Goal: Task Accomplishment & Management: Complete application form

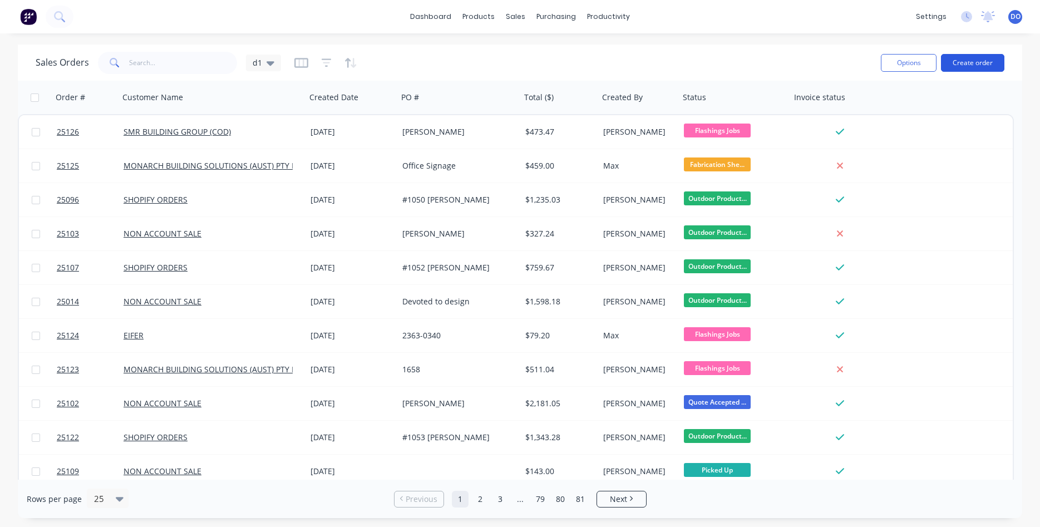
click at [975, 63] on button "Create order" at bounding box center [972, 63] width 63 height 18
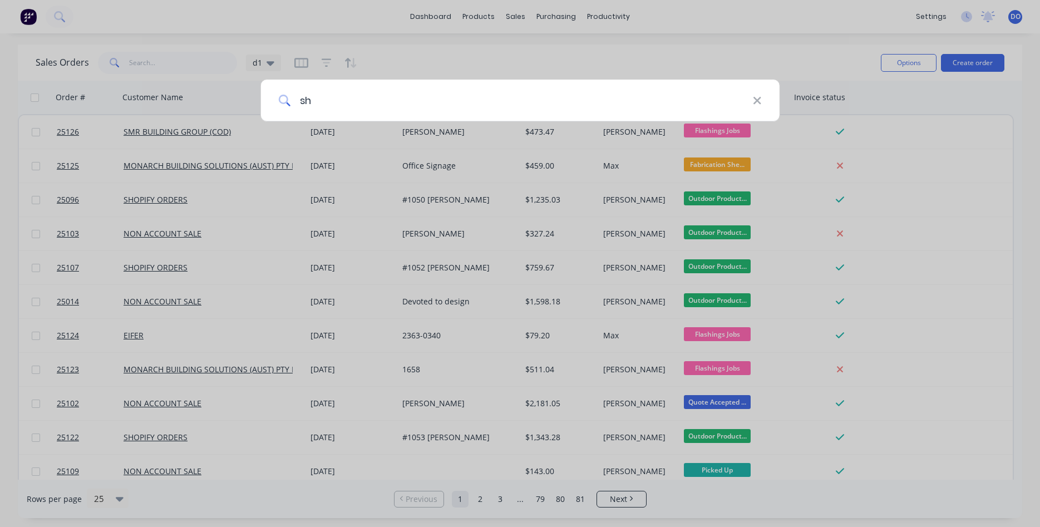
type input "s"
click at [668, 45] on div at bounding box center [520, 263] width 1040 height 527
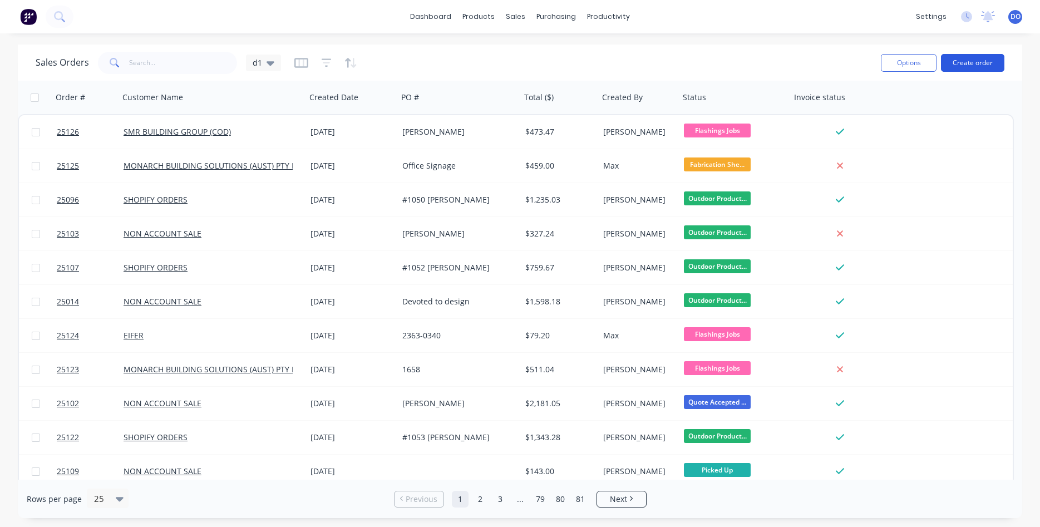
click at [970, 66] on button "Create order" at bounding box center [972, 63] width 63 height 18
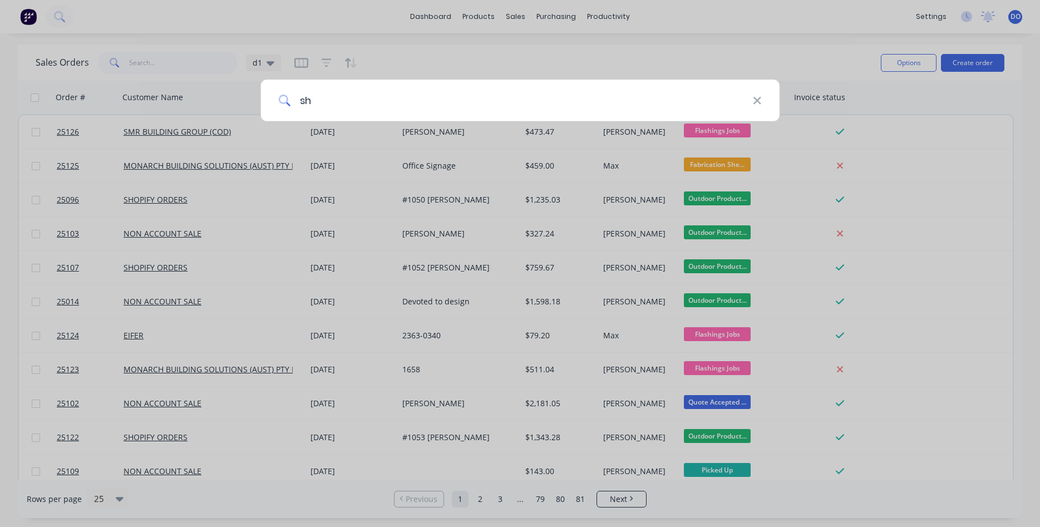
type input "s"
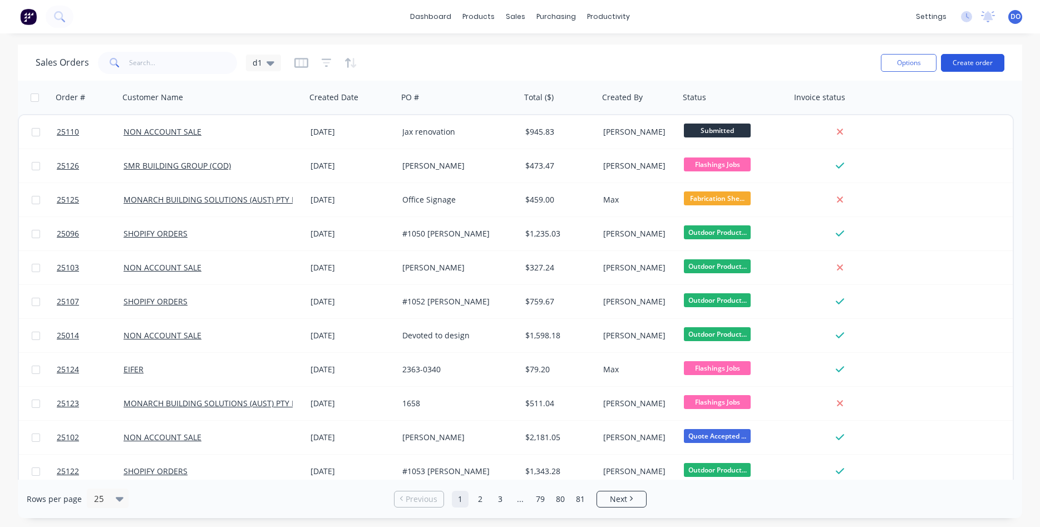
click at [973, 59] on button "Create order" at bounding box center [972, 63] width 63 height 18
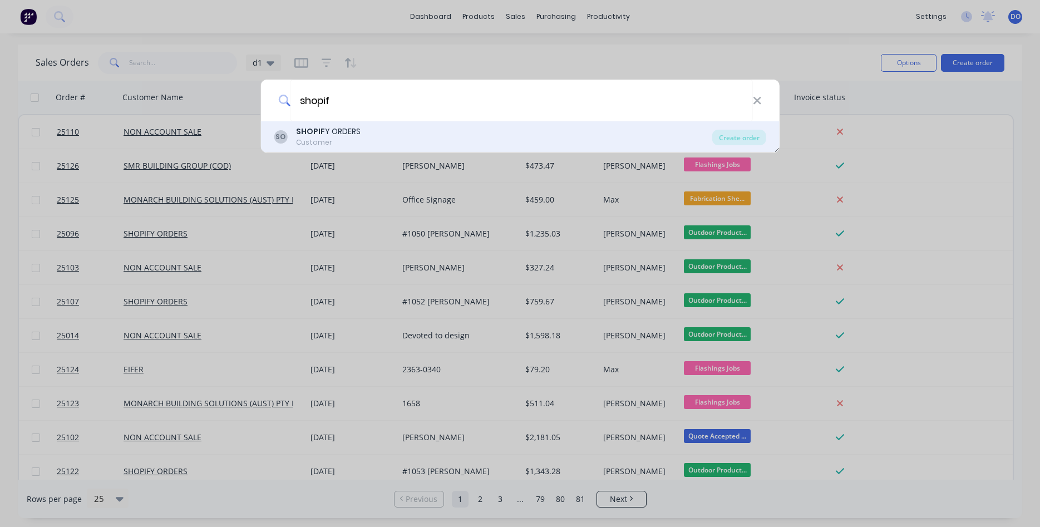
type input "shopif"
click at [371, 140] on div "SO SHOPIF Y ORDERS Customer" at bounding box center [493, 137] width 439 height 22
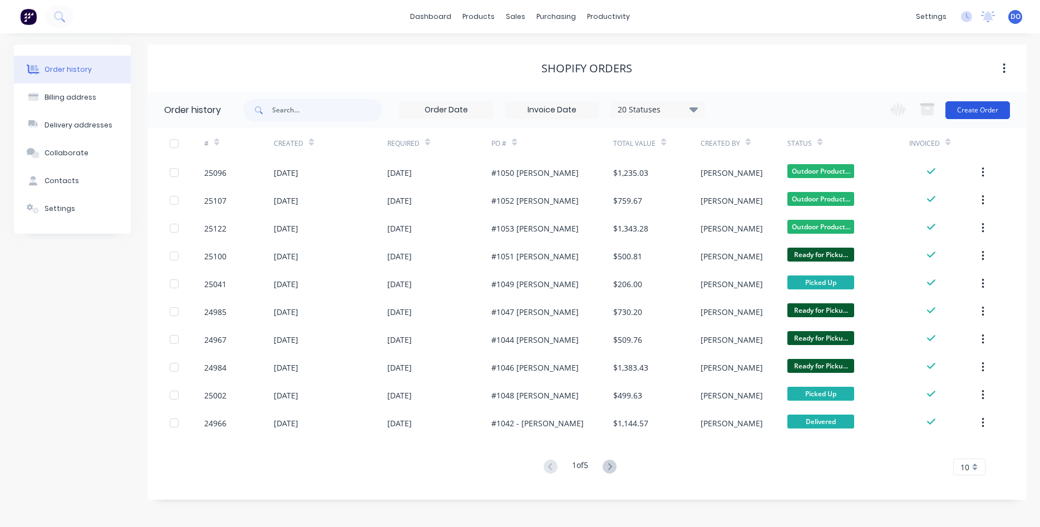
click at [966, 111] on button "Create Order" at bounding box center [978, 110] width 65 height 18
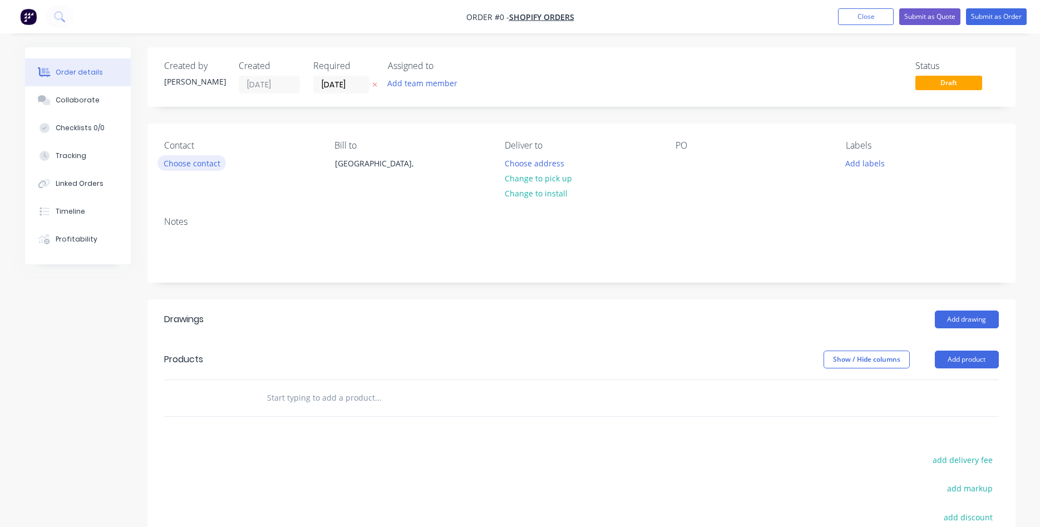
click at [179, 166] on button "Choose contact" at bounding box center [192, 162] width 68 height 15
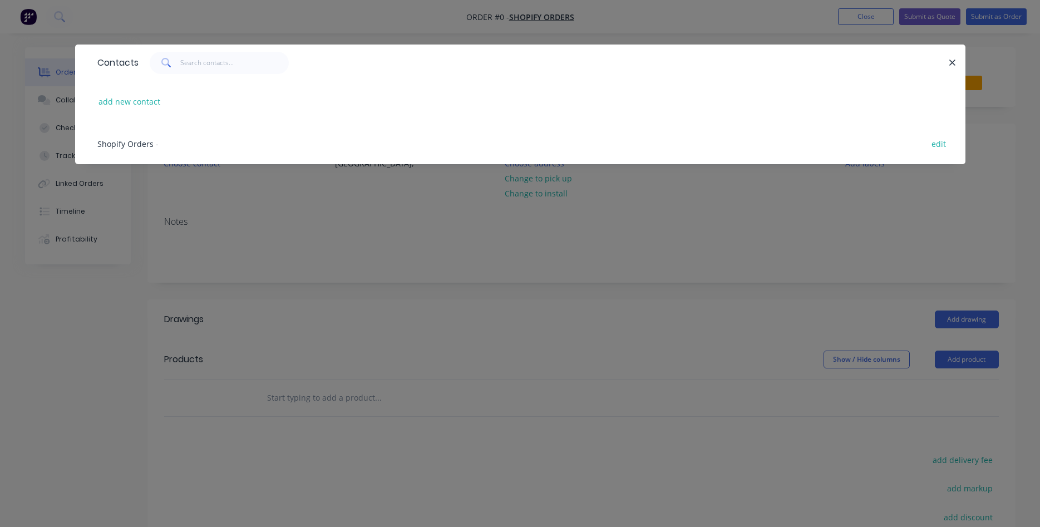
click at [137, 146] on span "Shopify Orders" at bounding box center [125, 144] width 56 height 11
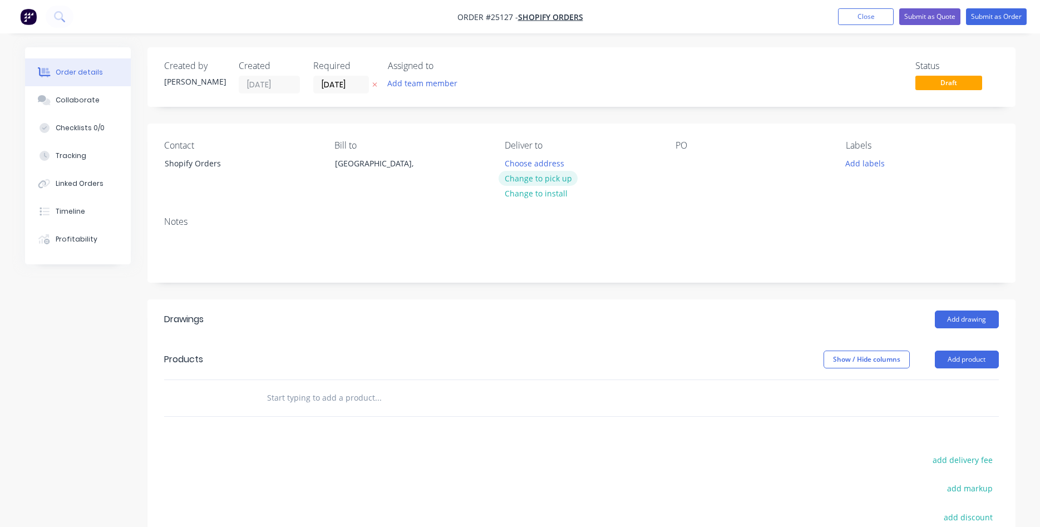
click at [537, 181] on button "Change to pick up" at bounding box center [538, 178] width 79 height 15
click at [686, 163] on div at bounding box center [685, 163] width 18 height 16
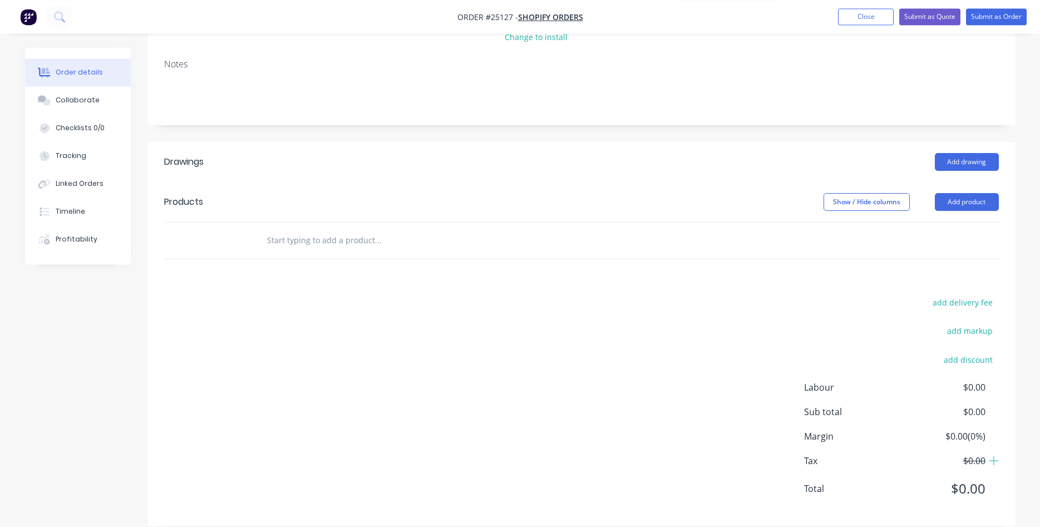
scroll to position [170, 0]
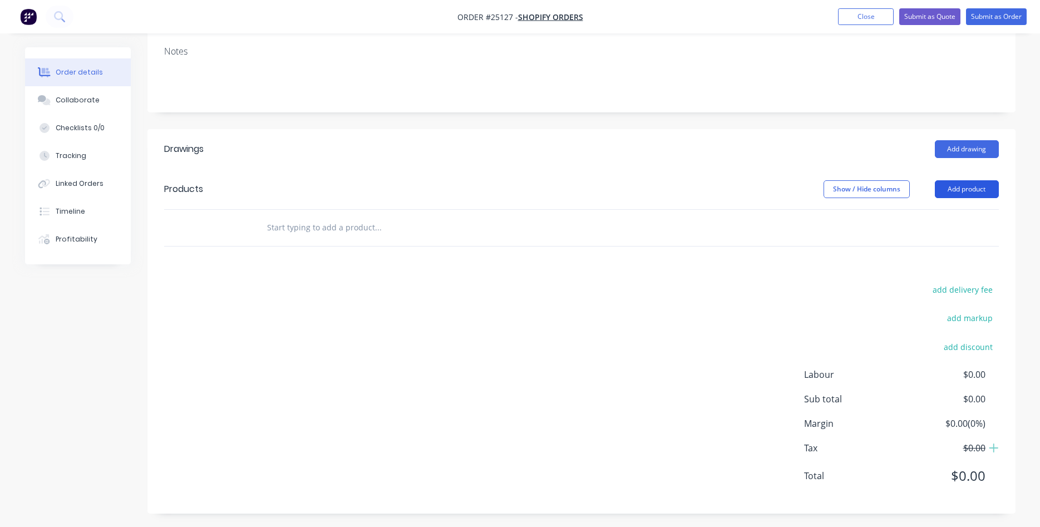
click at [962, 190] on button "Add product" at bounding box center [967, 189] width 64 height 18
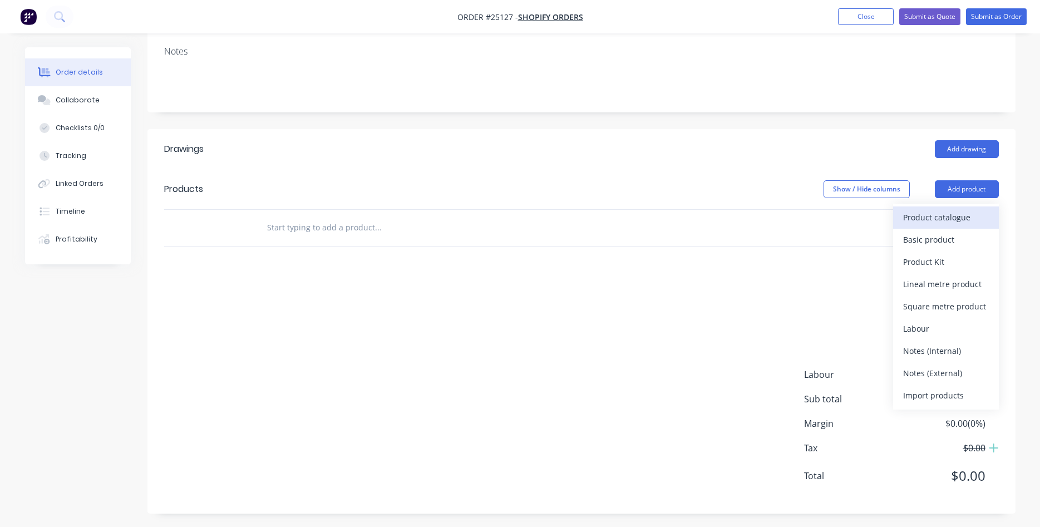
click at [932, 222] on div "Product catalogue" at bounding box center [946, 217] width 86 height 16
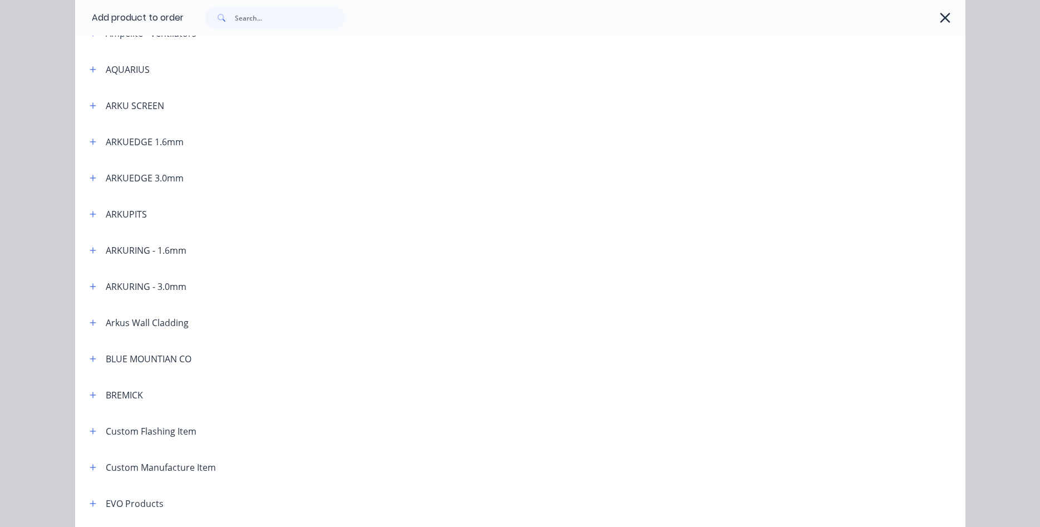
scroll to position [254, 0]
click at [92, 248] on icon "button" at bounding box center [93, 248] width 7 height 8
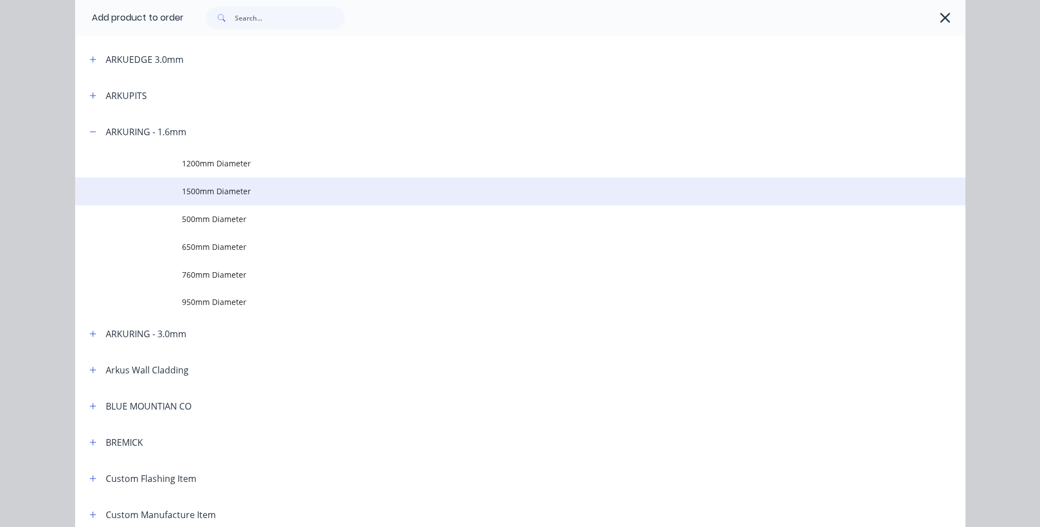
scroll to position [381, 0]
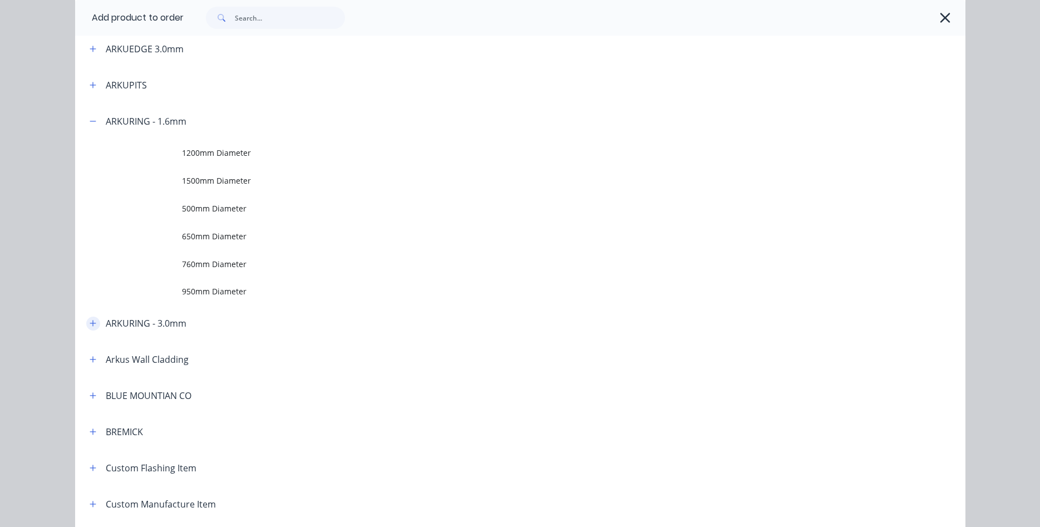
click at [97, 324] on button "button" at bounding box center [93, 324] width 14 height 14
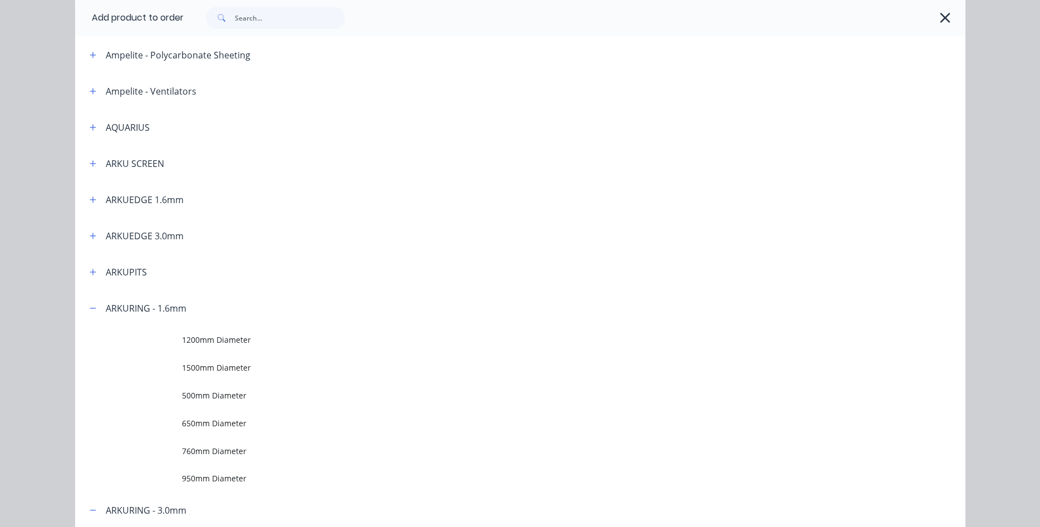
scroll to position [190, 0]
click at [92, 275] on icon "button" at bounding box center [93, 276] width 7 height 8
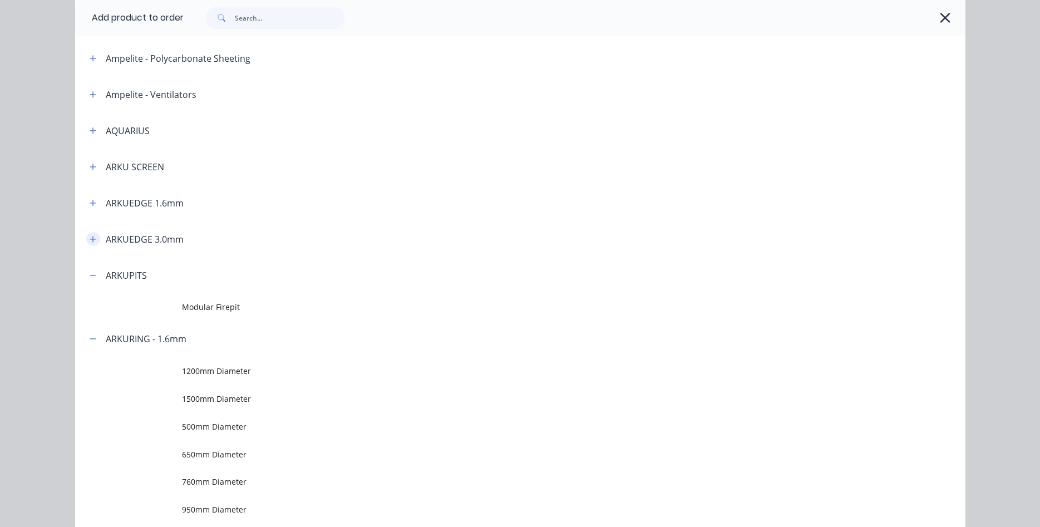
click at [92, 241] on icon "button" at bounding box center [93, 239] width 7 height 8
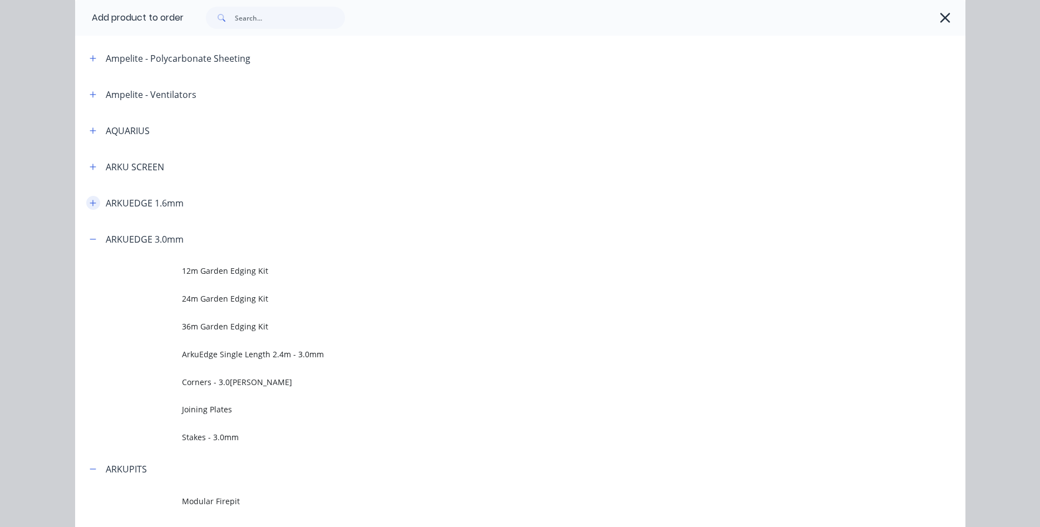
click at [92, 203] on icon "button" at bounding box center [93, 203] width 6 height 6
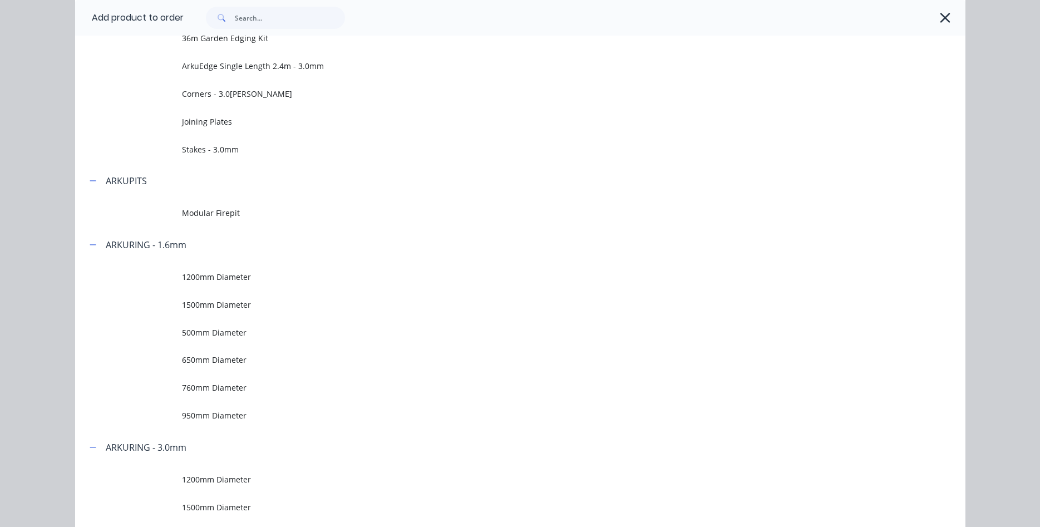
scroll to position [571, 0]
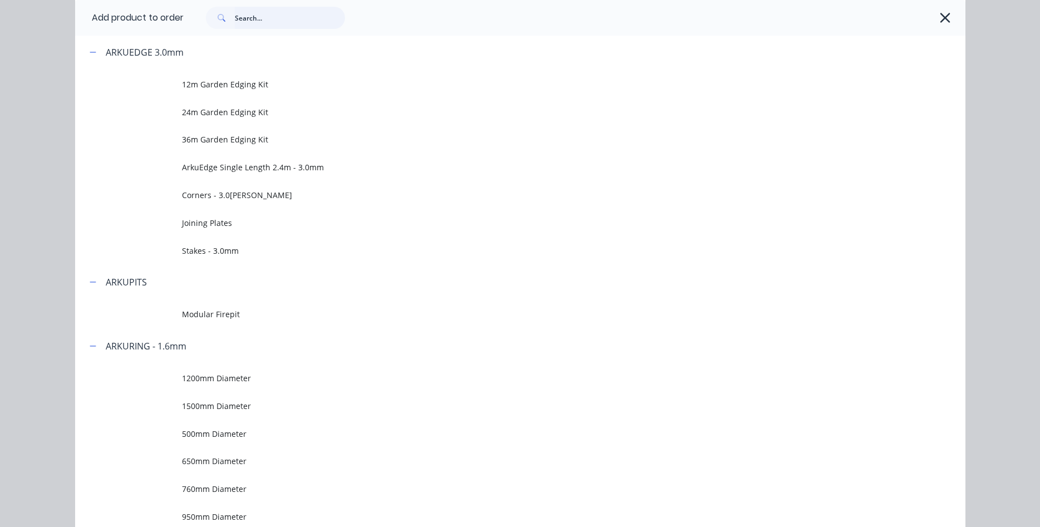
click at [276, 13] on input "text" at bounding box center [290, 18] width 110 height 22
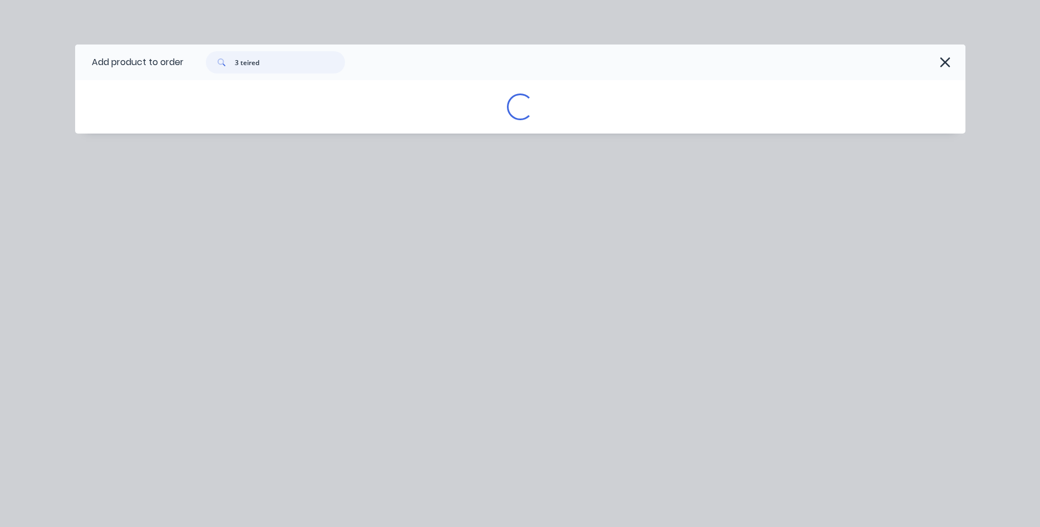
scroll to position [0, 0]
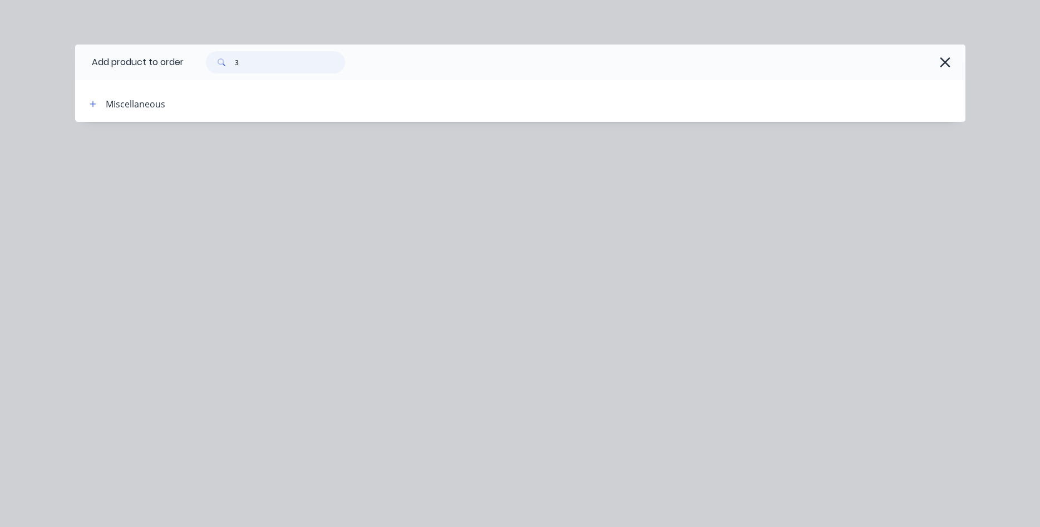
type input "3"
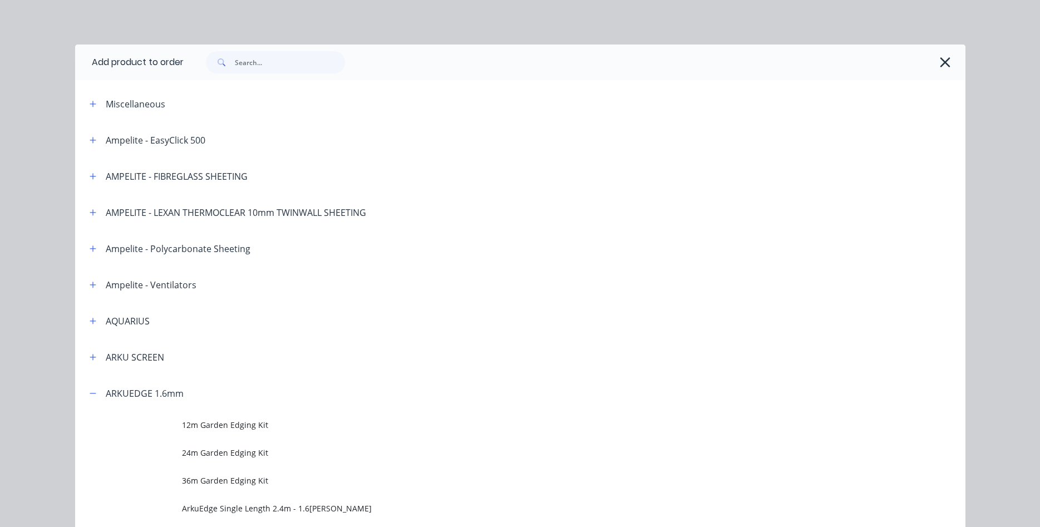
click at [943, 65] on icon "button" at bounding box center [945, 63] width 12 height 16
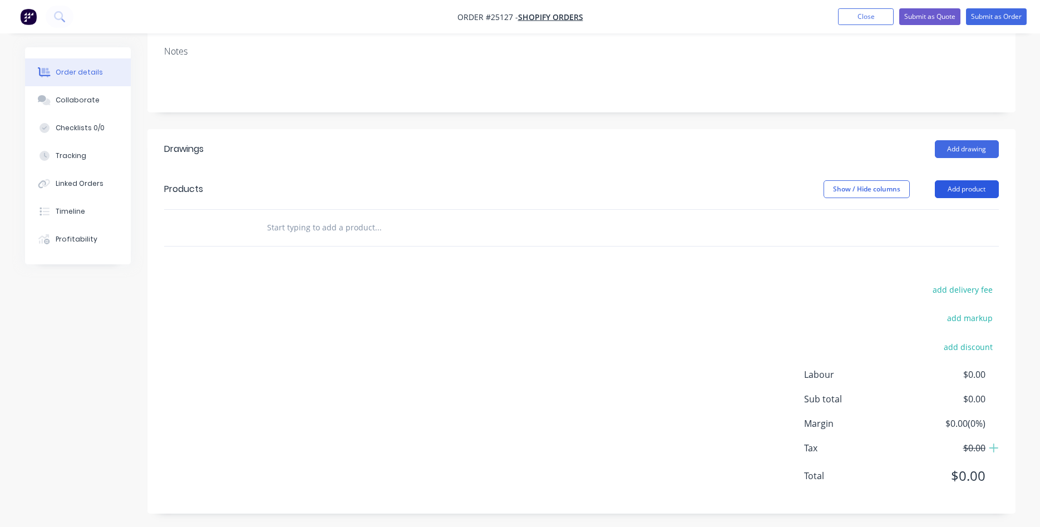
click at [978, 190] on button "Add product" at bounding box center [967, 189] width 64 height 18
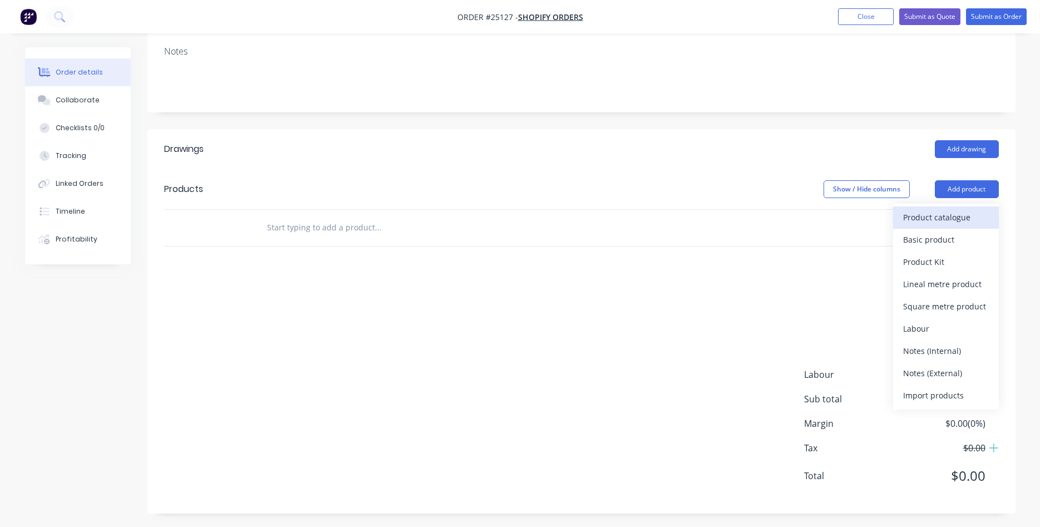
click at [928, 216] on div "Product catalogue" at bounding box center [946, 217] width 86 height 16
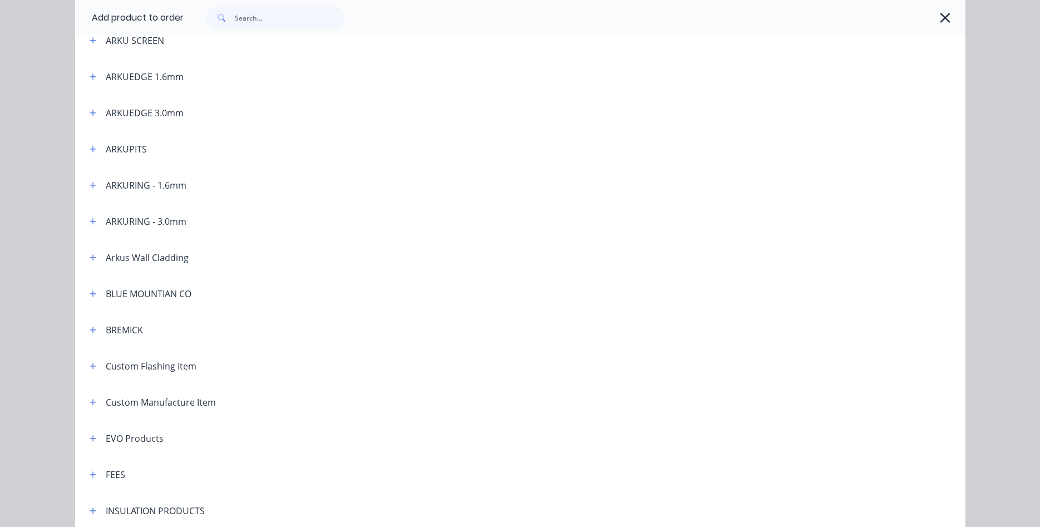
scroll to position [317, 0]
click at [947, 24] on icon "button" at bounding box center [945, 18] width 12 height 16
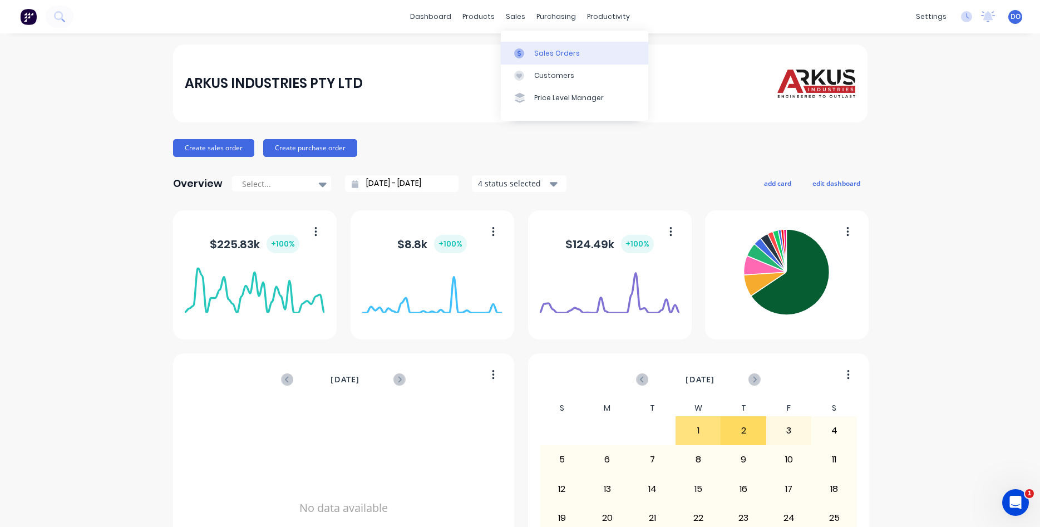
click at [549, 52] on div "Sales Orders" at bounding box center [557, 53] width 46 height 10
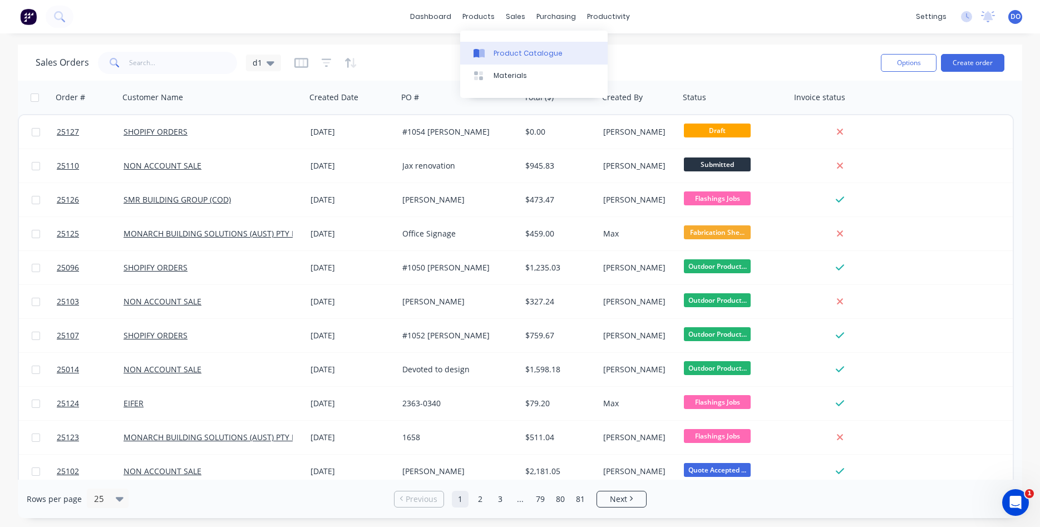
click at [504, 55] on div "Product Catalogue" at bounding box center [528, 53] width 69 height 10
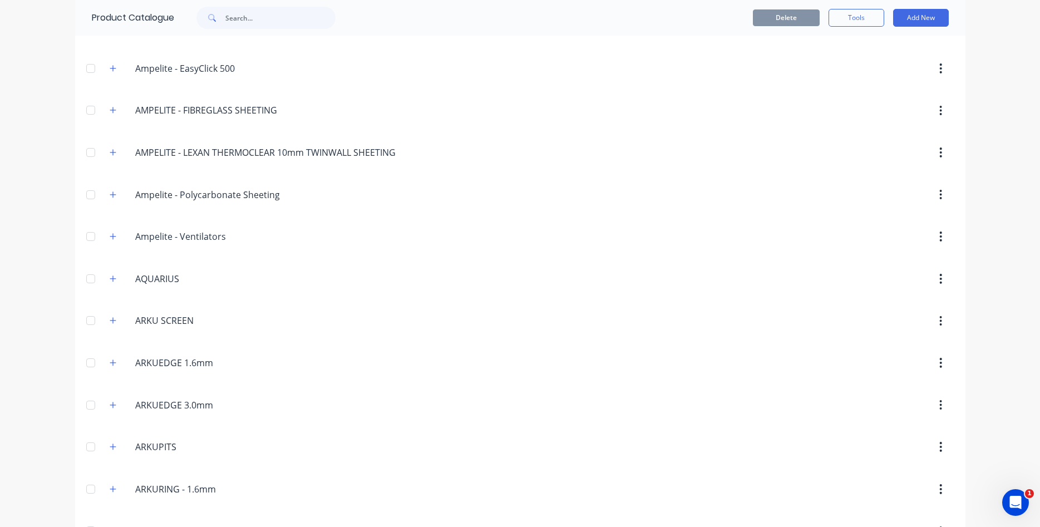
scroll to position [127, 0]
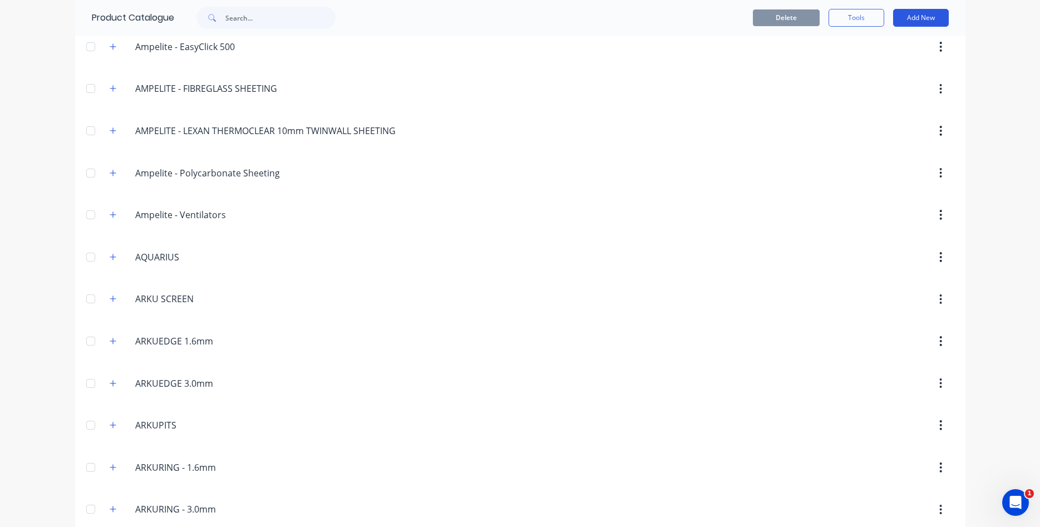
click at [918, 18] on button "Add New" at bounding box center [921, 18] width 56 height 18
click at [880, 47] on div "Category" at bounding box center [896, 46] width 86 height 16
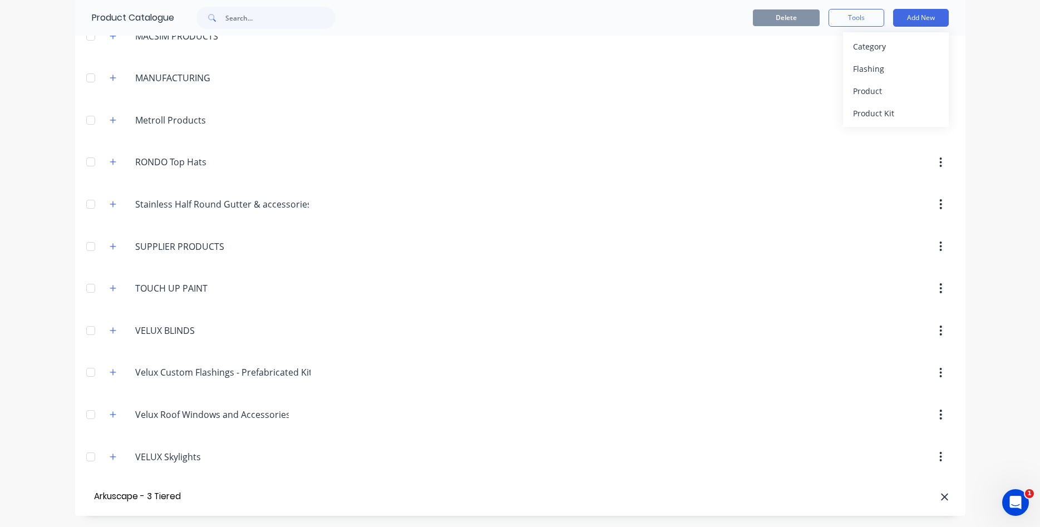
click at [190, 503] on input "Arkuscape - 3 Tiered" at bounding box center [155, 497] width 126 height 16
type input "Arkuscape - 3 Tiered Vertical Ring Garden"
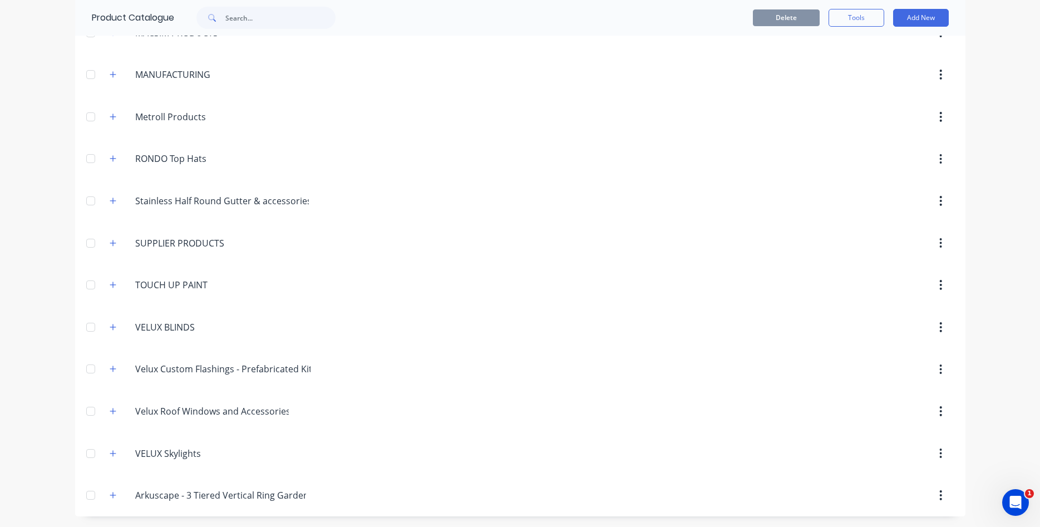
scroll to position [983, 0]
click at [942, 497] on icon "button" at bounding box center [940, 495] width 3 height 12
click at [255, 498] on input "Arkuscape - 3 Tiered Vertical Ring Garden" at bounding box center [220, 494] width 171 height 13
click at [117, 496] on button "button" at bounding box center [113, 495] width 14 height 14
click at [244, 494] on input "Arkuscape - 3 Tiered Vertical Ring Garden" at bounding box center [220, 494] width 171 height 13
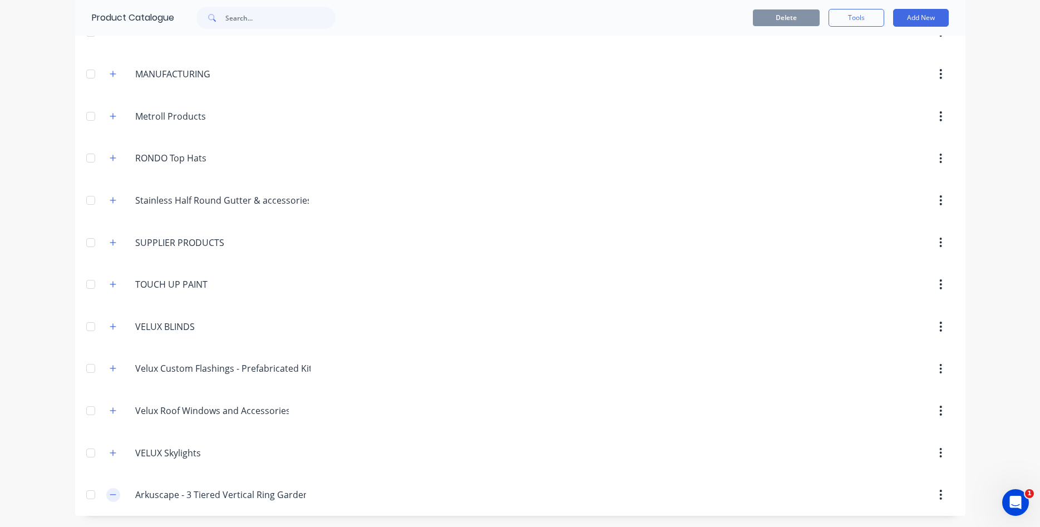
click at [115, 491] on button "button" at bounding box center [113, 495] width 14 height 14
click at [939, 493] on button "button" at bounding box center [941, 495] width 26 height 20
click at [942, 454] on icon "button" at bounding box center [940, 453] width 3 height 12
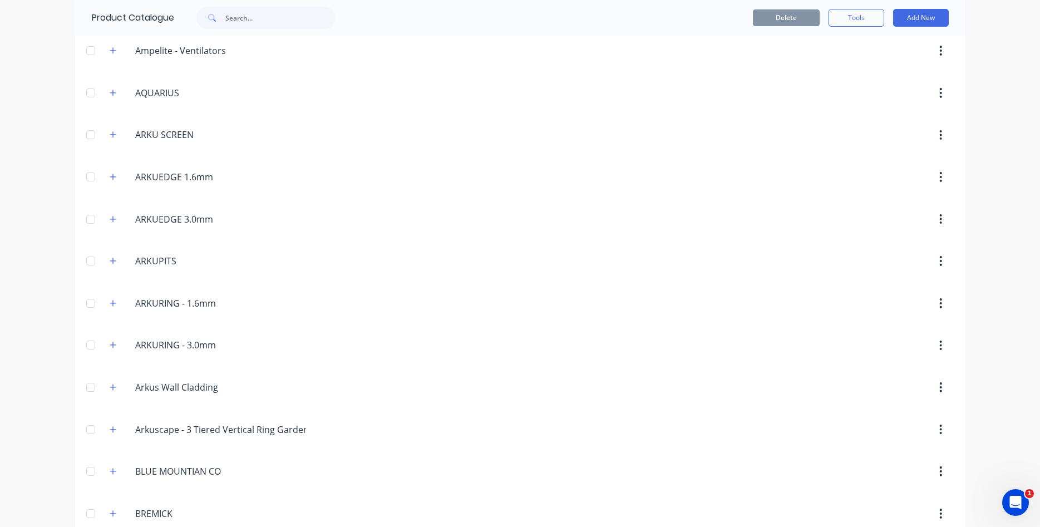
scroll to position [317, 0]
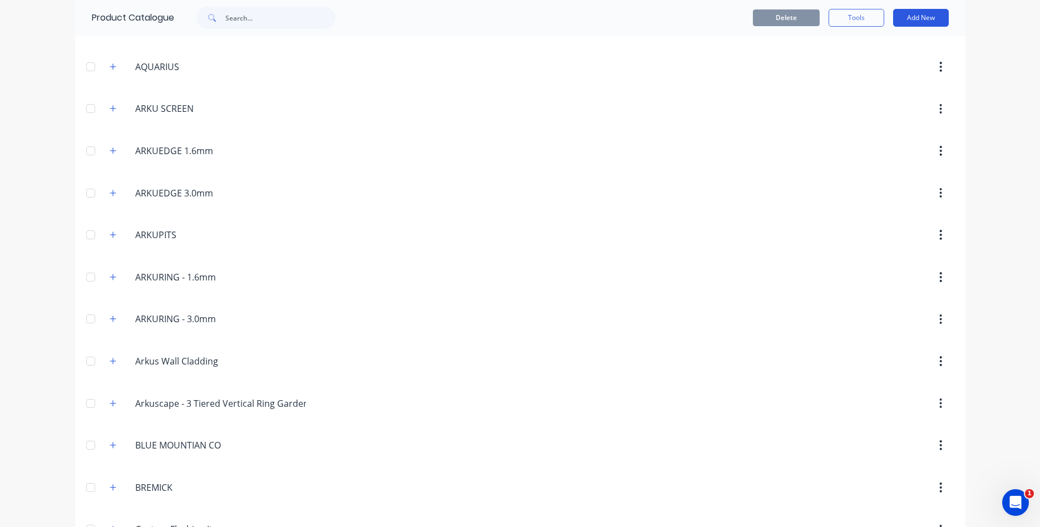
click at [919, 19] on button "Add New" at bounding box center [921, 18] width 56 height 18
click at [878, 89] on div "Product" at bounding box center [896, 91] width 86 height 16
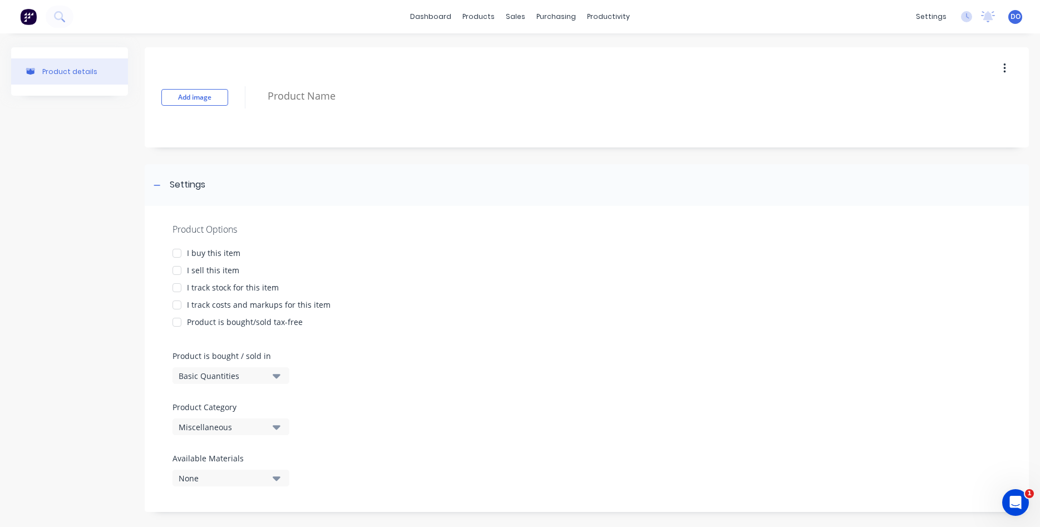
click at [1005, 68] on icon "button" at bounding box center [1004, 68] width 2 height 10
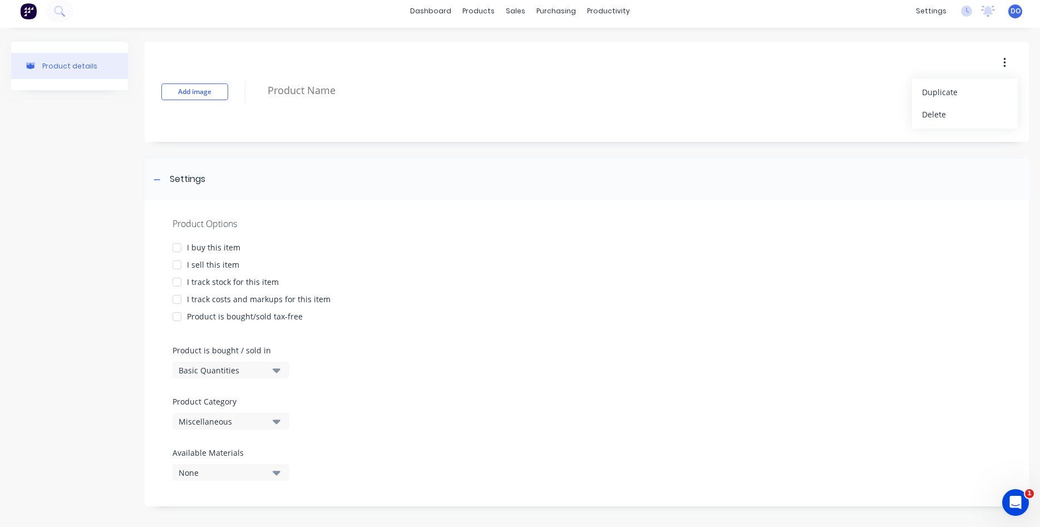
scroll to position [10, 0]
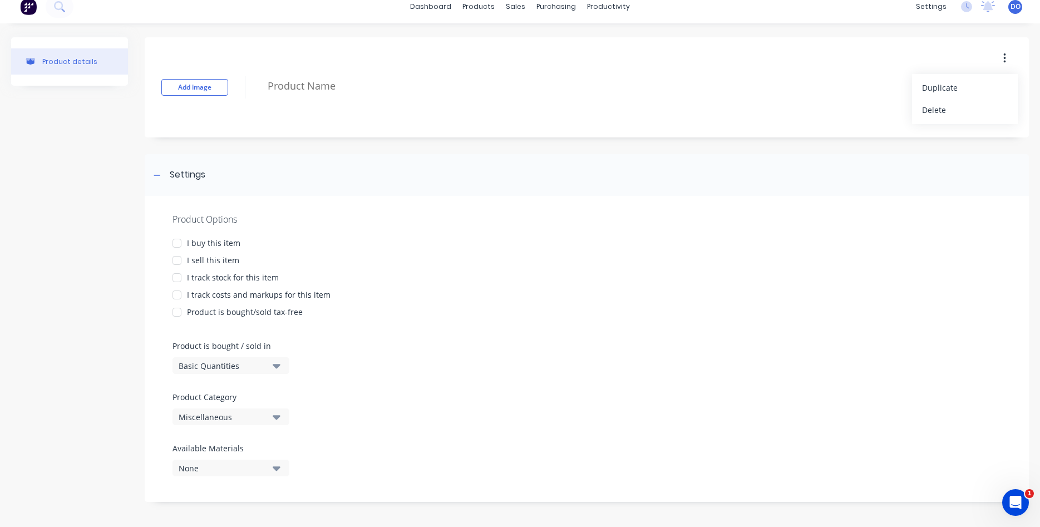
click at [178, 262] on div at bounding box center [177, 260] width 22 height 22
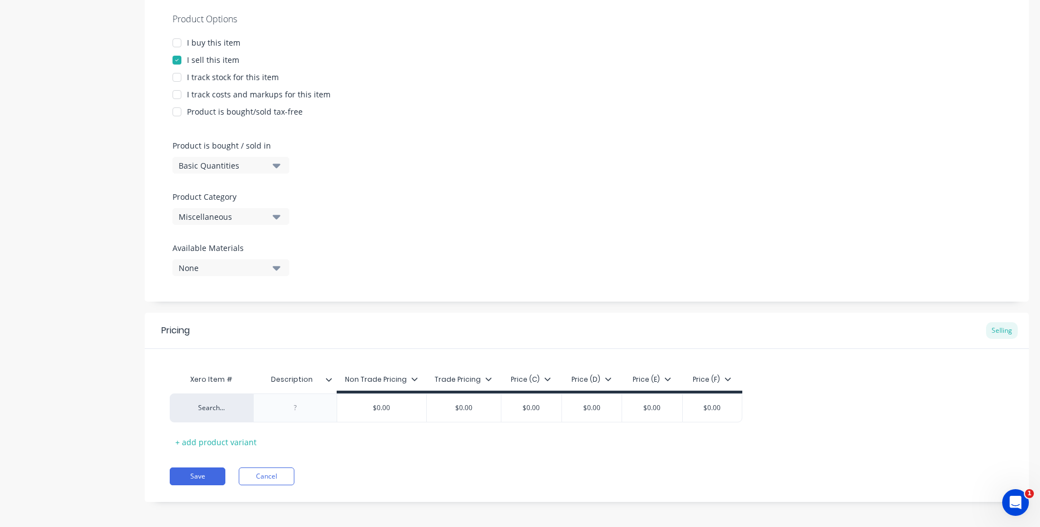
scroll to position [216, 0]
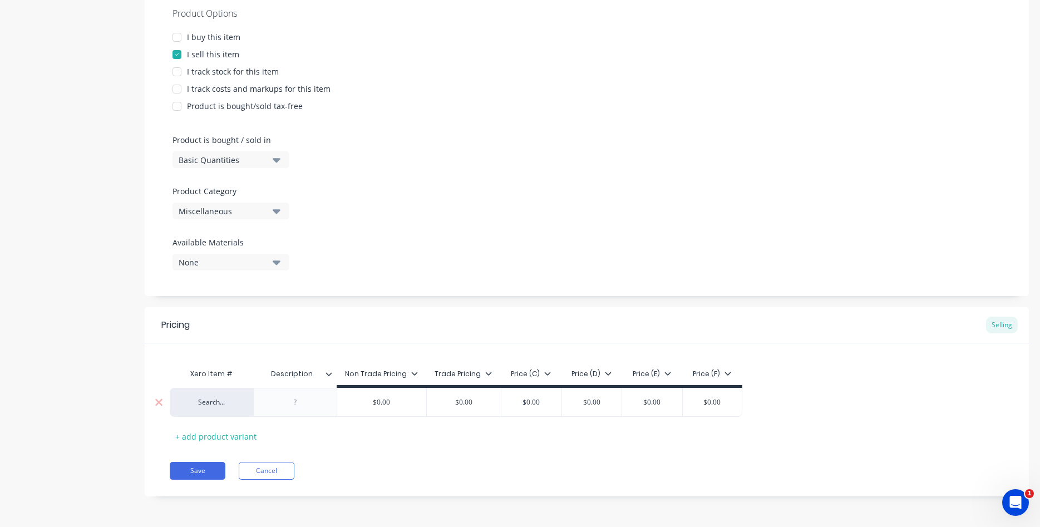
click at [216, 409] on div "Search..." at bounding box center [211, 402] width 83 height 29
click at [289, 400] on div at bounding box center [296, 402] width 56 height 14
click at [275, 213] on icon "button" at bounding box center [277, 211] width 8 height 4
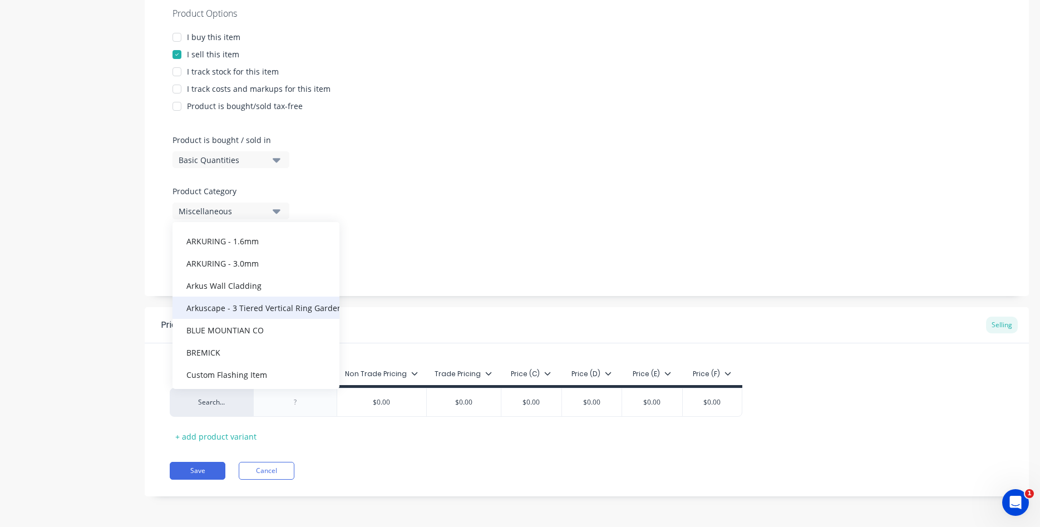
click at [271, 304] on div "Arkuscape - 3 Tiered Vertical Ring Garden" at bounding box center [256, 308] width 167 height 22
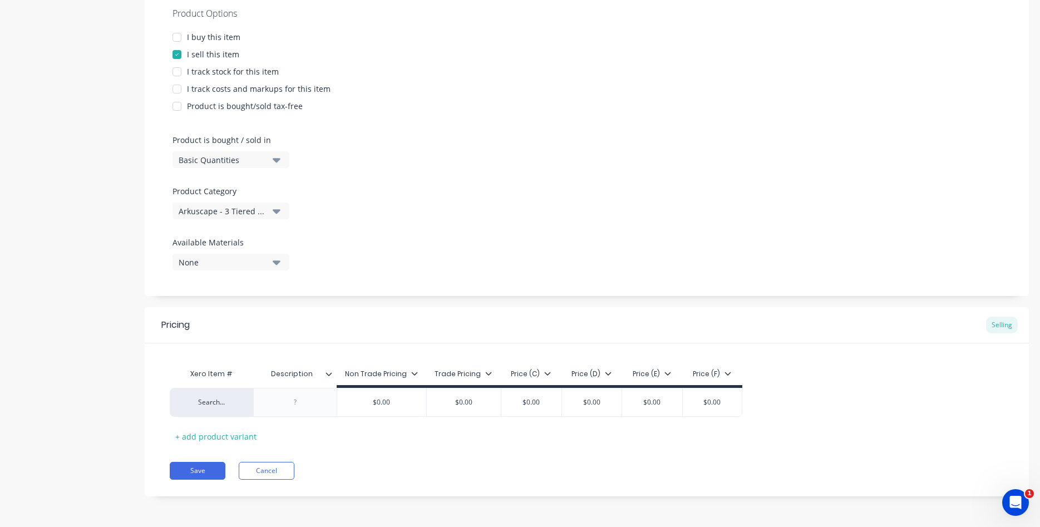
click at [276, 263] on icon "button" at bounding box center [277, 262] width 8 height 4
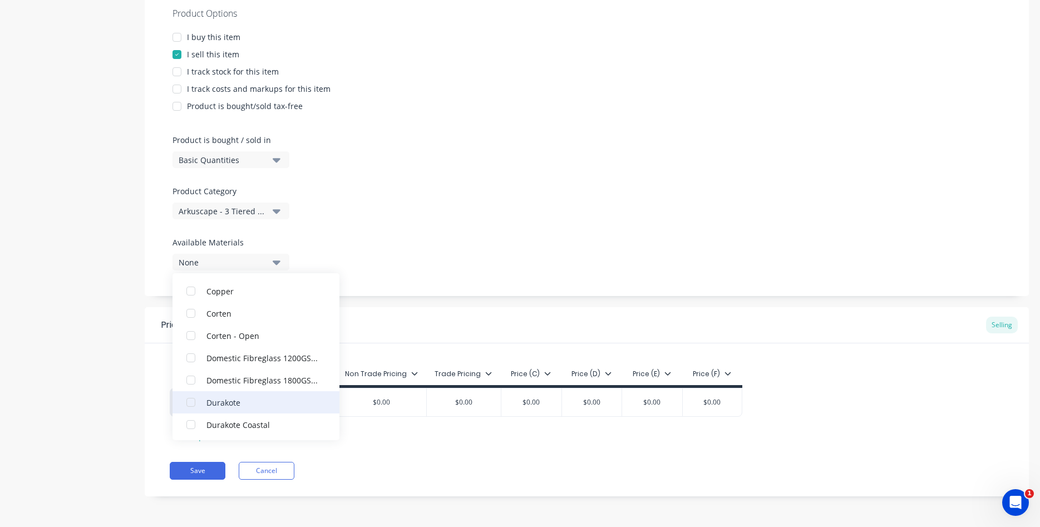
scroll to position [187, 0]
click at [190, 314] on div "button" at bounding box center [191, 314] width 22 height 22
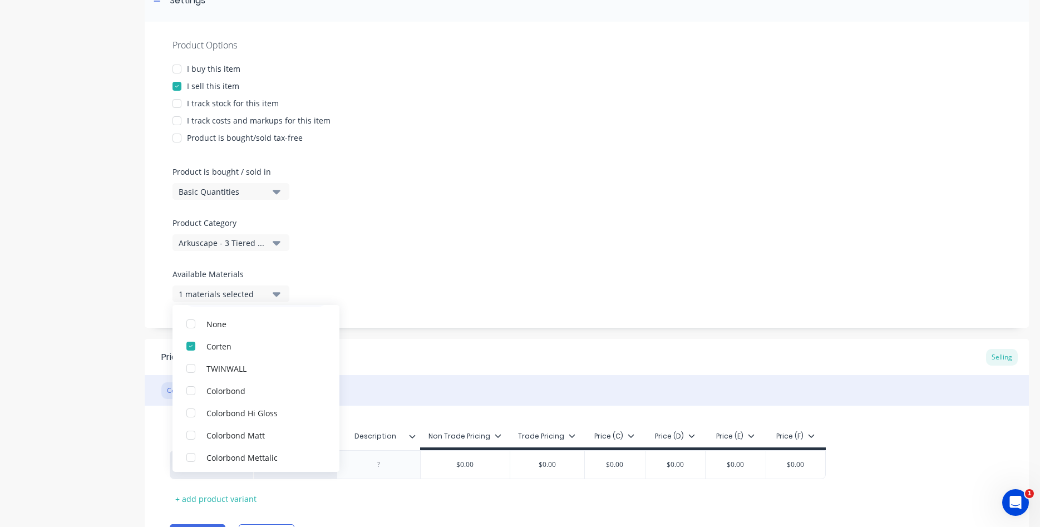
click at [385, 293] on div "Product Options I buy this item I sell this item I track stock for this item I …" at bounding box center [587, 175] width 884 height 306
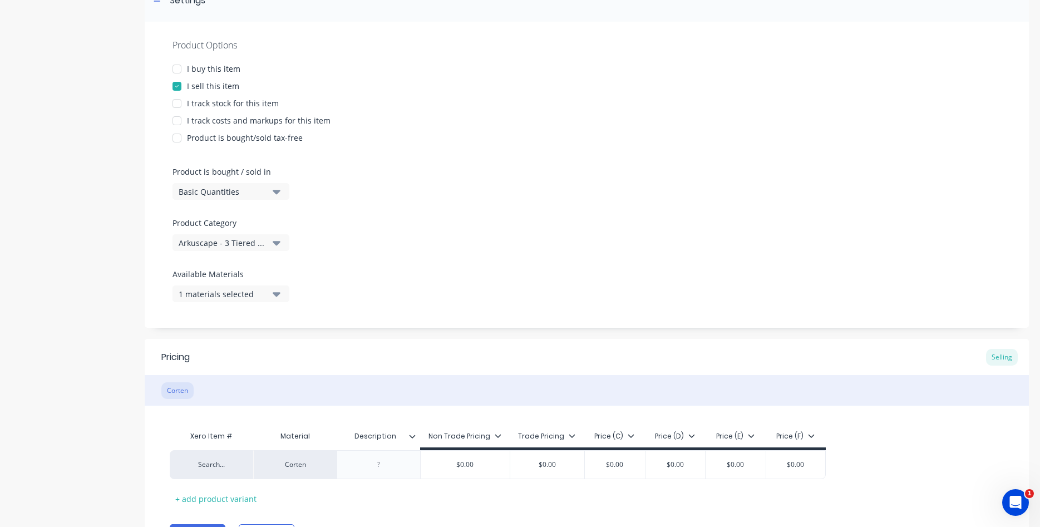
scroll to position [247, 0]
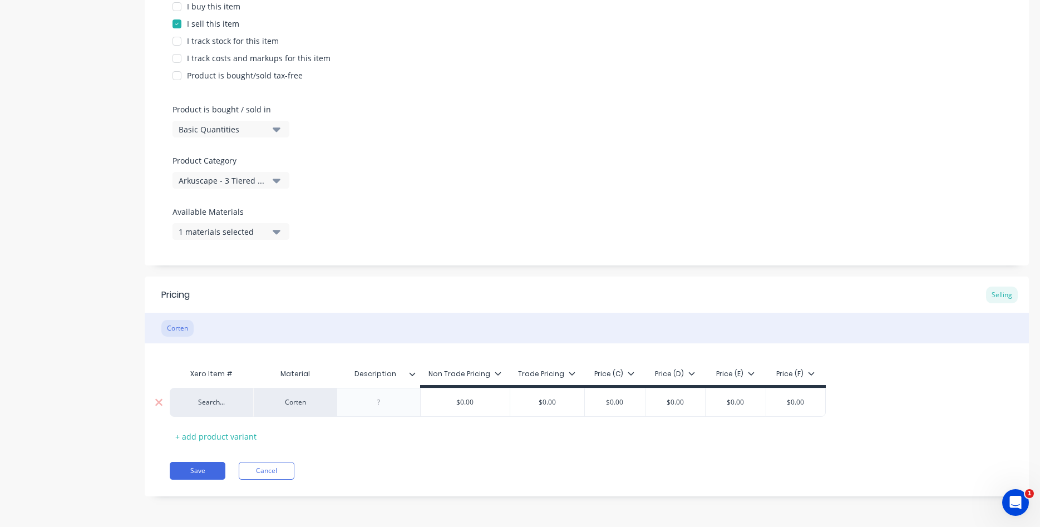
click at [382, 408] on div at bounding box center [379, 402] width 56 height 14
type textarea "x"
click at [397, 385] on div "Description" at bounding box center [375, 374] width 77 height 28
type input "Description"
click at [378, 387] on div "Description" at bounding box center [375, 374] width 77 height 28
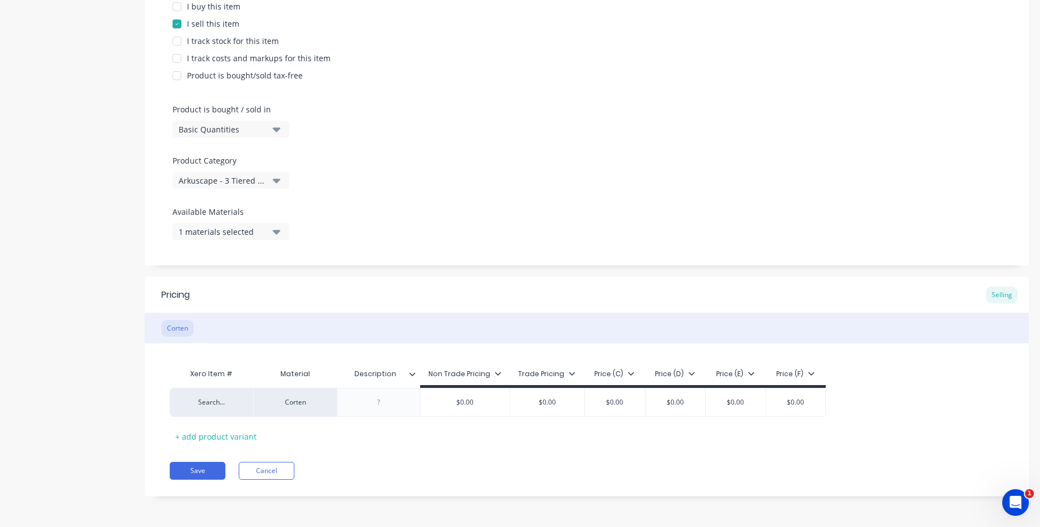
type textarea "x"
type input "Description"
click at [383, 377] on input "Description" at bounding box center [375, 374] width 77 height 10
click at [414, 379] on div "Description Description" at bounding box center [378, 374] width 83 height 28
click at [414, 376] on icon at bounding box center [412, 374] width 7 height 7
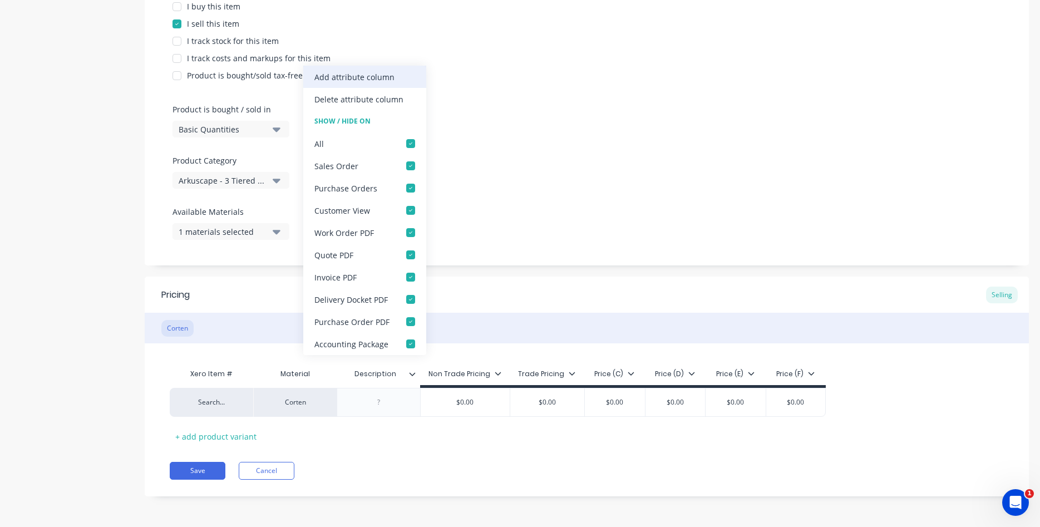
click at [353, 85] on div "Add attribute column" at bounding box center [364, 77] width 123 height 22
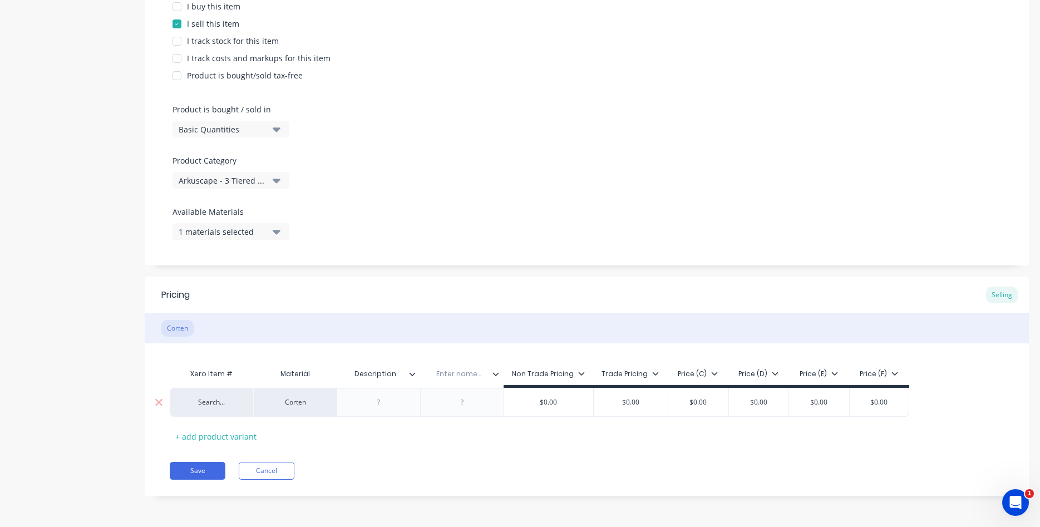
click at [462, 408] on div at bounding box center [463, 402] width 56 height 14
type textarea "x"
click at [453, 377] on input "text" at bounding box center [458, 374] width 77 height 10
type input "Material Thickness"
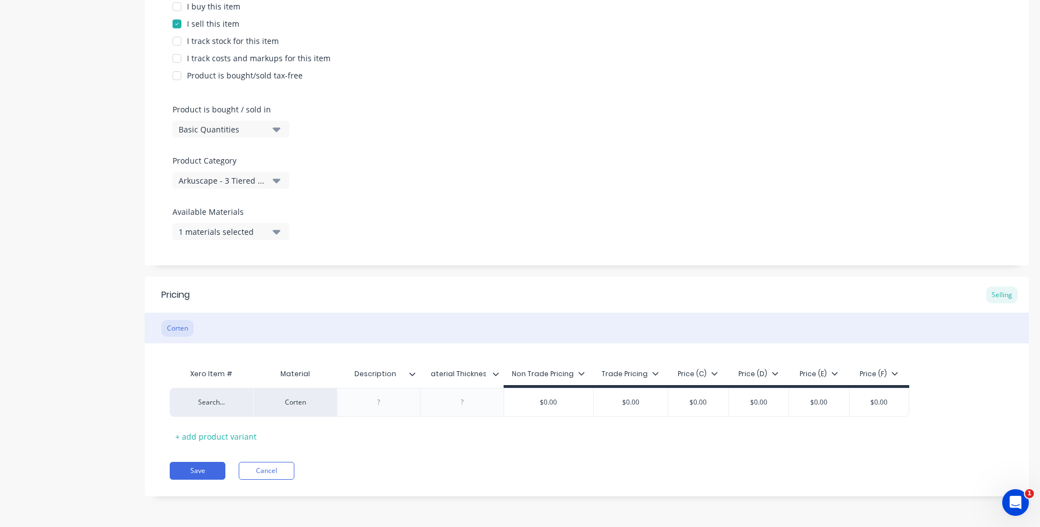
click at [486, 366] on div "Material Thickness" at bounding box center [458, 374] width 77 height 28
click at [177, 438] on div "+ add product variant" at bounding box center [216, 436] width 92 height 17
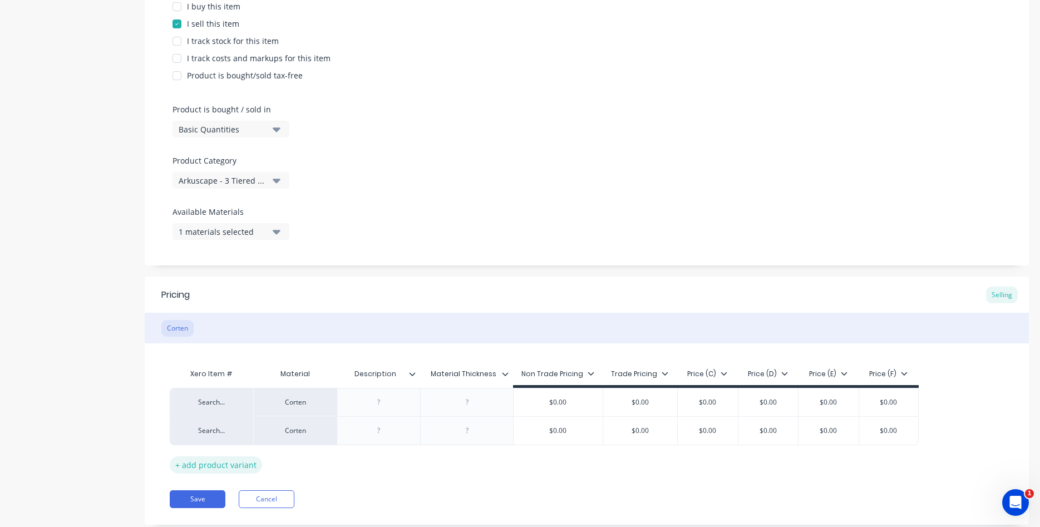
click at [175, 468] on div "+ add product variant" at bounding box center [216, 464] width 92 height 17
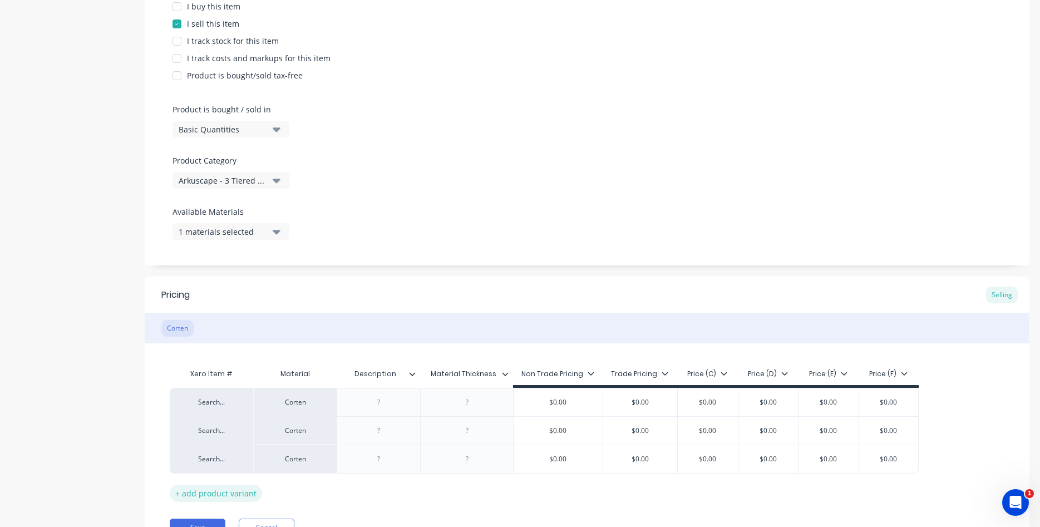
click at [177, 494] on div "+ add product variant" at bounding box center [216, 493] width 92 height 17
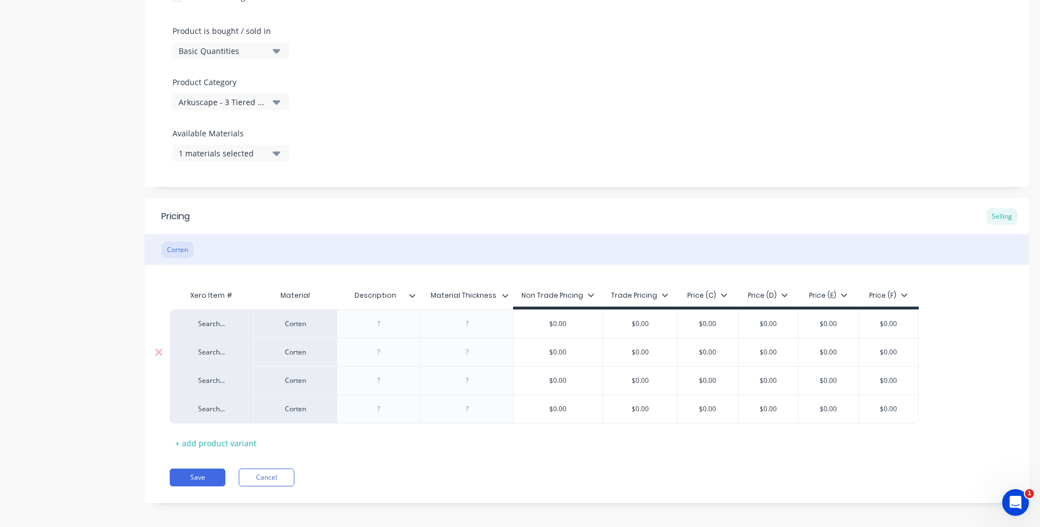
scroll to position [332, 0]
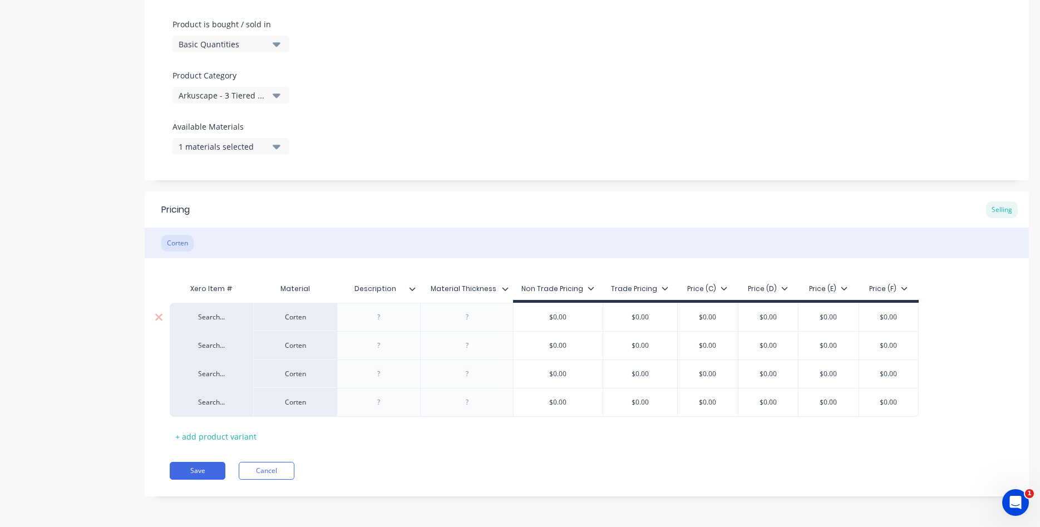
click at [378, 323] on div at bounding box center [379, 317] width 56 height 14
type textarea "x"
click at [466, 319] on div at bounding box center [467, 317] width 56 height 14
type textarea "x"
click at [465, 350] on div at bounding box center [467, 345] width 56 height 14
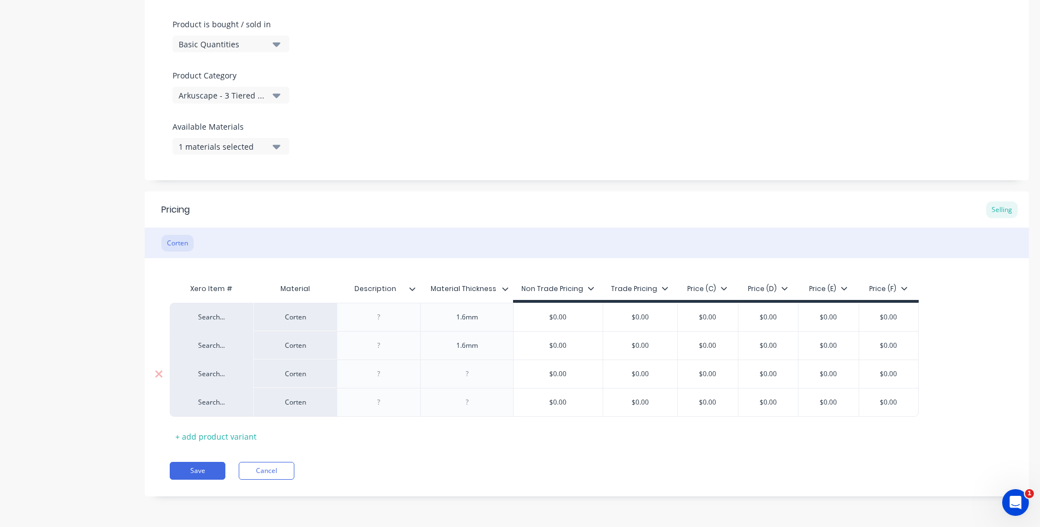
type textarea "x"
drag, startPoint x: 465, startPoint y: 376, endPoint x: 496, endPoint y: 329, distance: 55.9
click at [466, 376] on div at bounding box center [467, 374] width 56 height 14
type textarea "x"
click at [467, 403] on div at bounding box center [467, 402] width 56 height 14
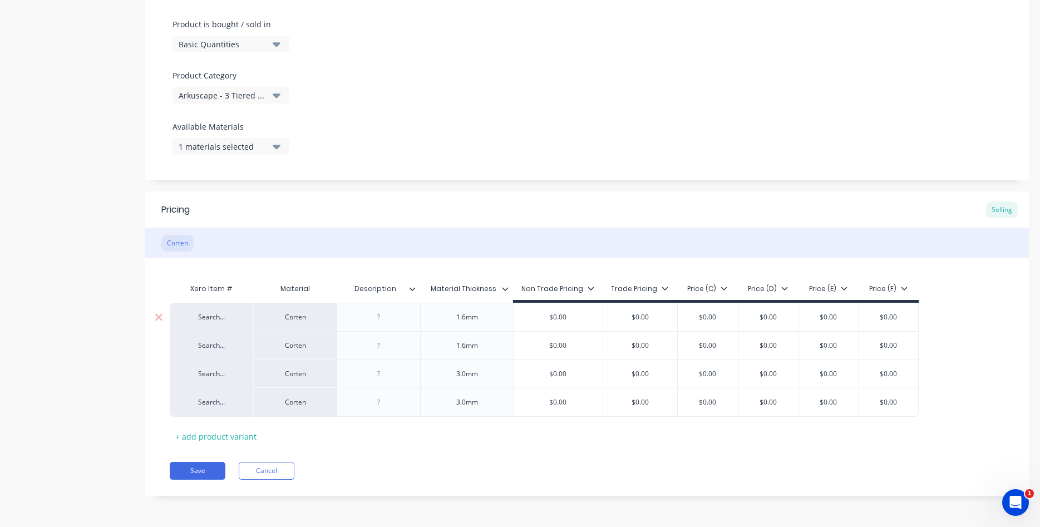
click at [378, 316] on div at bounding box center [379, 317] width 56 height 14
type textarea "x"
click at [382, 318] on div at bounding box center [379, 317] width 56 height 14
type textarea "x"
click at [383, 376] on div at bounding box center [379, 374] width 56 height 14
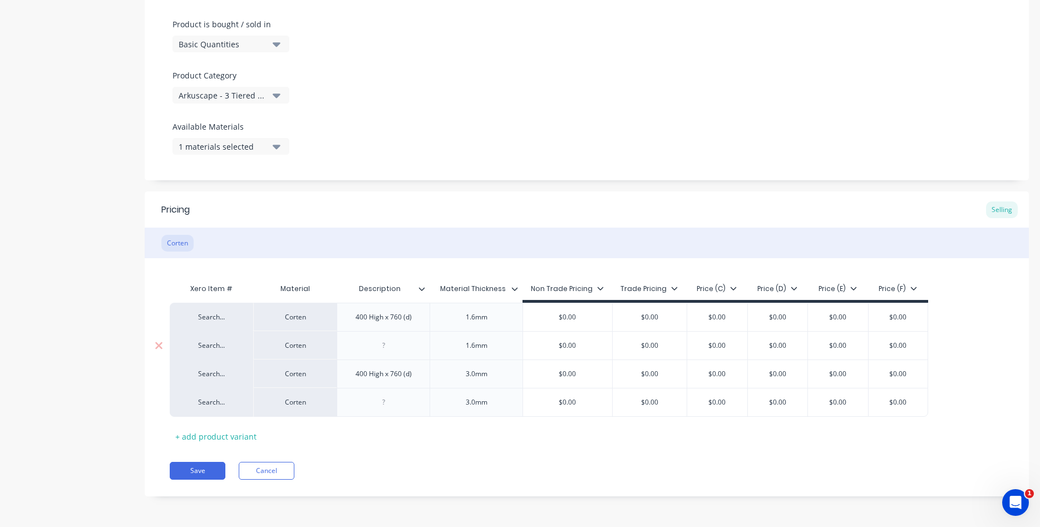
type textarea "x"
click at [390, 346] on div at bounding box center [384, 345] width 56 height 14
type textarea "x"
click at [385, 404] on div at bounding box center [384, 402] width 56 height 14
type textarea "x"
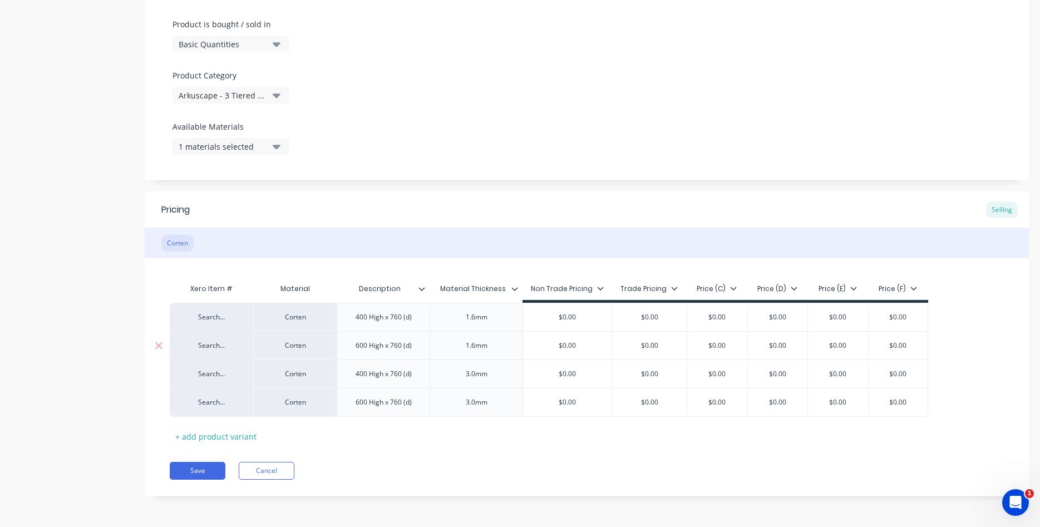
click at [575, 347] on input "$0.00" at bounding box center [567, 346] width 89 height 10
drag, startPoint x: 554, startPoint y: 347, endPoint x: 592, endPoint y: 347, distance: 37.8
click at [592, 347] on input "$0.00" at bounding box center [567, 346] width 89 height 10
type input "4"
type textarea "x"
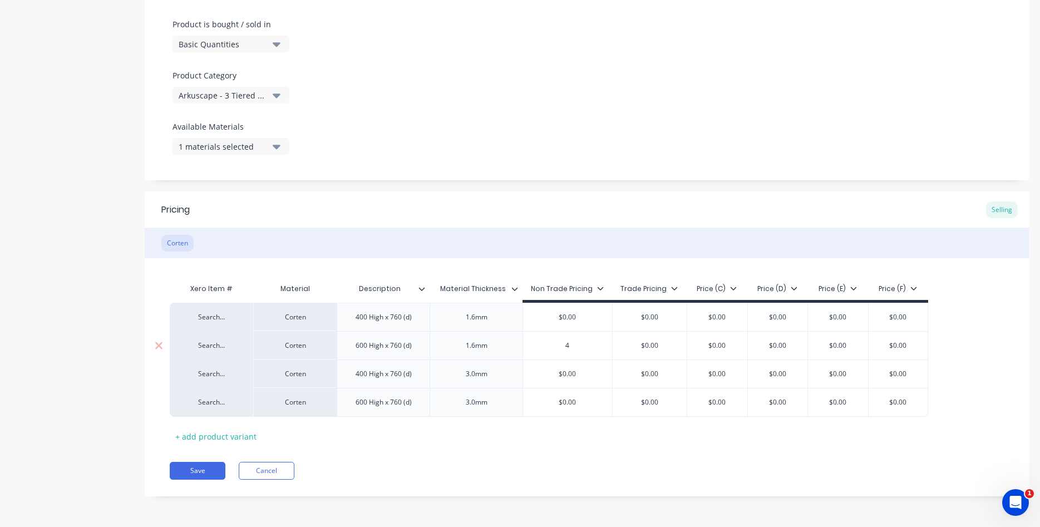
type input "44"
type textarea "x"
type input "447"
type textarea "x"
type input "447."
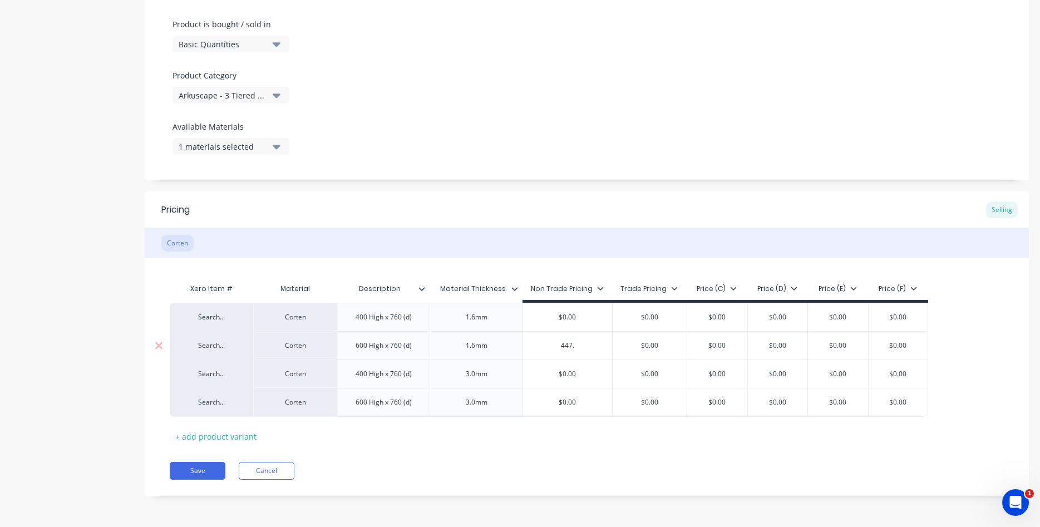
type textarea "x"
type input "447.0"
type textarea "x"
type input "$447.05"
type input "$0.00"
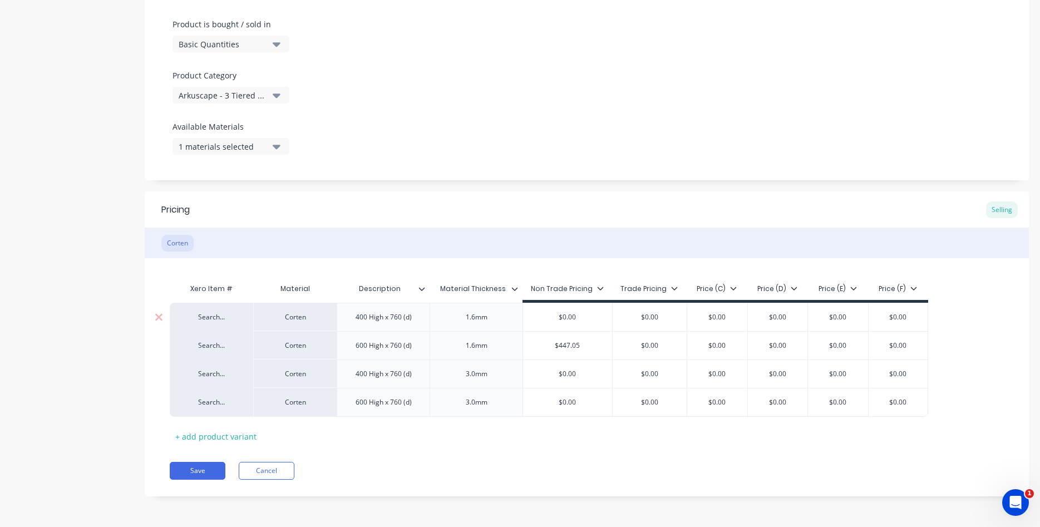
click at [583, 316] on input "$0.00" at bounding box center [567, 317] width 89 height 10
drag, startPoint x: 583, startPoint y: 316, endPoint x: 548, endPoint y: 315, distance: 35.1
click at [548, 315] on input "$0.00" at bounding box center [567, 317] width 89 height 10
type textarea "x"
type input "3"
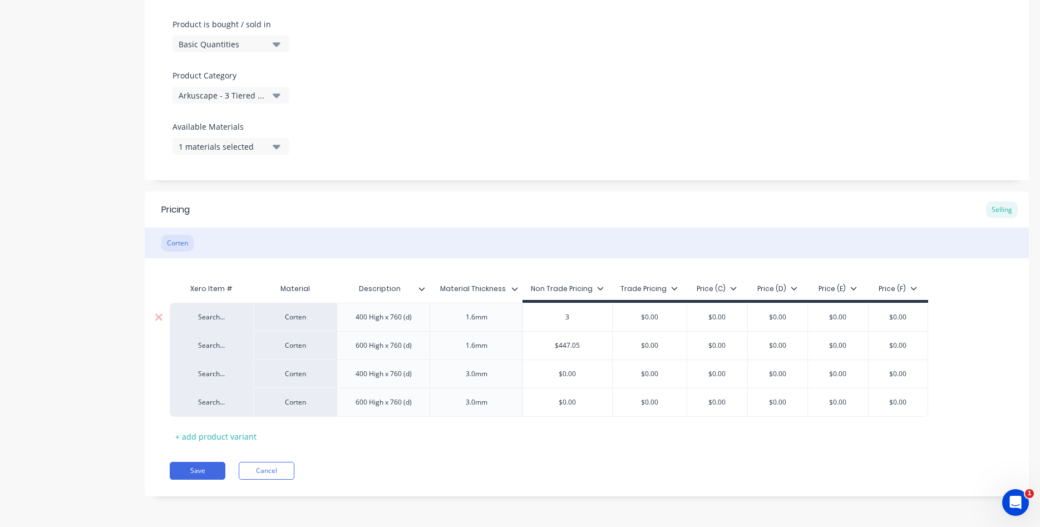
type textarea "x"
type input "33"
type textarea "x"
type input "331"
type textarea "x"
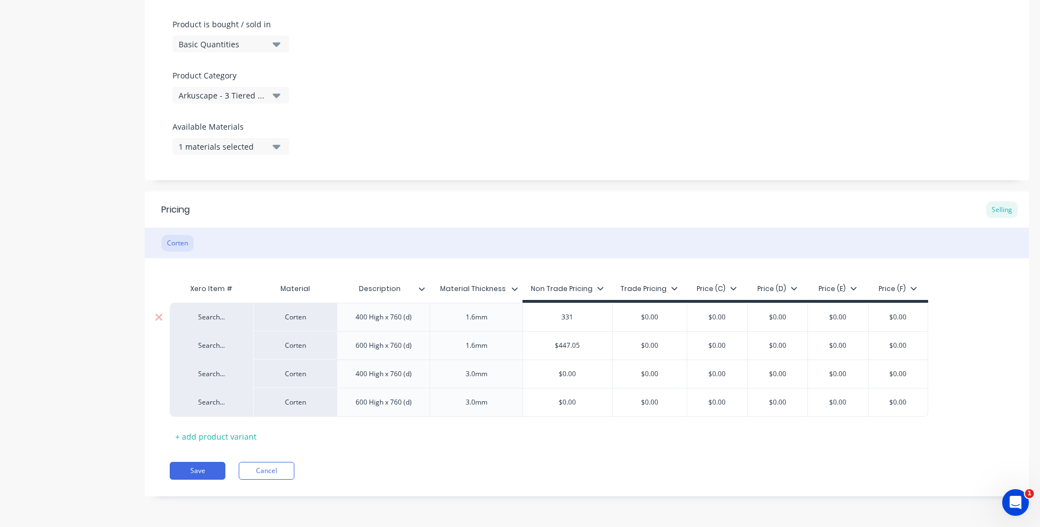
type input "331."
type textarea "x"
type input "331.9"
type textarea "x"
click at [575, 381] on div "$0.00" at bounding box center [567, 374] width 89 height 28
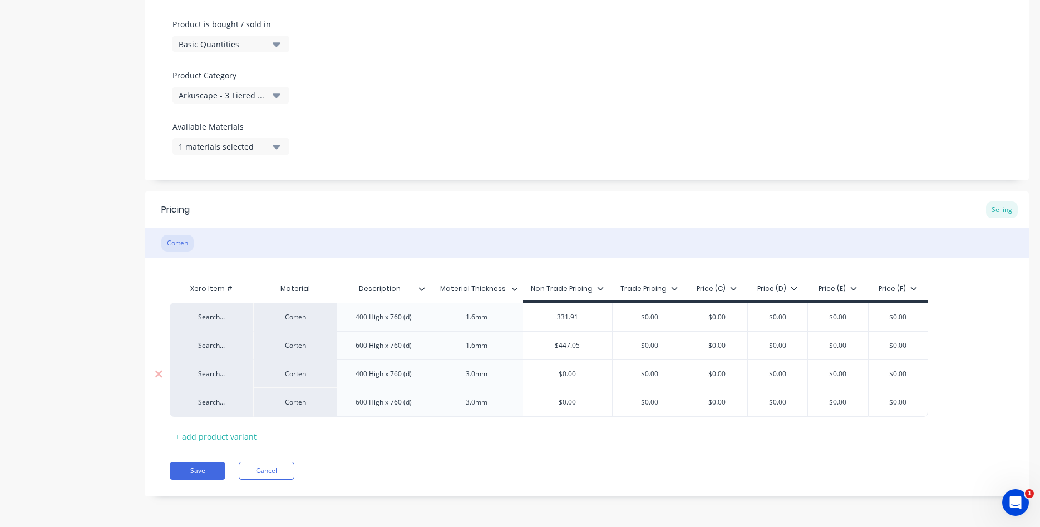
type input "331.91"
type input "$0.00"
drag, startPoint x: 579, startPoint y: 373, endPoint x: 553, endPoint y: 372, distance: 26.2
click at [553, 372] on input "$0.00" at bounding box center [567, 374] width 89 height 10
type textarea "x"
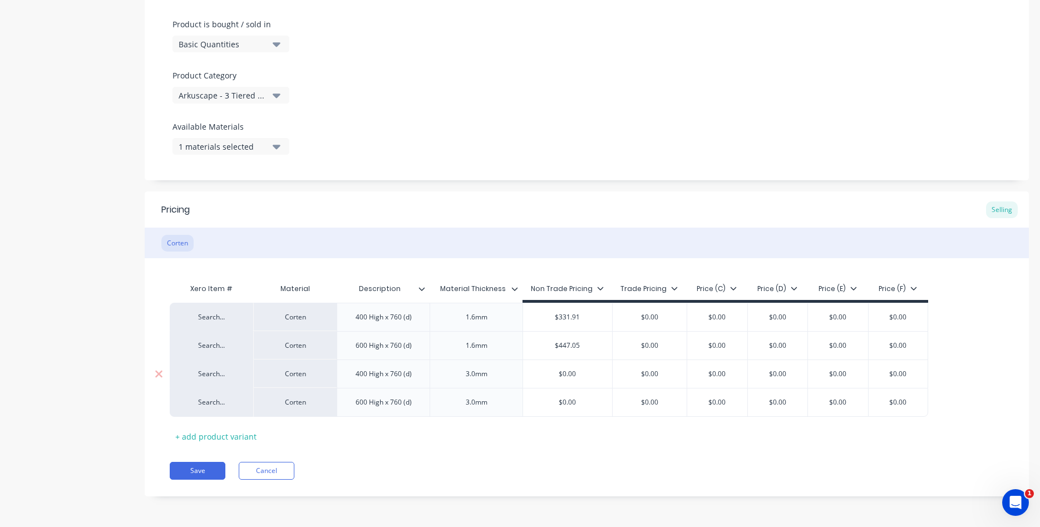
type input "4"
type textarea "x"
type input "40"
type textarea "x"
type input "404"
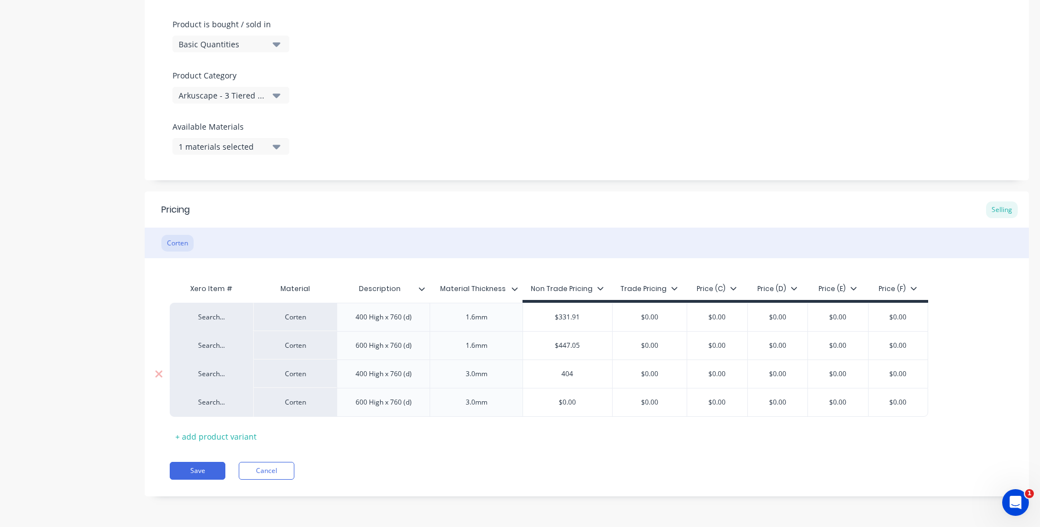
type textarea "x"
type input "404."
type textarea "x"
type input "404.8"
type textarea "x"
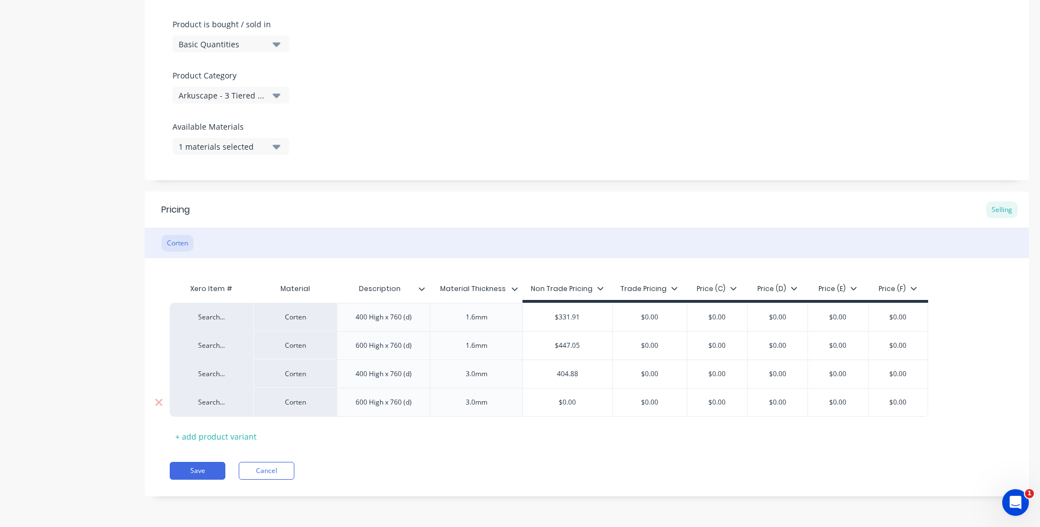
type input "404.88"
type input "$0.00"
drag, startPoint x: 581, startPoint y: 403, endPoint x: 552, endPoint y: 403, distance: 29.5
click at [552, 403] on input "$0.00" at bounding box center [567, 402] width 89 height 10
click at [579, 405] on input "$0.00" at bounding box center [567, 402] width 89 height 10
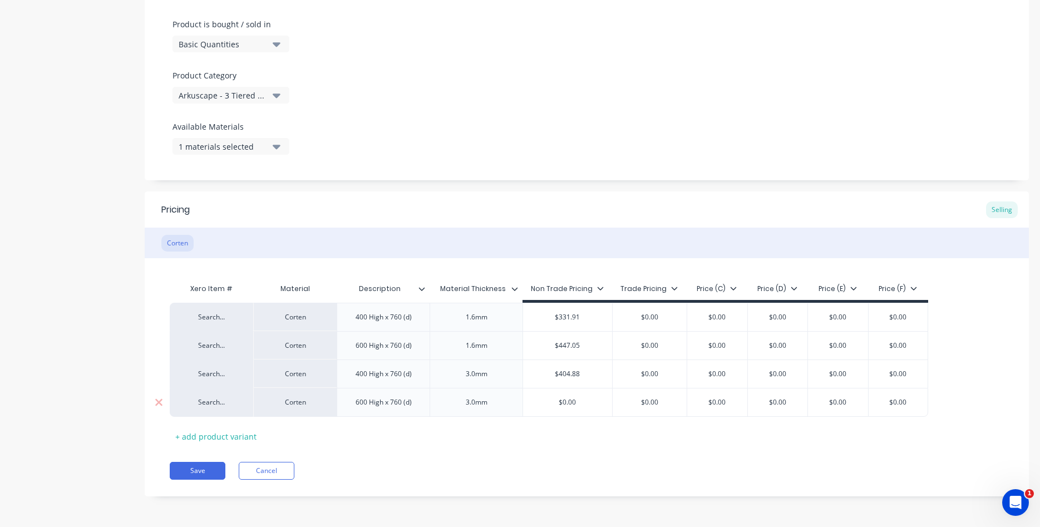
drag, startPoint x: 580, startPoint y: 403, endPoint x: 542, endPoint y: 401, distance: 39.0
click at [542, 401] on input "$0.00" at bounding box center [567, 402] width 89 height 10
type textarea "x"
type input "5"
type textarea "x"
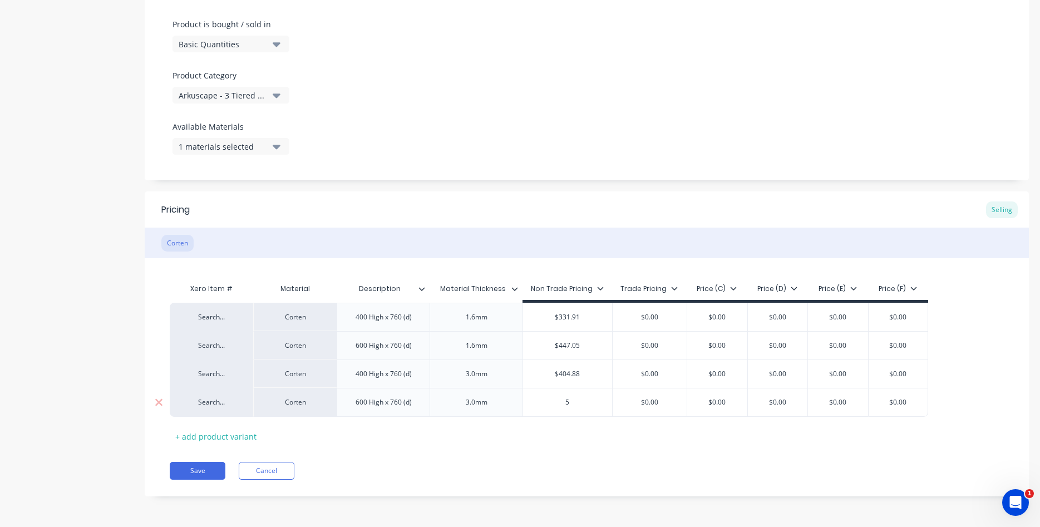
type input "56"
type textarea "x"
type input "569"
type textarea "x"
type input "569."
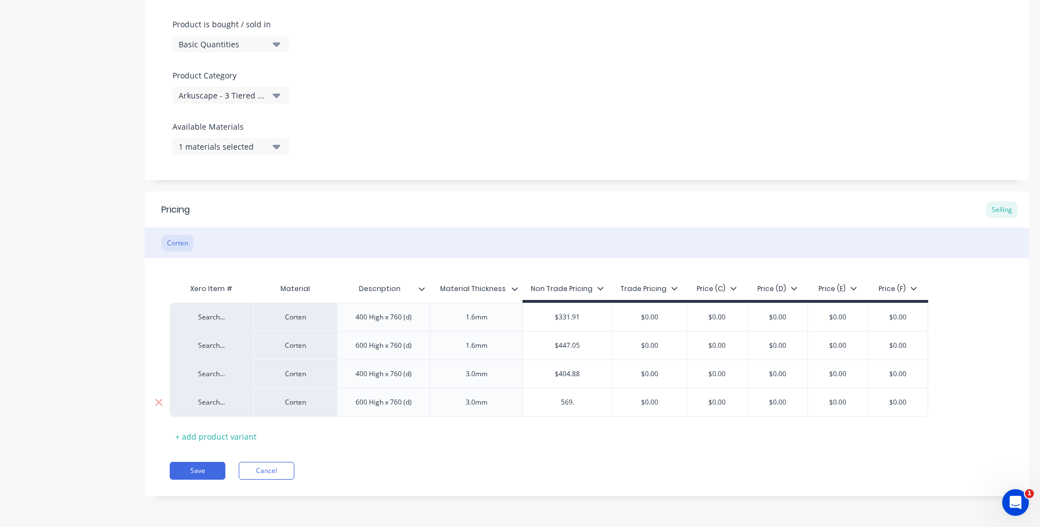
type textarea "x"
type input "569.7"
type textarea "x"
type input "569.75"
click at [574, 461] on div "Pricing Selling Corten Xero Item # Material Description Material Thickness Non …" at bounding box center [587, 343] width 884 height 305
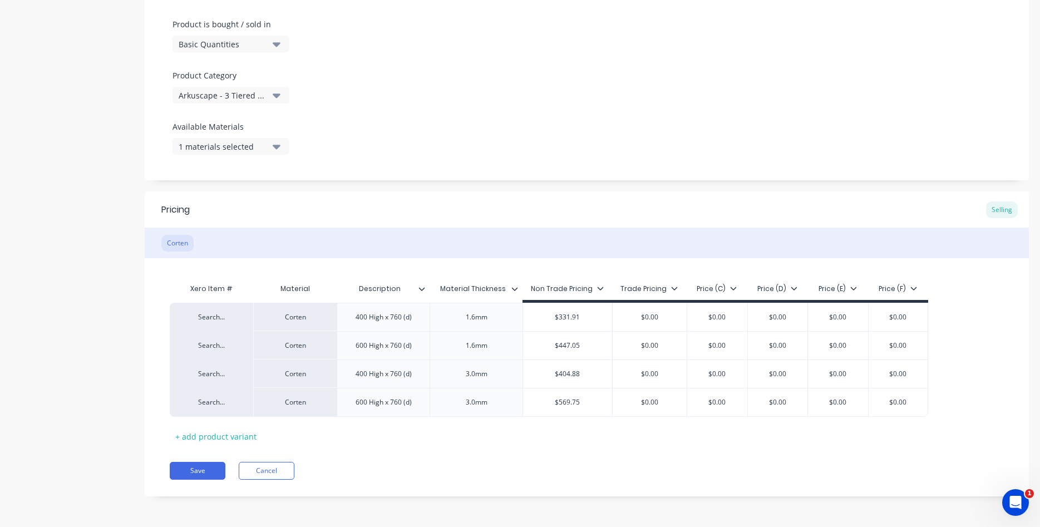
click at [909, 291] on div "Price (F)" at bounding box center [898, 289] width 38 height 10
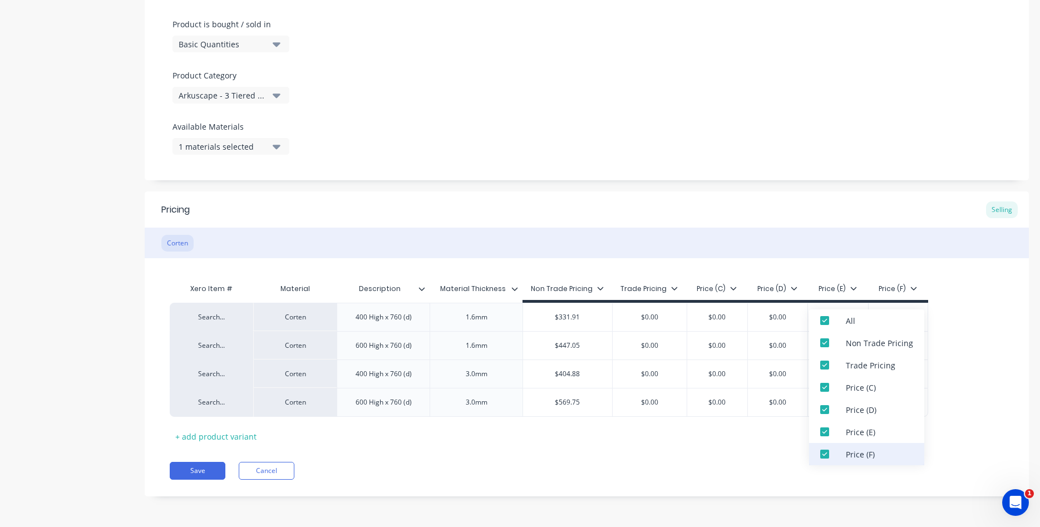
click at [830, 452] on div at bounding box center [825, 454] width 22 height 22
click at [831, 434] on div at bounding box center [825, 432] width 22 height 22
click at [821, 406] on div at bounding box center [825, 409] width 22 height 22
click at [829, 383] on div at bounding box center [825, 387] width 22 height 22
click at [825, 365] on div at bounding box center [825, 365] width 22 height 22
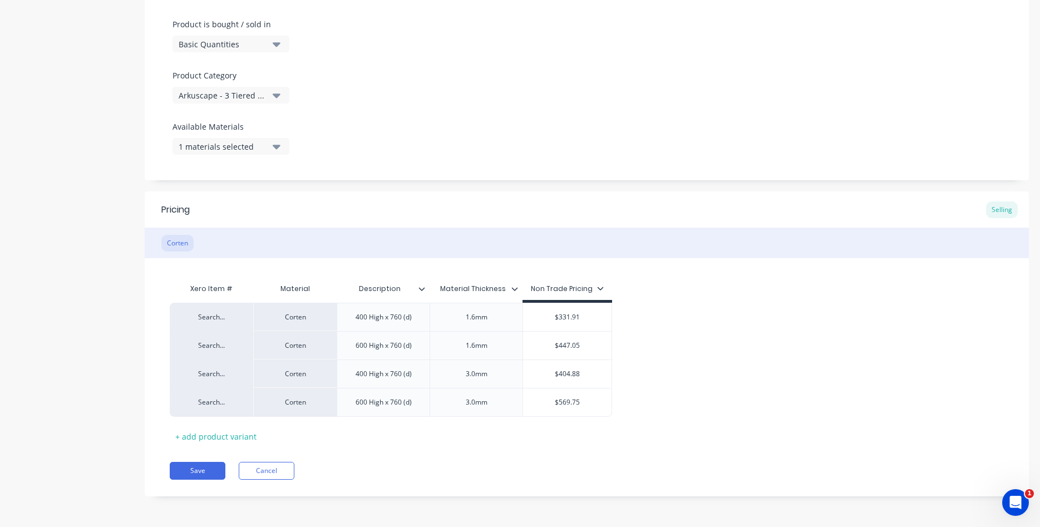
click at [543, 454] on div "Pricing Selling Corten Xero Item # Material Description Material Thickness Non …" at bounding box center [587, 343] width 884 height 305
click at [216, 319] on div "Search..." at bounding box center [211, 317] width 61 height 10
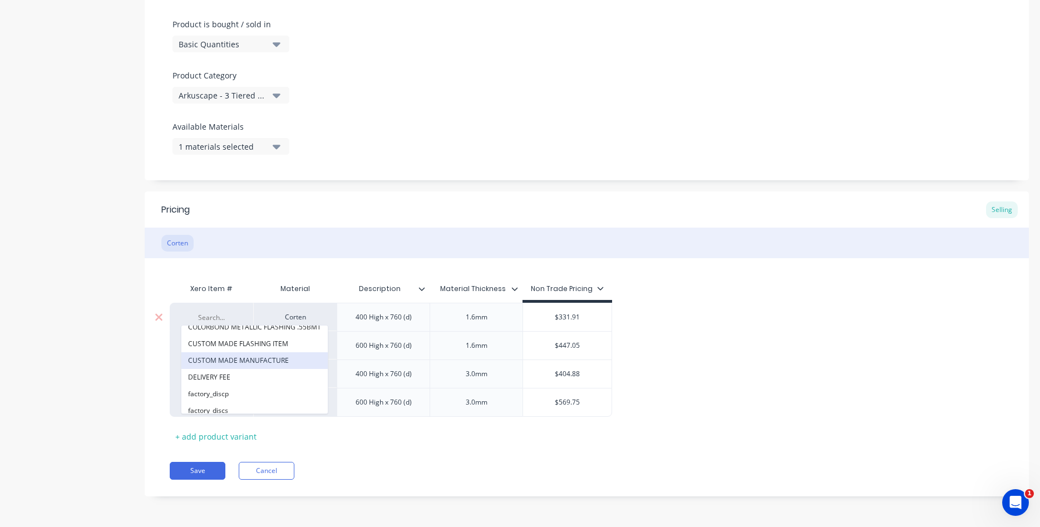
click at [240, 359] on button "CUSTOM MADE MANUFACTURE" at bounding box center [254, 360] width 146 height 17
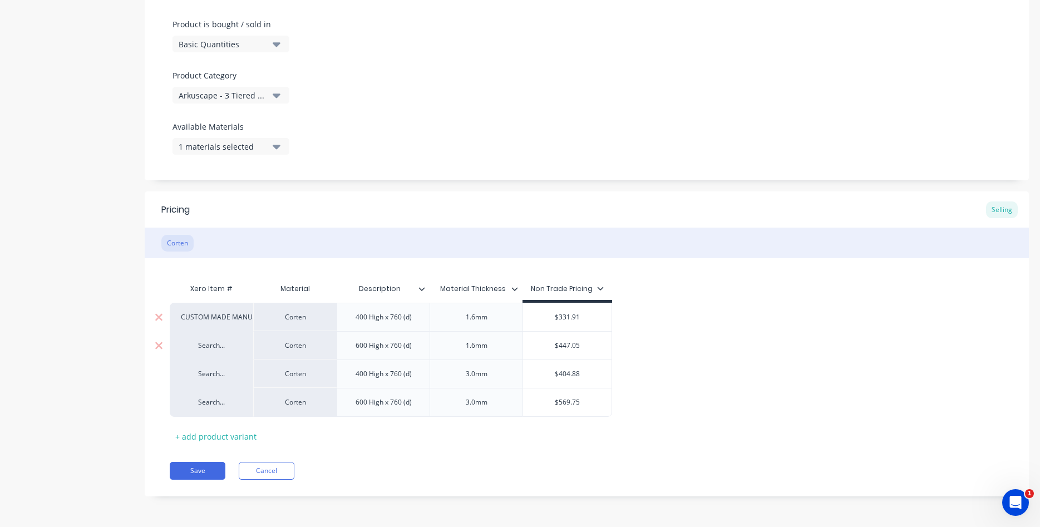
click at [213, 344] on div "Search..." at bounding box center [211, 346] width 61 height 10
click at [255, 391] on button "CUSTOM MADE MANUFACTURE" at bounding box center [254, 389] width 146 height 17
click at [219, 378] on div "Search..." at bounding box center [211, 374] width 61 height 10
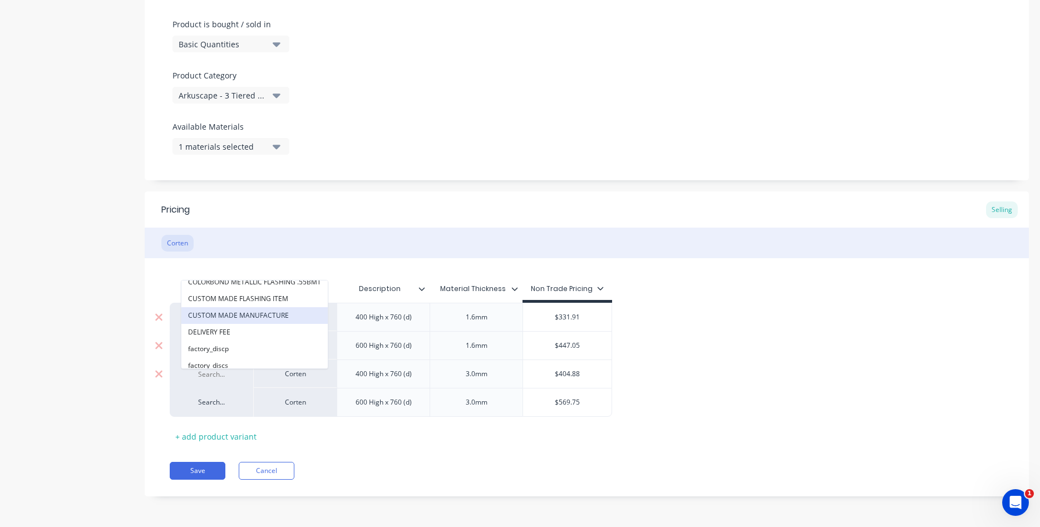
click at [252, 316] on button "CUSTOM MADE MANUFACTURE" at bounding box center [254, 315] width 146 height 17
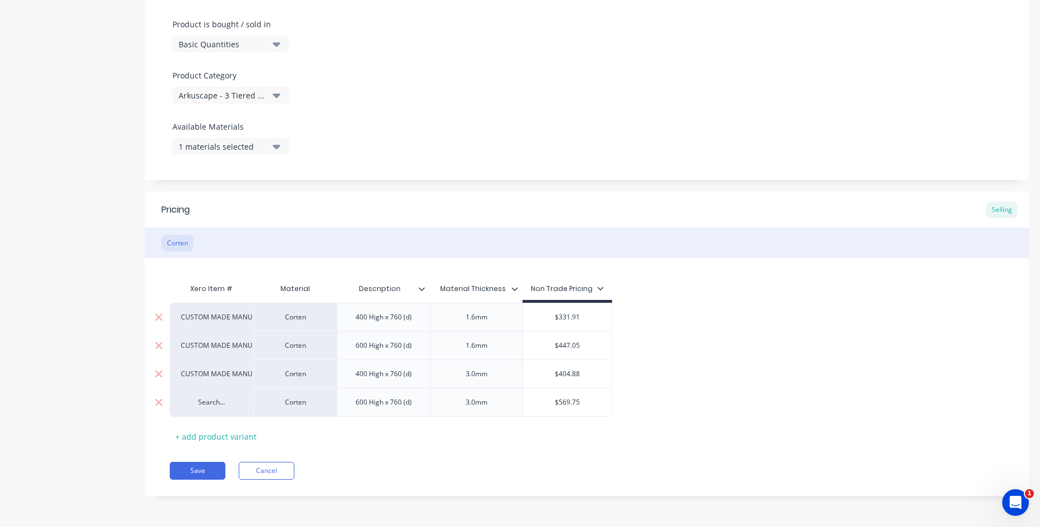
click at [215, 405] on div "Search..." at bounding box center [211, 402] width 61 height 10
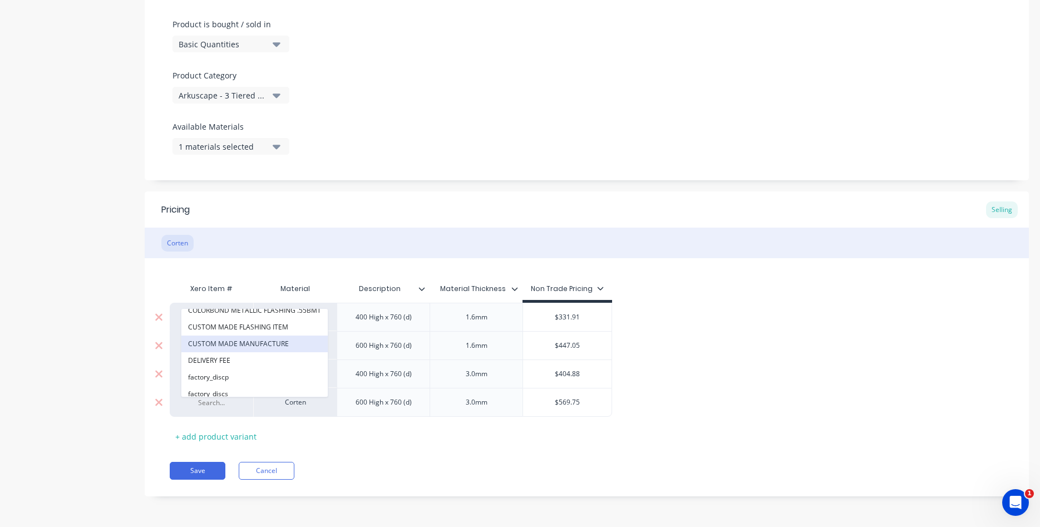
click at [263, 349] on button "CUSTOM MADE MANUFACTURE" at bounding box center [254, 344] width 146 height 17
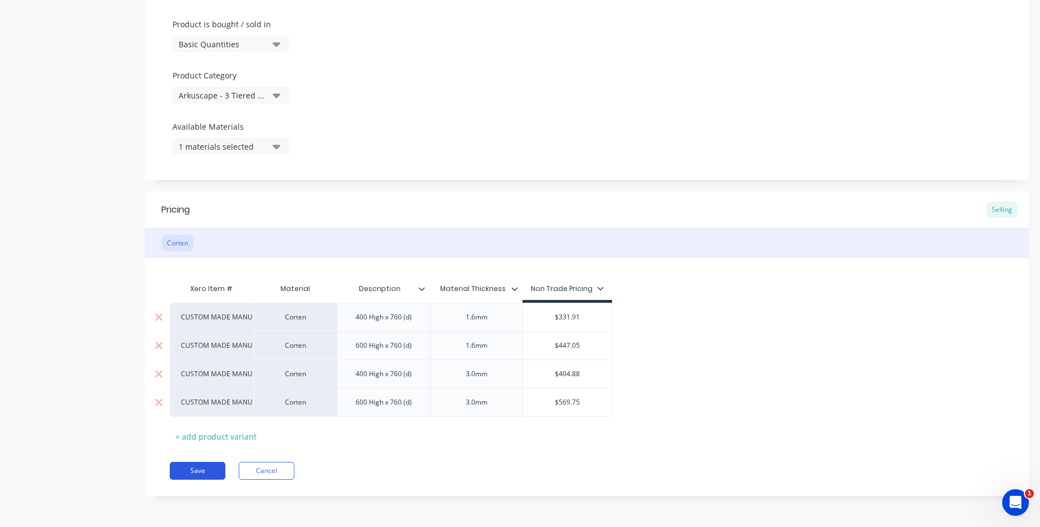
click at [204, 471] on button "Save" at bounding box center [198, 471] width 56 height 18
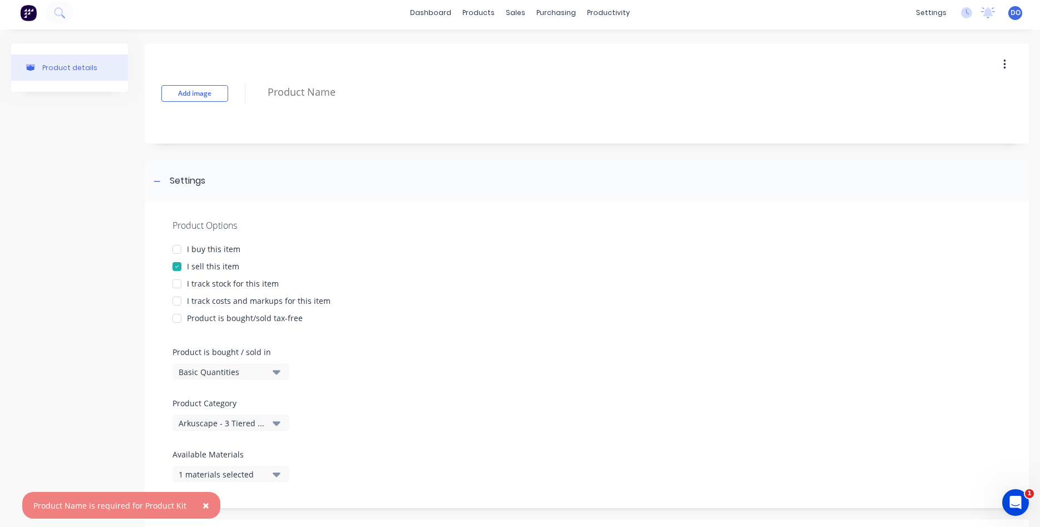
scroll to position [0, 0]
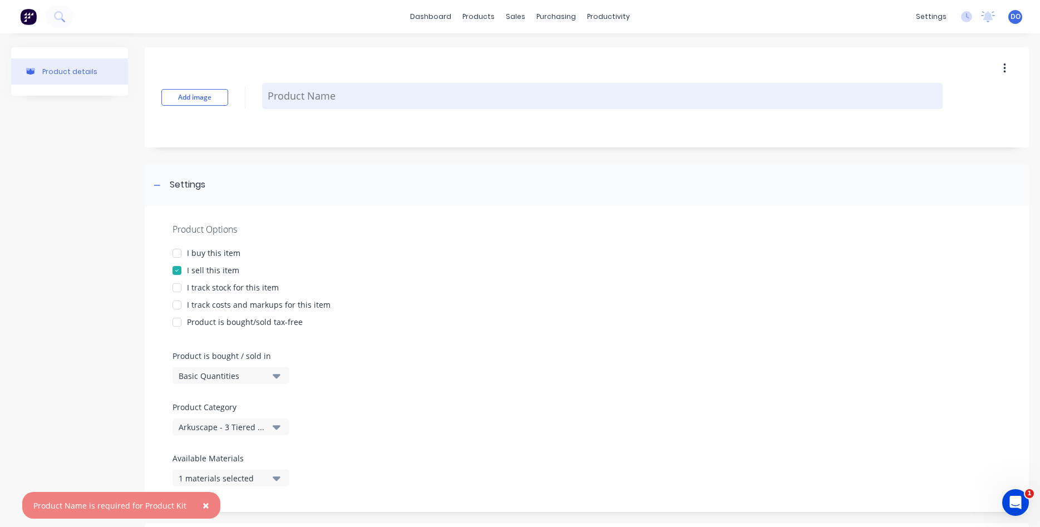
click at [307, 106] on textarea at bounding box center [602, 96] width 681 height 26
type textarea "x"
type textarea "3"
type textarea "x"
type textarea "3"
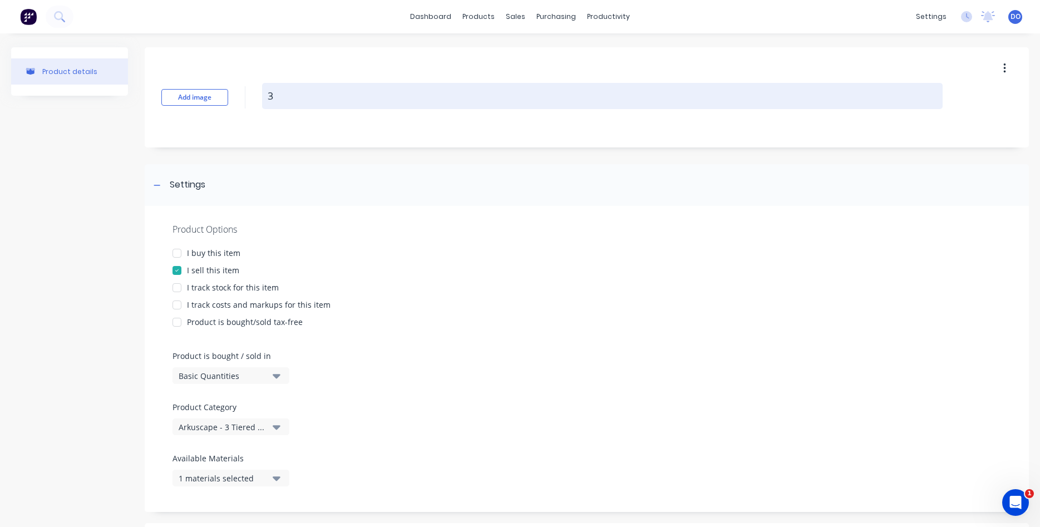
type textarea "x"
type textarea "3 T"
type textarea "x"
type textarea "3 Ti"
type textarea "x"
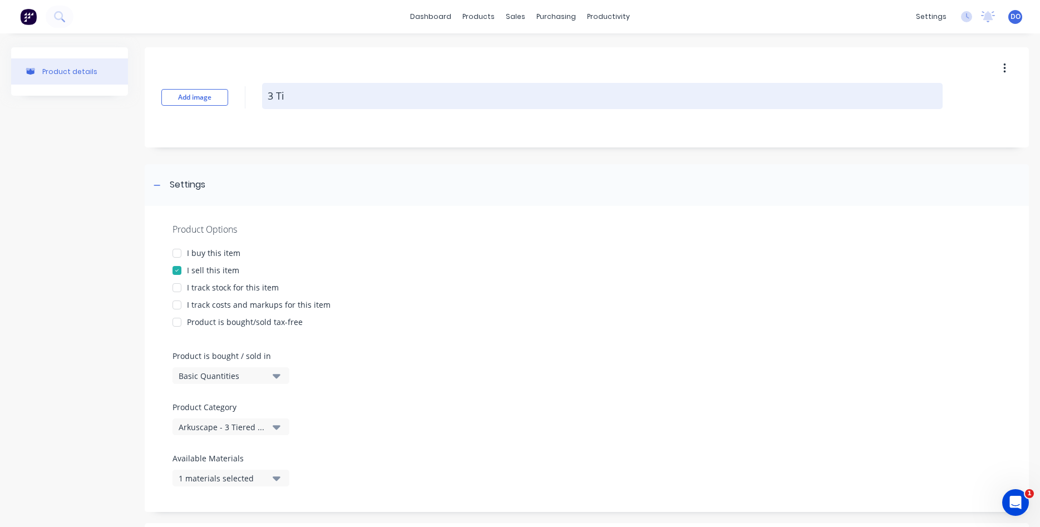
type textarea "3 Tie"
type textarea "x"
type textarea "3 Tier"
type textarea "x"
type textarea "3 Tiere"
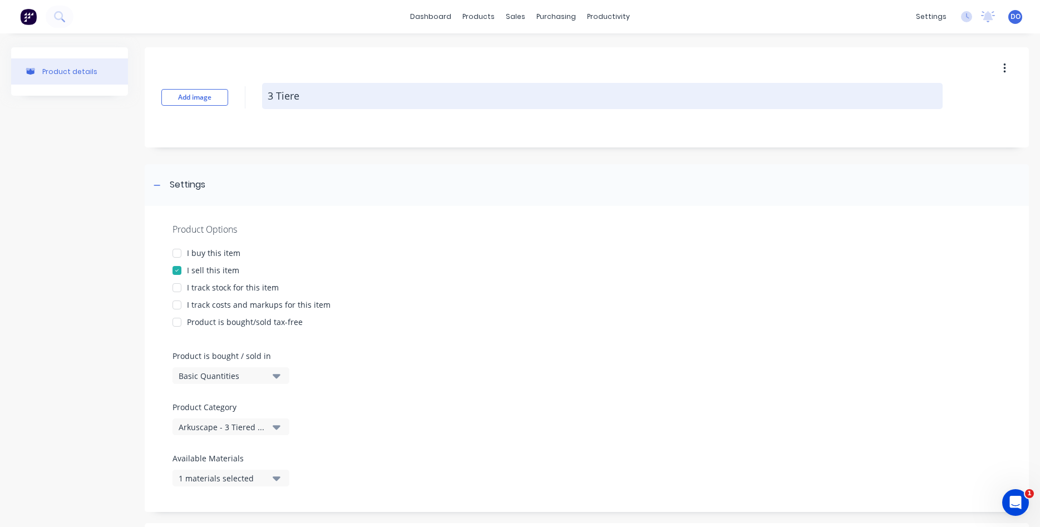
type textarea "x"
type textarea "3 Tiered"
type textarea "x"
type textarea "3 Tiered"
type textarea "x"
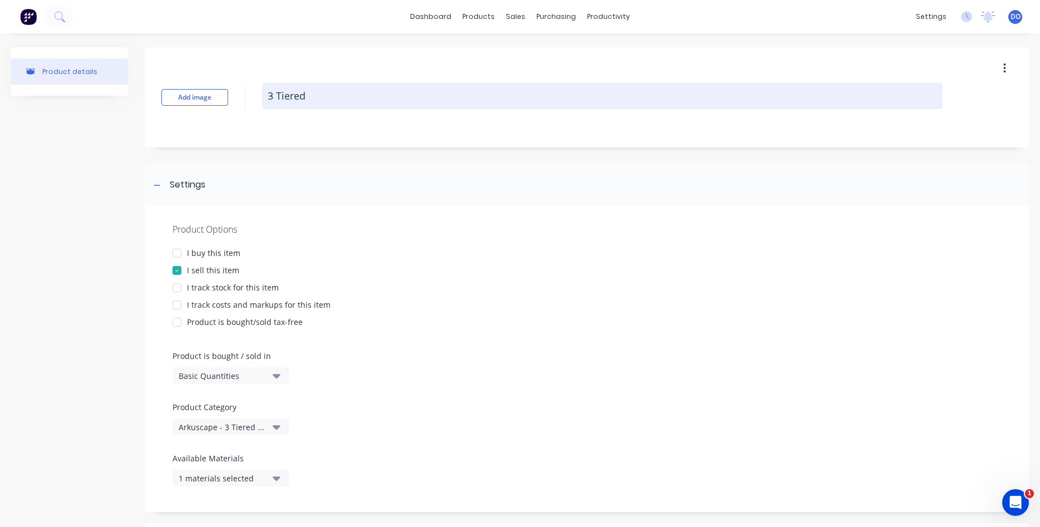
type textarea "3 Tiered V"
type textarea "x"
type textarea "3 Tiered Ve"
type textarea "x"
type textarea "3 Tiered Ver"
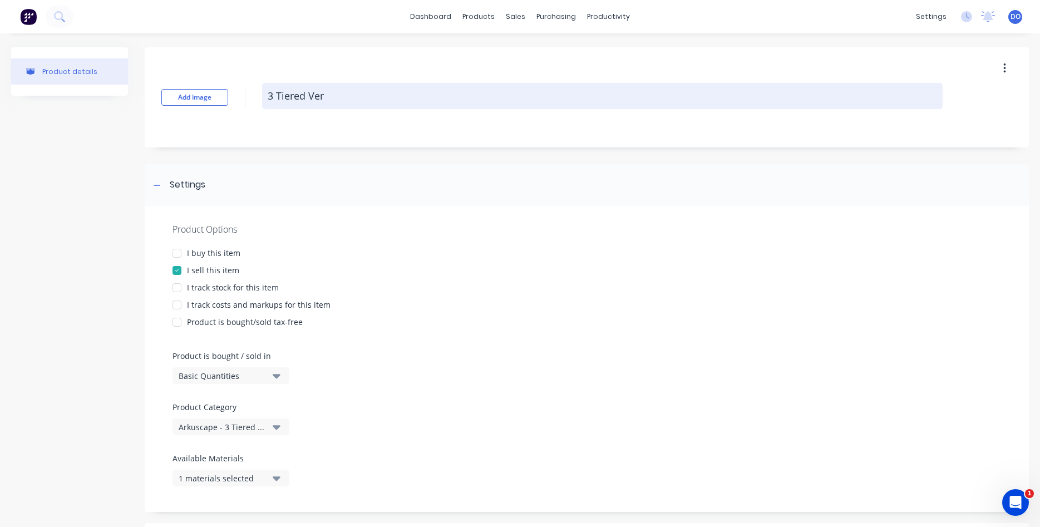
type textarea "x"
type textarea "3 Tiered Vert"
type textarea "x"
type textarea "3 Tiered Verta"
type textarea "x"
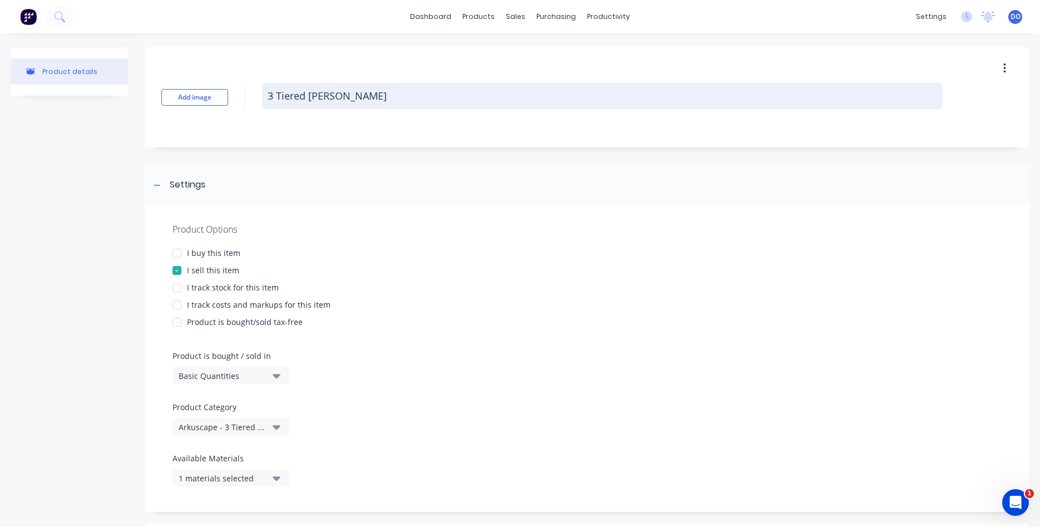
type textarea "3 Tiered Vertal"
type textarea "x"
type textarea "3 Tiered Vertal"
type textarea "x"
type textarea "3 Tiered Vertal R"
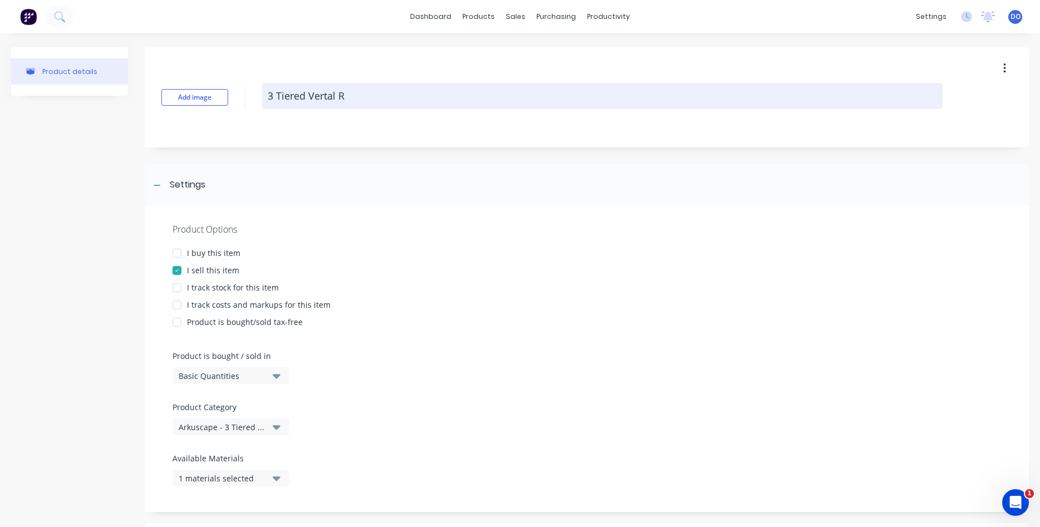
type textarea "x"
type textarea "3 Tiered Vertal Ri"
type textarea "x"
type textarea "3 Tiered Vertal Rin"
type textarea "x"
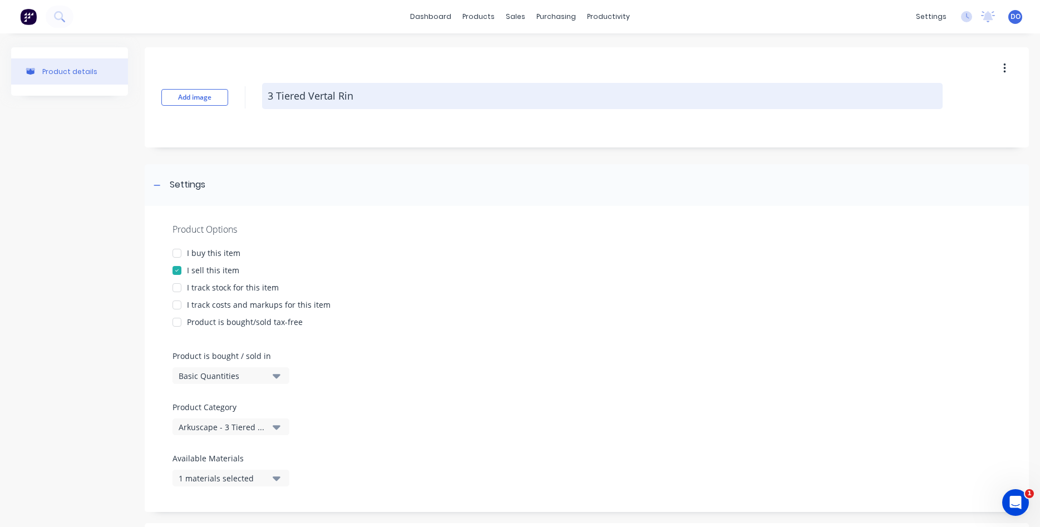
type textarea "3 Tiered Vertal Ring"
type textarea "x"
type textarea "3 Tiered Vertal Ring"
type textarea "x"
type textarea "3 Tiered Vertal Ring G"
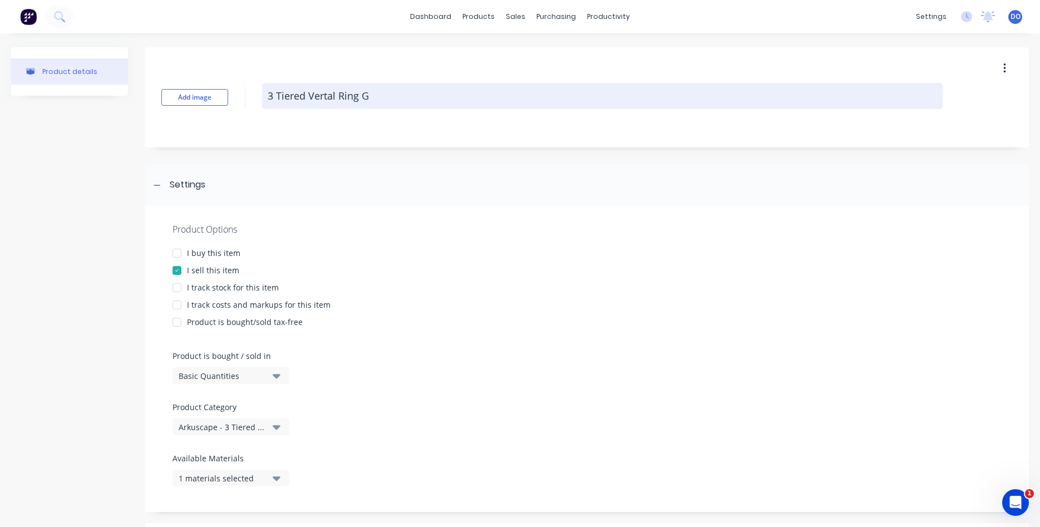
type textarea "x"
type textarea "3 Tiered Vertal Ring Ga"
type textarea "x"
type textarea "3 Tiered Vertal Ring Gar"
type textarea "x"
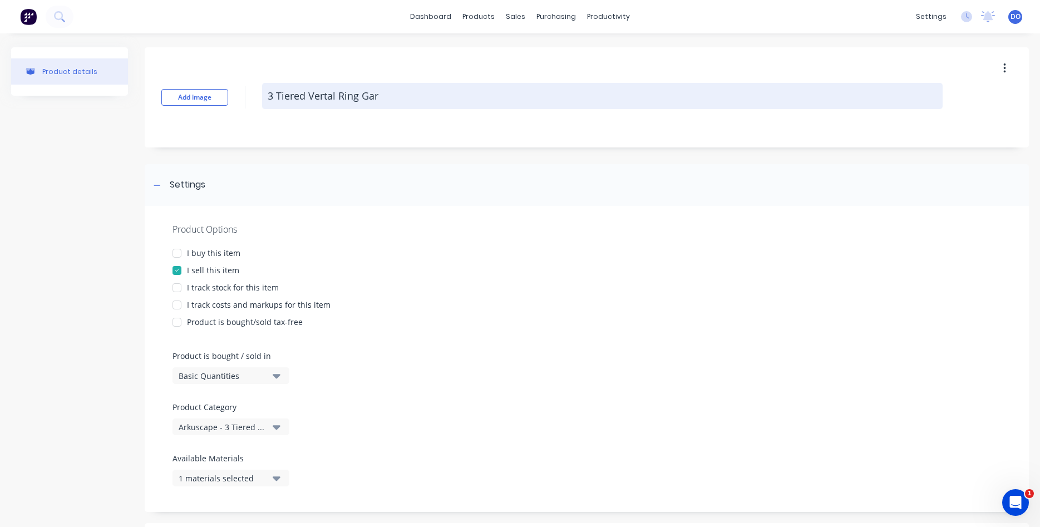
type textarea "3 Tiered Vertal Ring Gard"
type textarea "x"
type textarea "3 Tiered Vertal Ring Garde"
type textarea "x"
type textarea "3 Tiered Vertal Ring Garden"
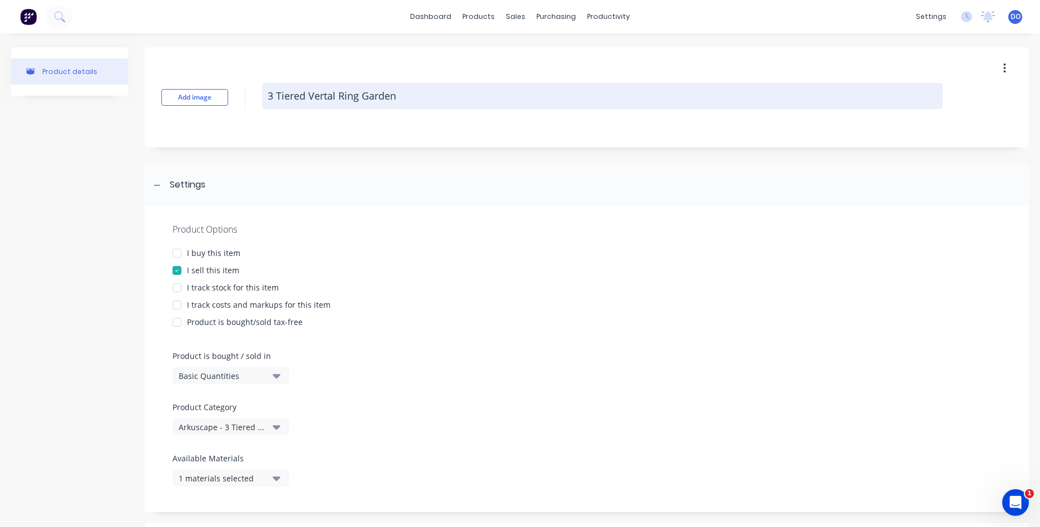
type textarea "x"
type textarea "3 Tiered Vertial Ring Garden"
type textarea "x"
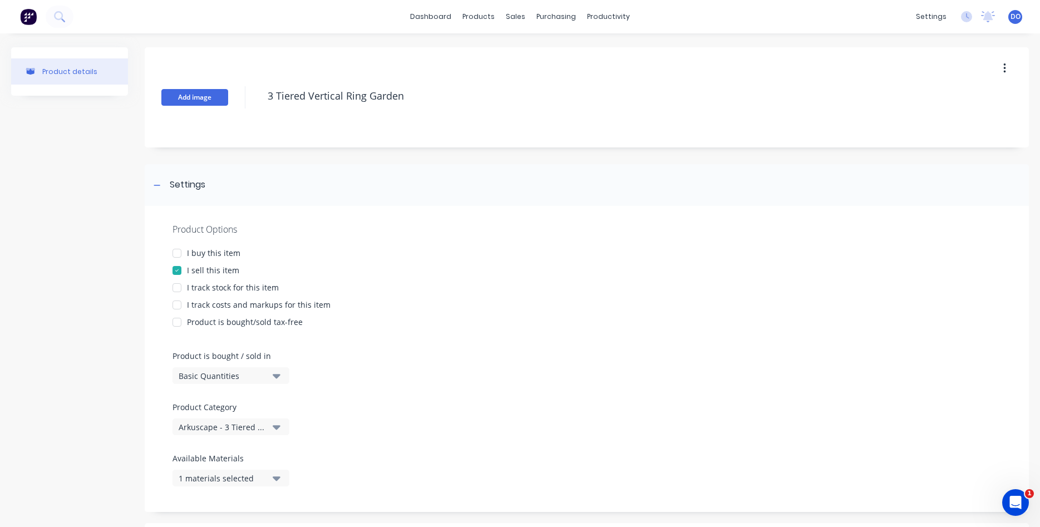
type textarea "3 Tiered Vertical Ring Garden"
type textarea "x"
type textarea "3 Tiered Vertical Ring Garden"
click at [205, 102] on button "Add image" at bounding box center [194, 97] width 67 height 17
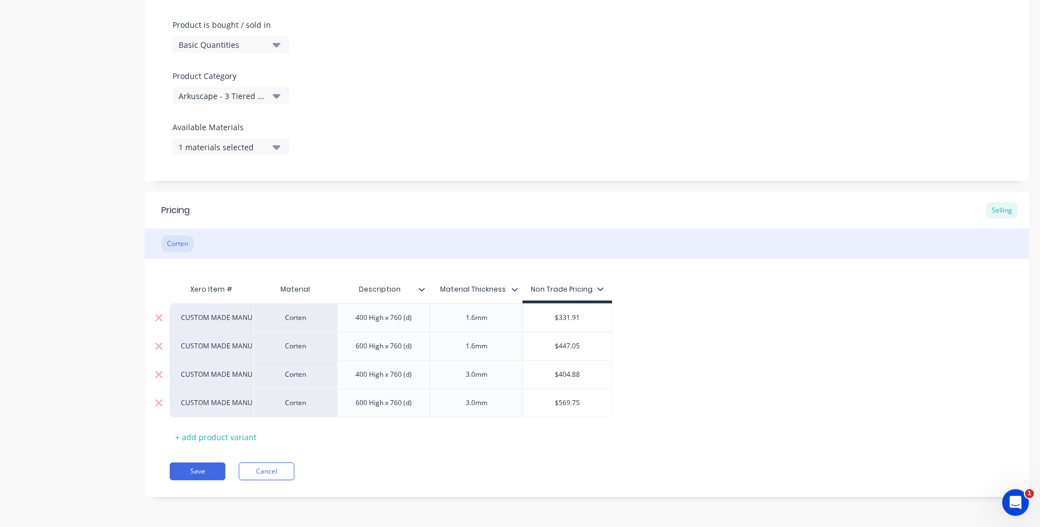
scroll to position [332, 0]
click at [211, 467] on button "Save" at bounding box center [198, 471] width 56 height 18
type textarea "x"
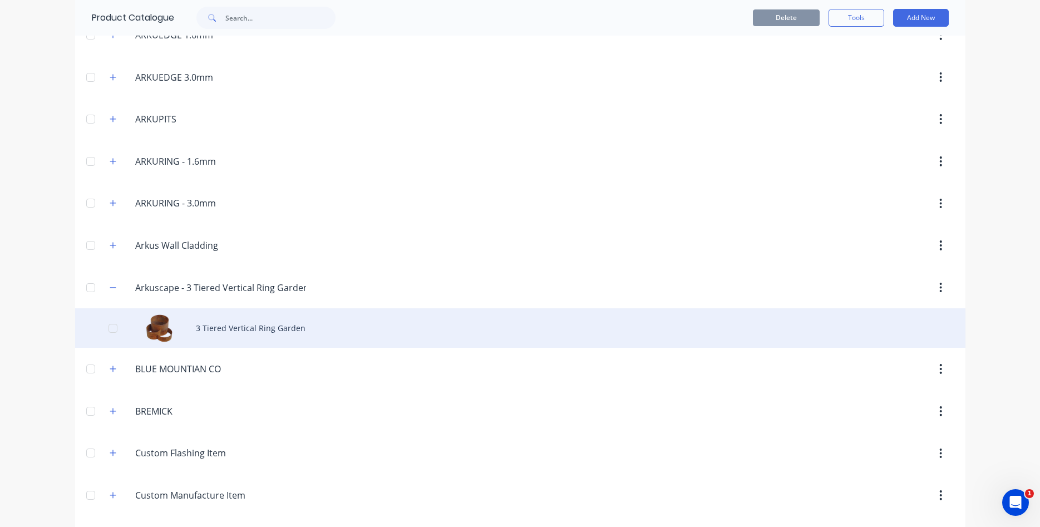
scroll to position [444, 0]
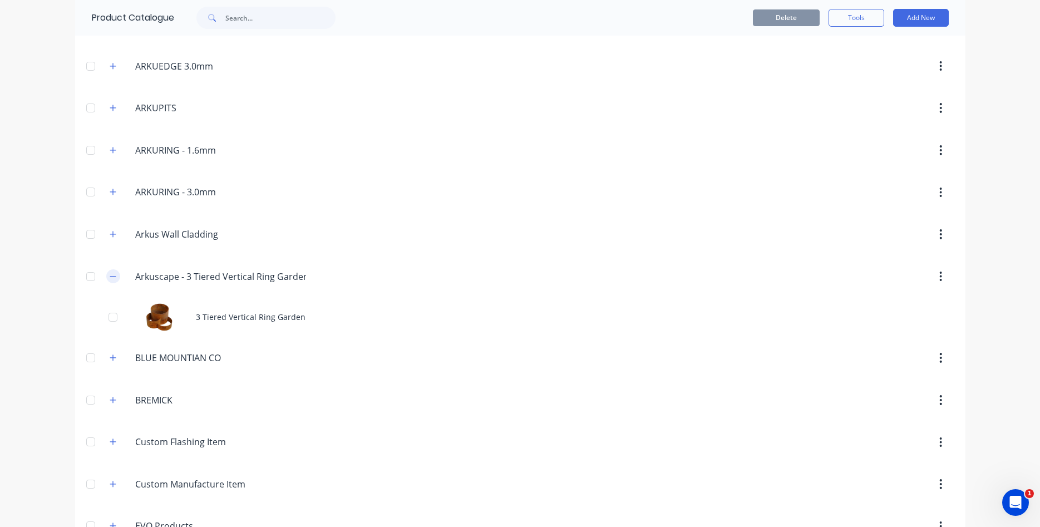
click at [115, 277] on icon "button" at bounding box center [113, 277] width 7 height 8
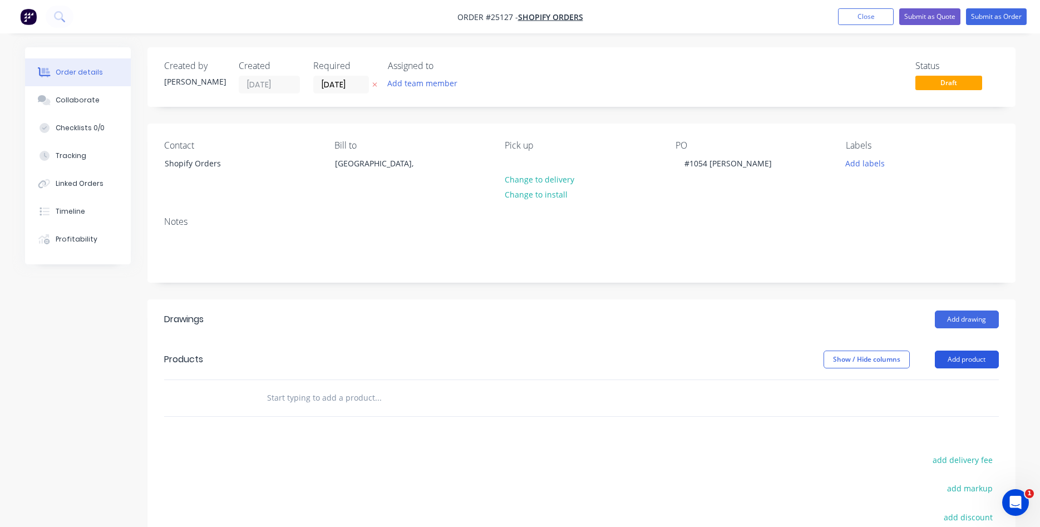
click at [959, 360] on button "Add product" at bounding box center [967, 360] width 64 height 18
click at [980, 361] on button "Add product" at bounding box center [967, 360] width 64 height 18
click at [973, 361] on button "Add product" at bounding box center [967, 360] width 64 height 18
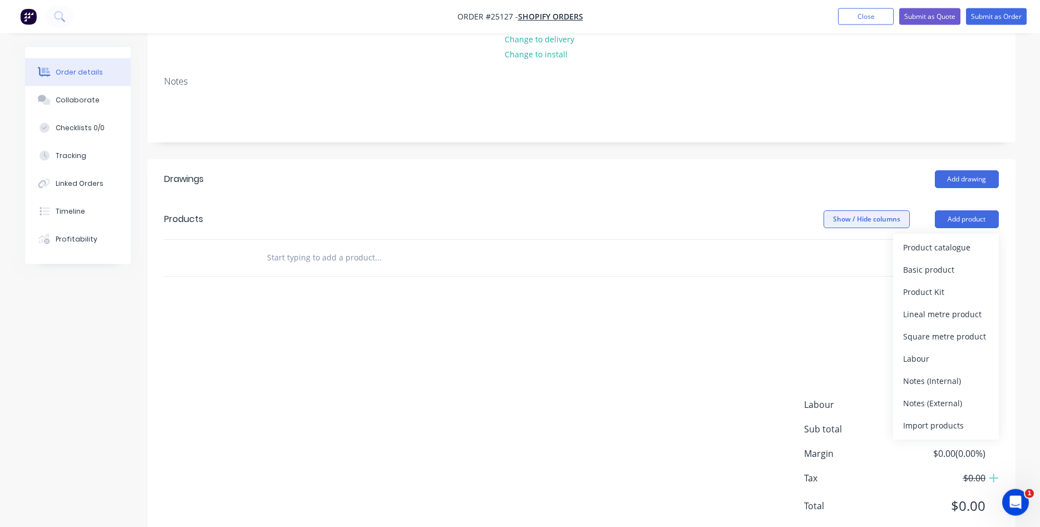
scroll to position [170, 0]
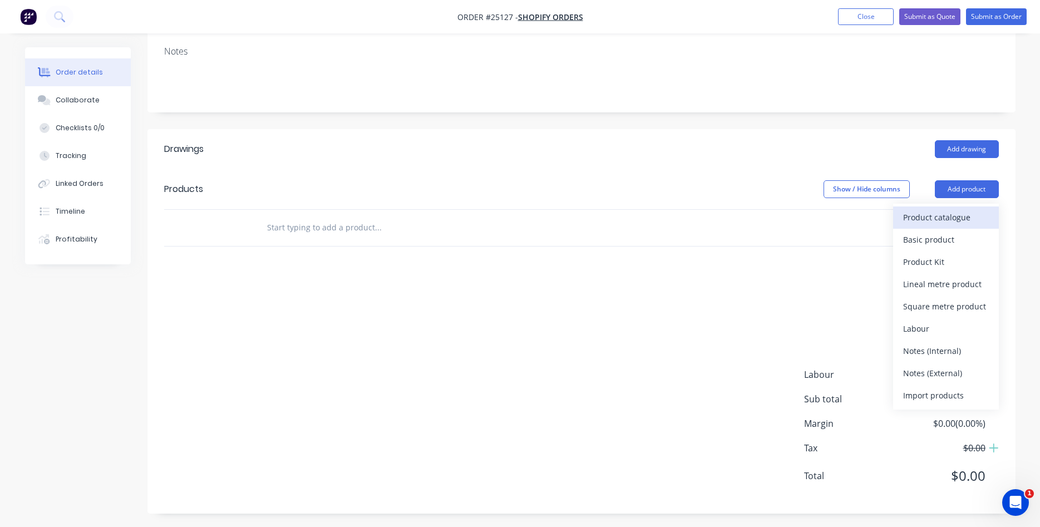
click at [962, 217] on div "Product catalogue" at bounding box center [946, 217] width 86 height 16
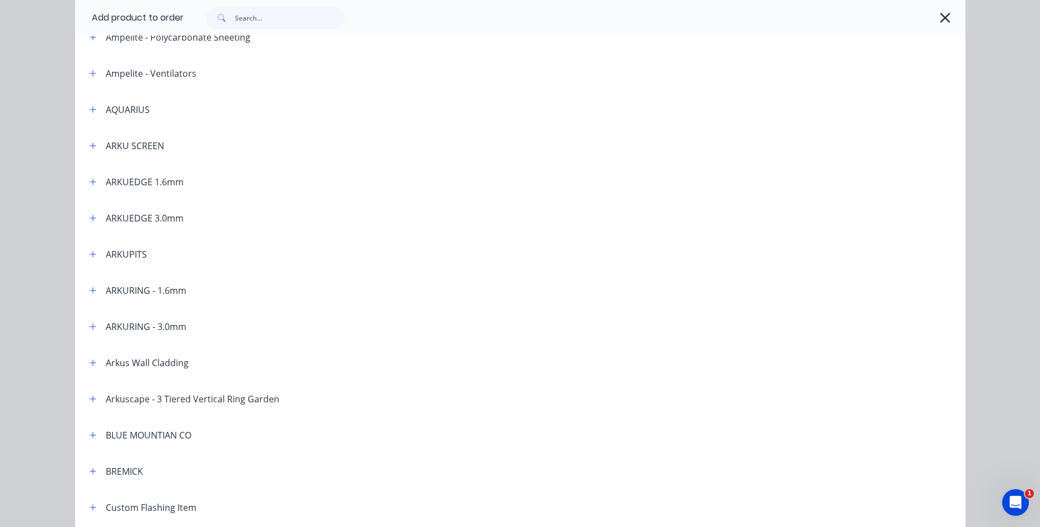
scroll to position [254, 0]
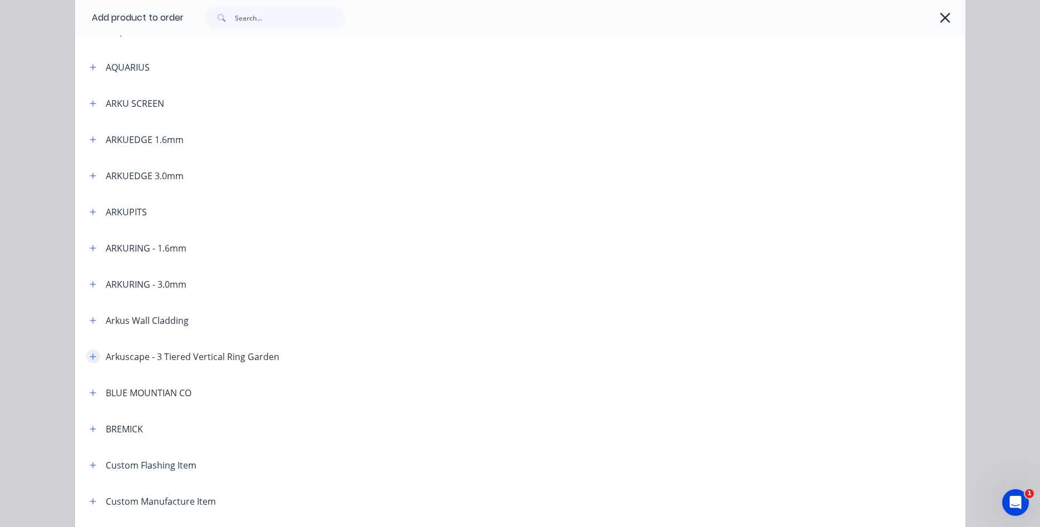
click at [91, 361] on button "button" at bounding box center [93, 357] width 14 height 14
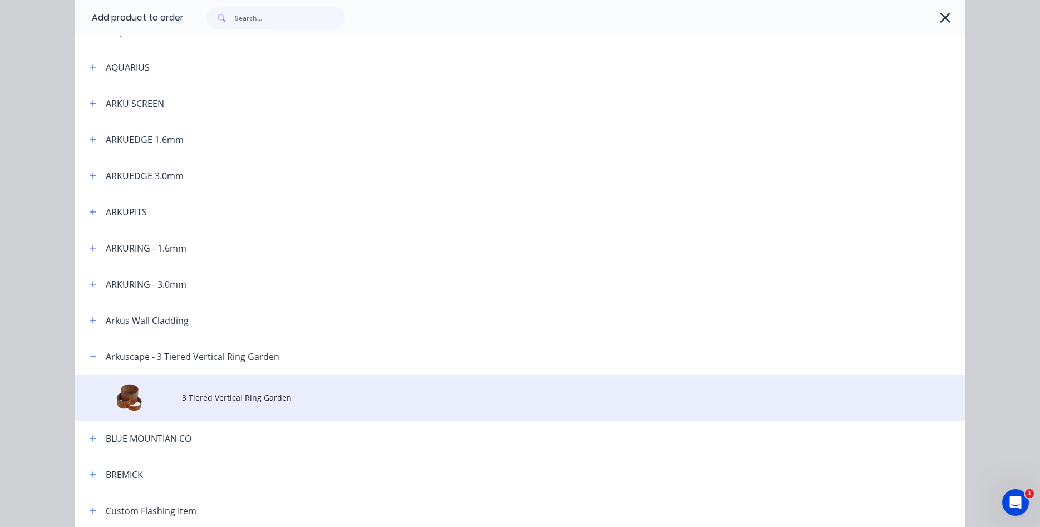
click at [222, 392] on span "3 Tiered Vertical Ring Garden" at bounding box center [495, 398] width 627 height 12
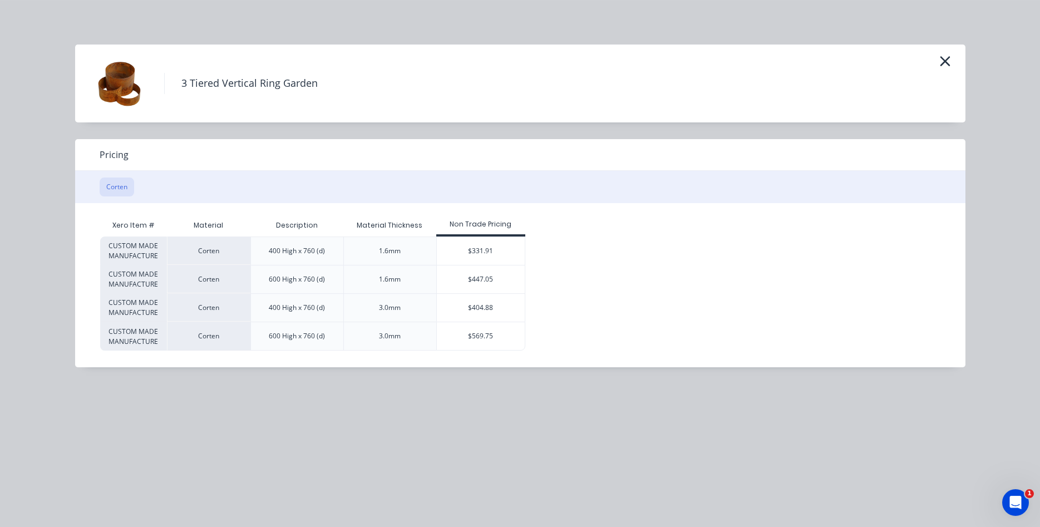
scroll to position [190, 0]
click at [472, 286] on div "$447.05" at bounding box center [481, 279] width 88 height 28
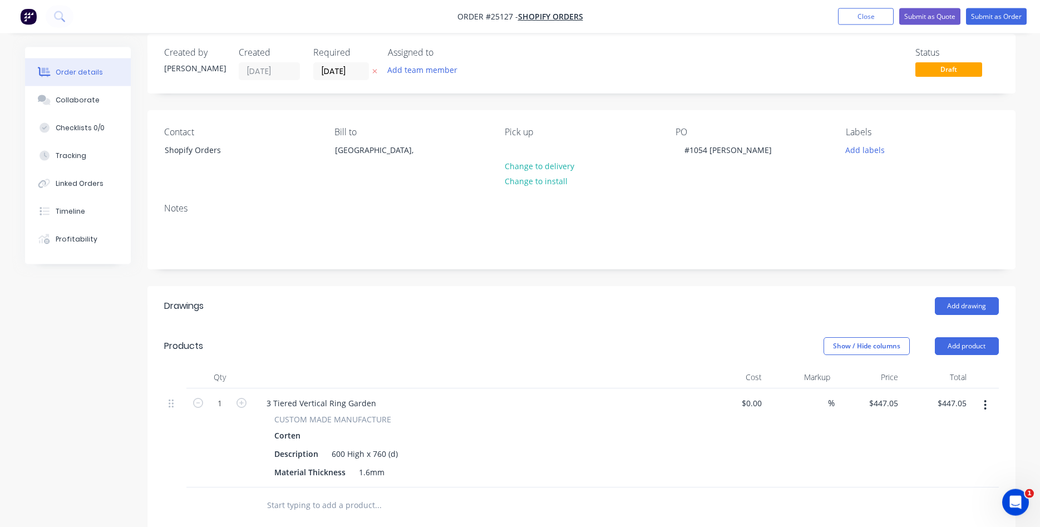
scroll to position [0, 0]
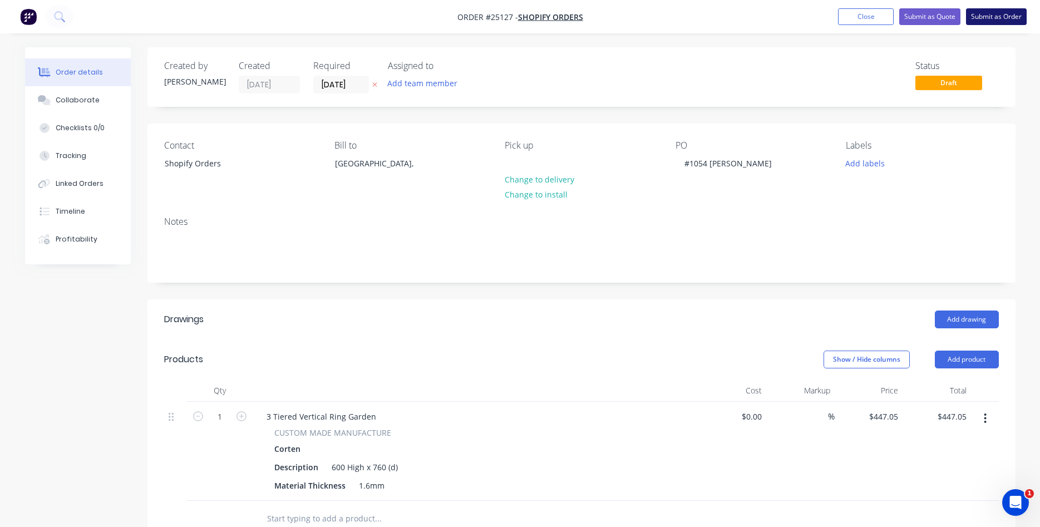
click at [993, 19] on button "Submit as Order" at bounding box center [996, 16] width 61 height 17
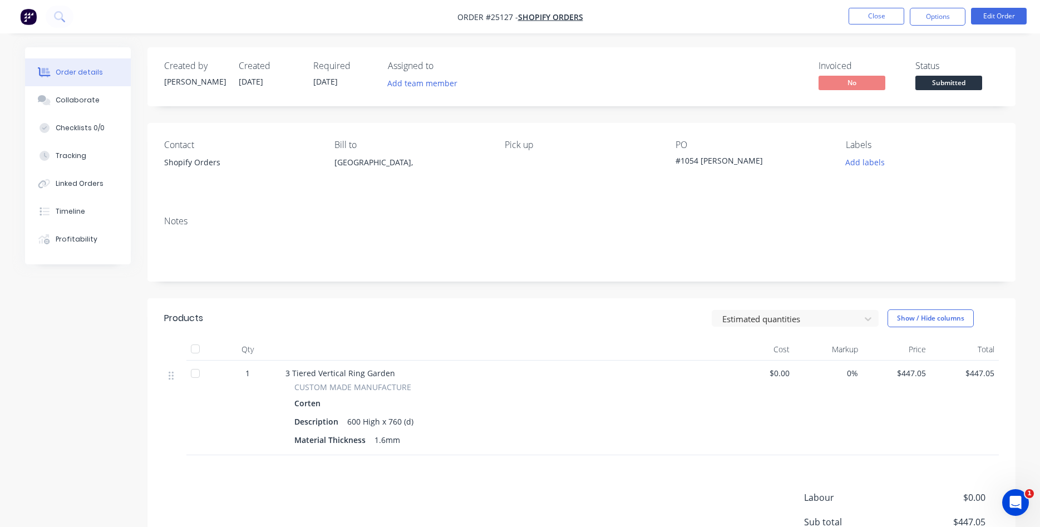
click at [942, 82] on span "Submitted" at bounding box center [949, 83] width 67 height 14
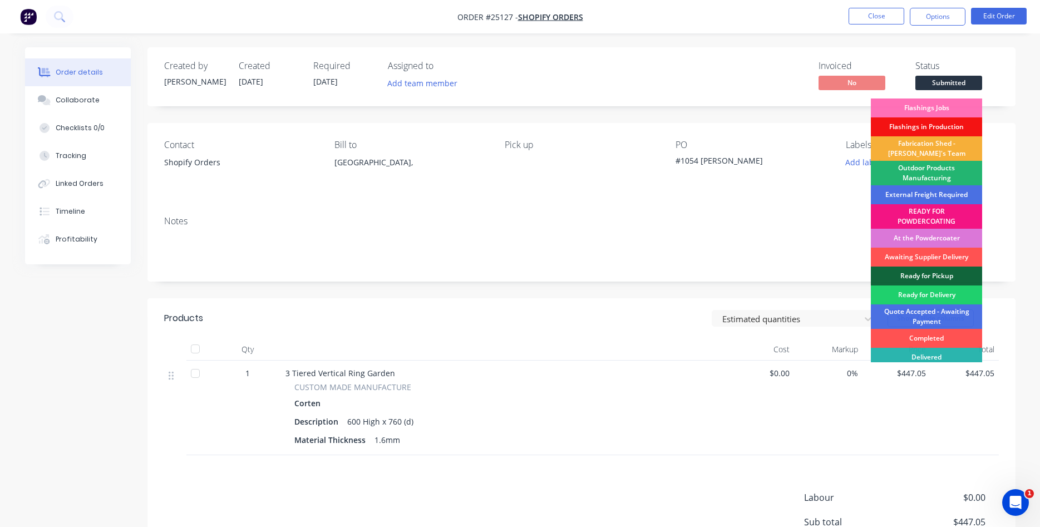
click at [933, 176] on div "Outdoor Products Manufacturing" at bounding box center [926, 173] width 111 height 24
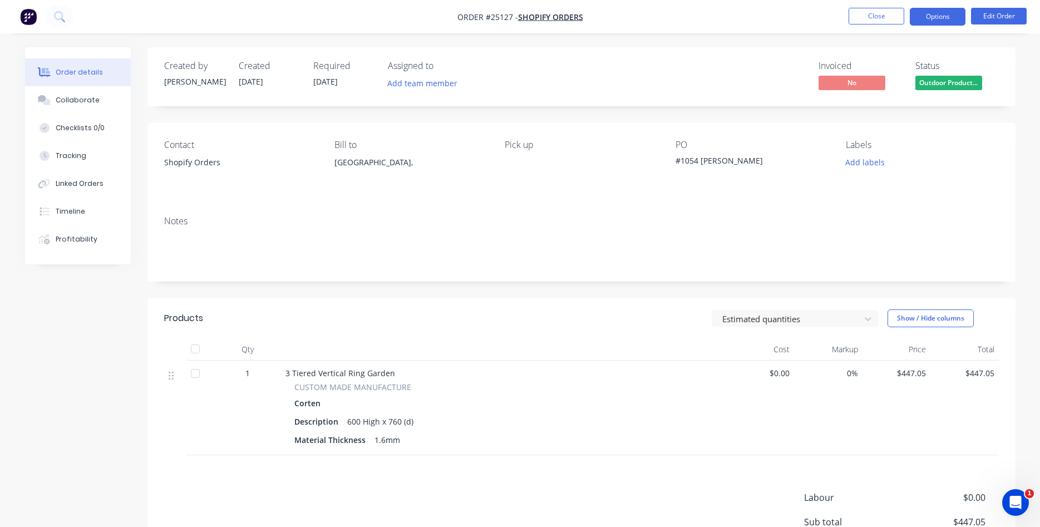
click at [927, 16] on button "Options" at bounding box center [938, 17] width 56 height 18
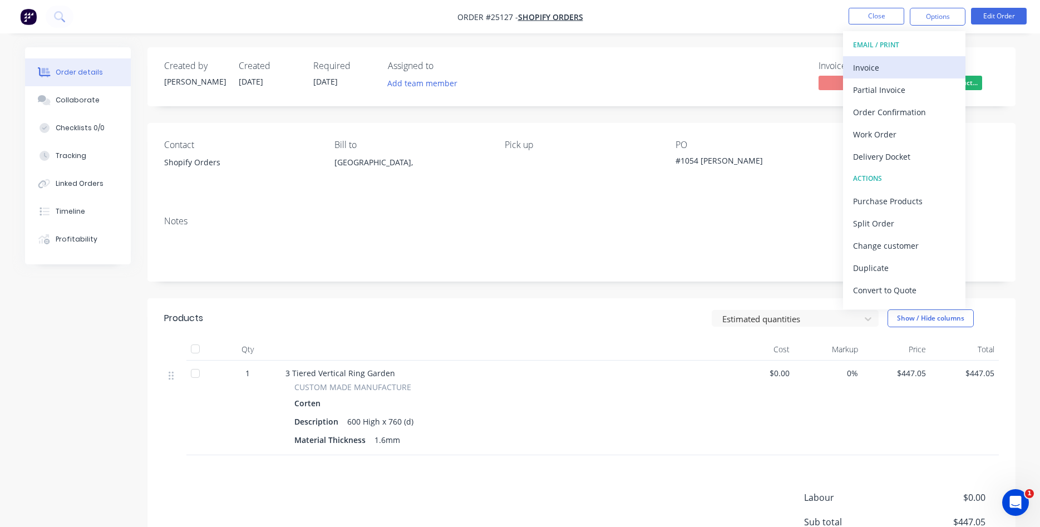
click at [880, 67] on div "Invoice" at bounding box center [904, 68] width 102 height 16
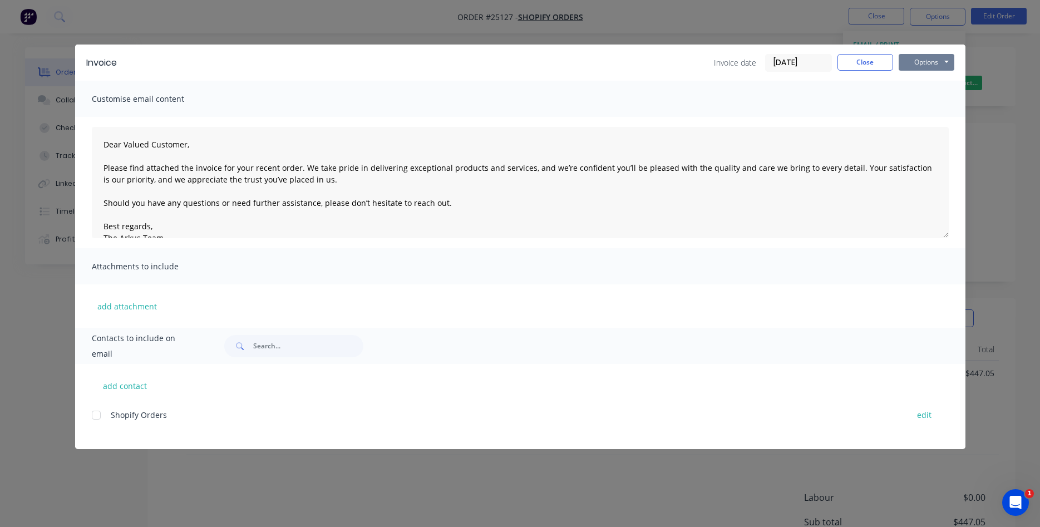
click at [942, 58] on button "Options" at bounding box center [927, 62] width 56 height 17
click at [918, 101] on button "Print" at bounding box center [934, 100] width 71 height 18
click at [865, 70] on button "Close" at bounding box center [866, 62] width 56 height 17
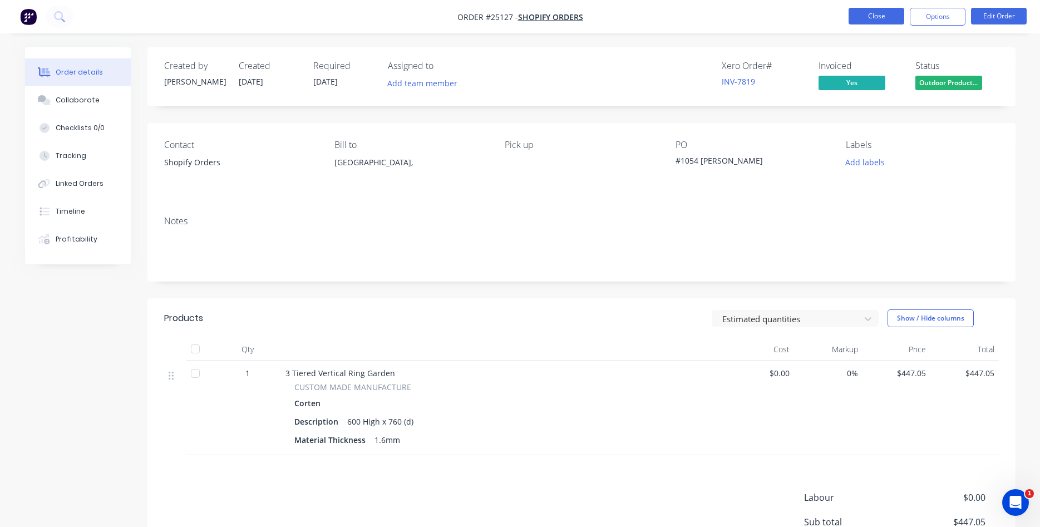
click at [879, 14] on button "Close" at bounding box center [877, 16] width 56 height 17
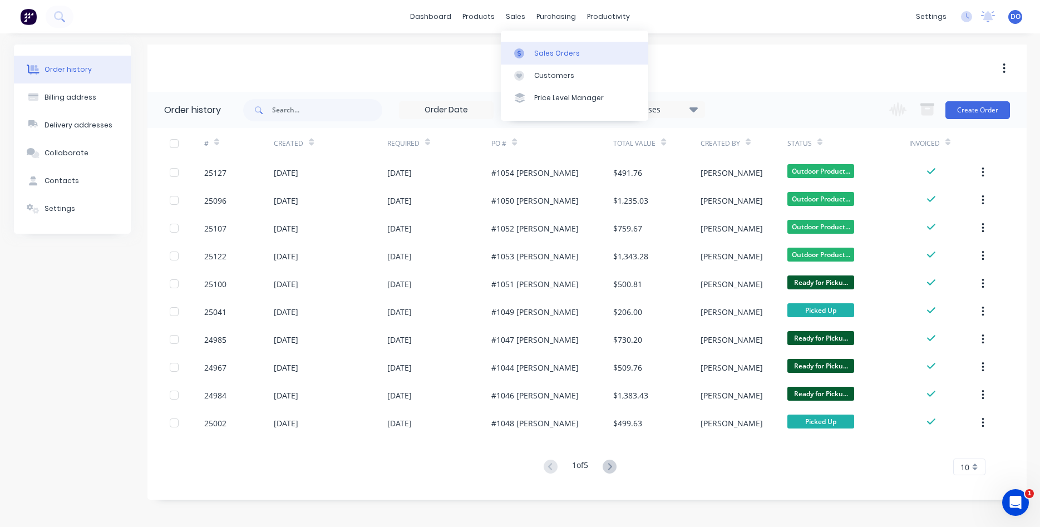
click at [546, 57] on div "Sales Orders" at bounding box center [557, 53] width 46 height 10
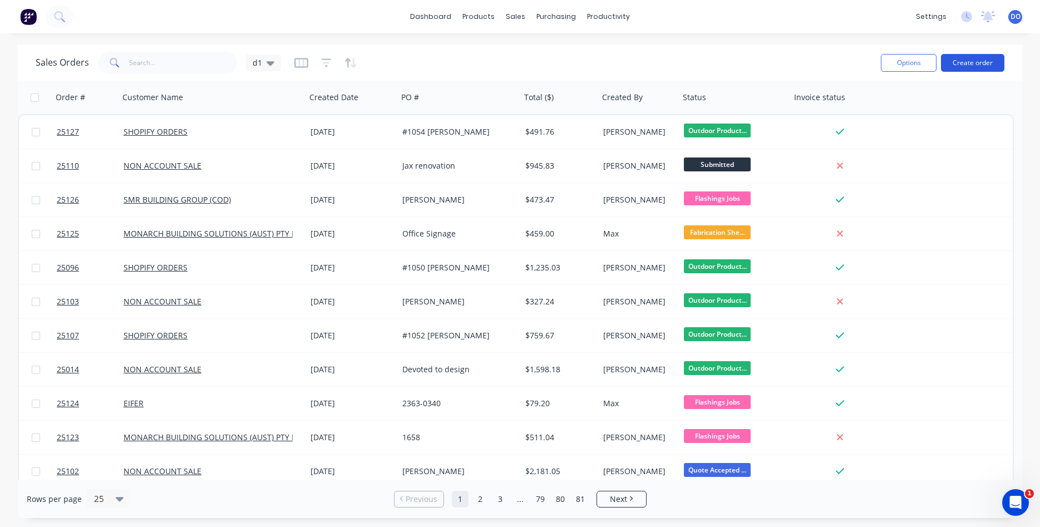
click at [971, 62] on button "Create order" at bounding box center [972, 63] width 63 height 18
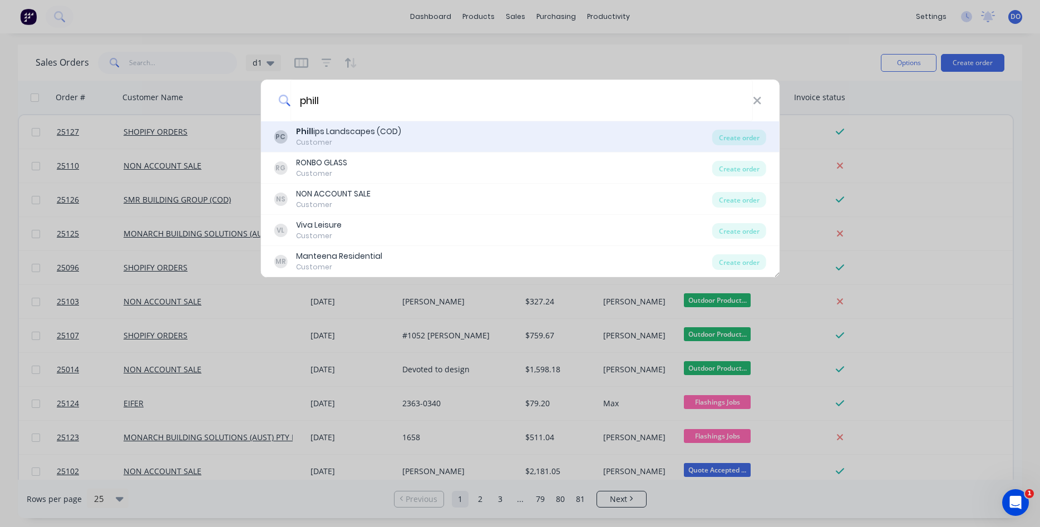
type input "phill"
click at [368, 141] on div "Customer" at bounding box center [348, 142] width 105 height 10
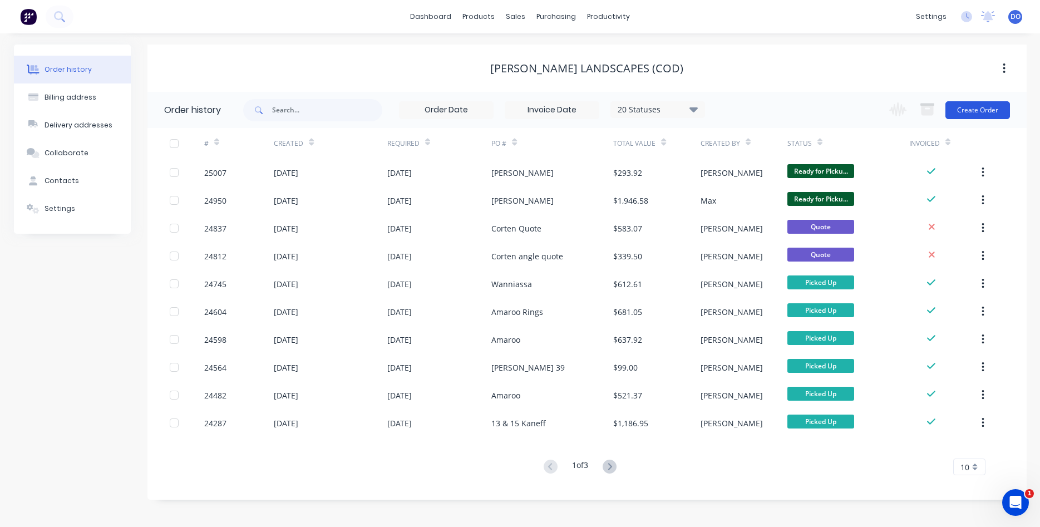
click at [959, 110] on button "Create Order" at bounding box center [978, 110] width 65 height 18
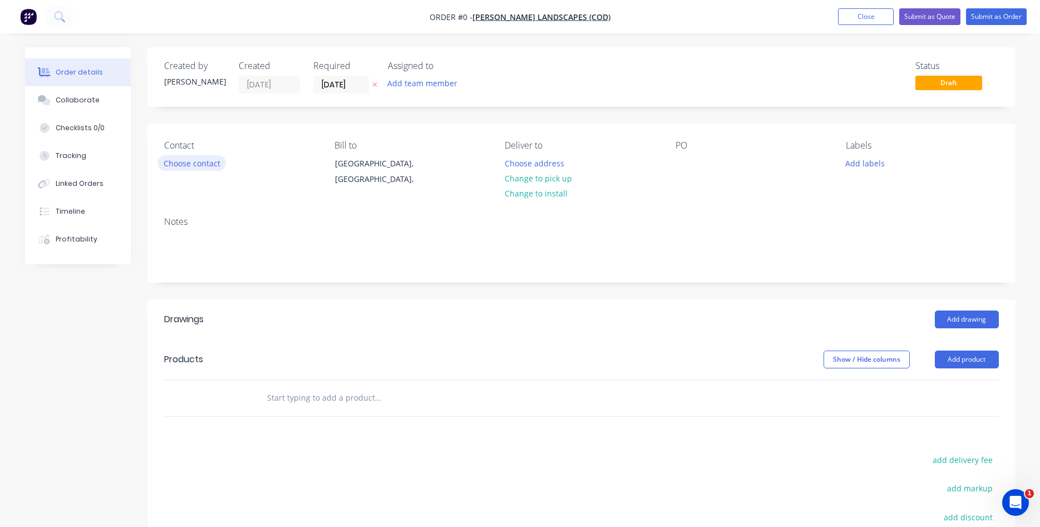
click at [194, 168] on button "Choose contact" at bounding box center [192, 162] width 68 height 15
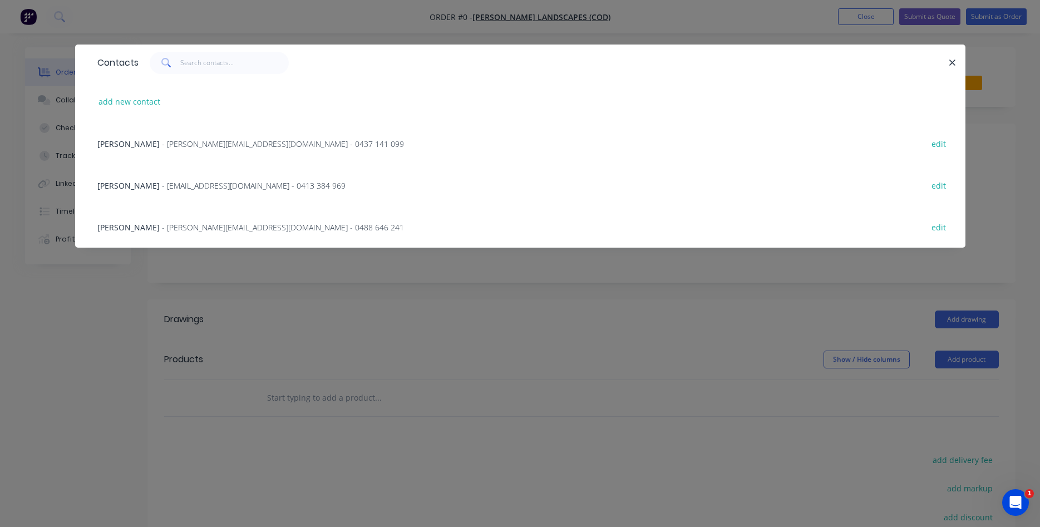
click at [172, 142] on span "- rob@phillipslandscapes.com.au - 0437 141 099" at bounding box center [283, 144] width 242 height 11
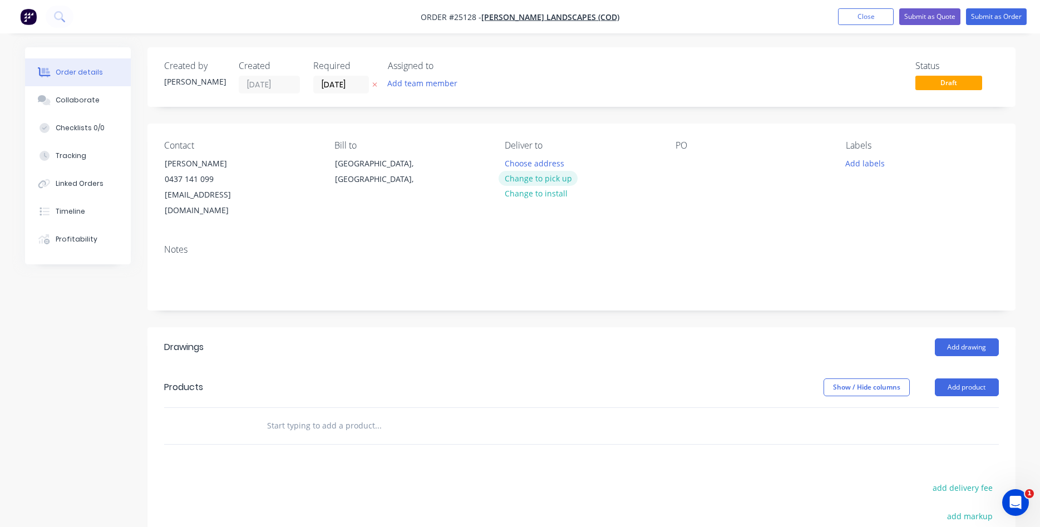
click at [549, 179] on button "Change to pick up" at bounding box center [538, 178] width 79 height 15
click at [692, 164] on div at bounding box center [685, 163] width 18 height 16
click at [959, 378] on button "Add product" at bounding box center [967, 387] width 64 height 18
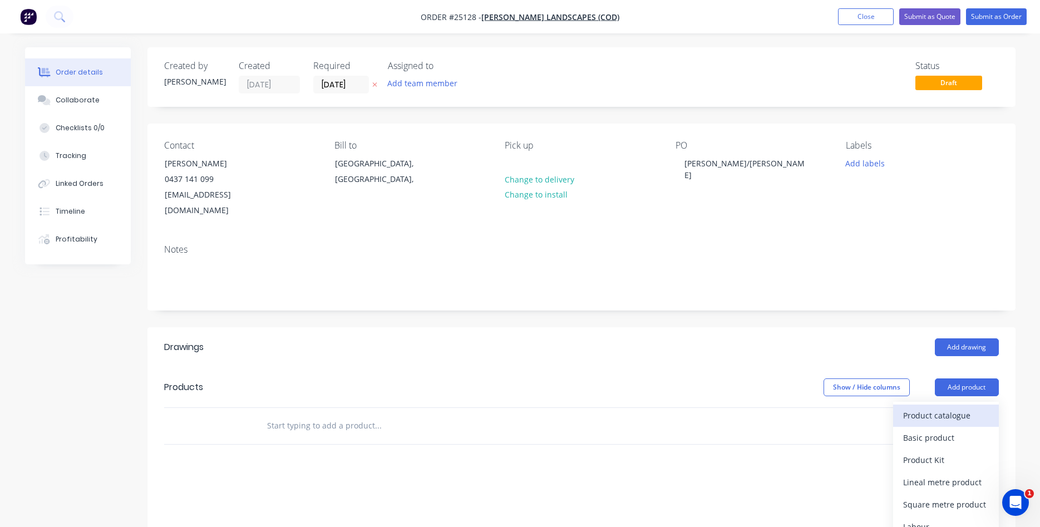
click at [934, 407] on div "Product catalogue" at bounding box center [946, 415] width 86 height 16
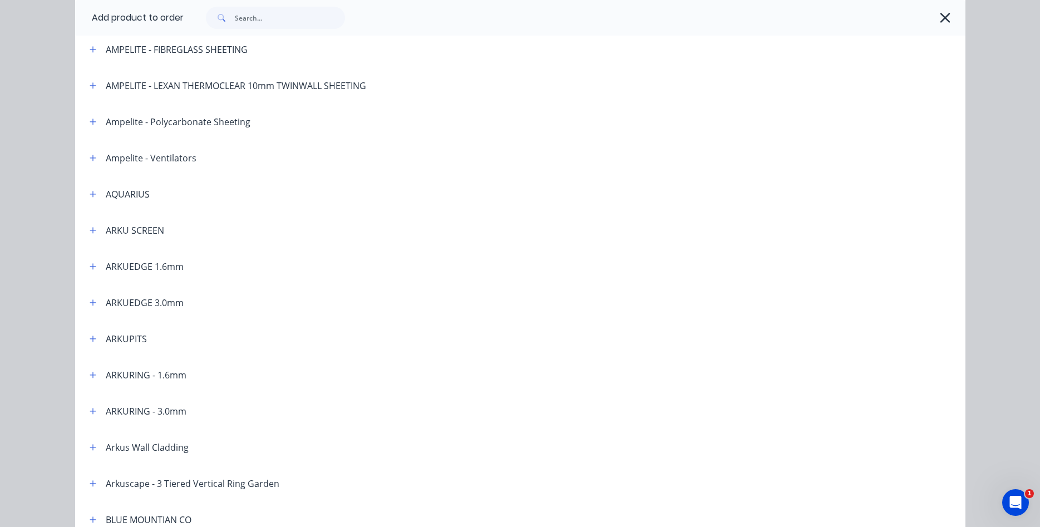
scroll to position [190, 0]
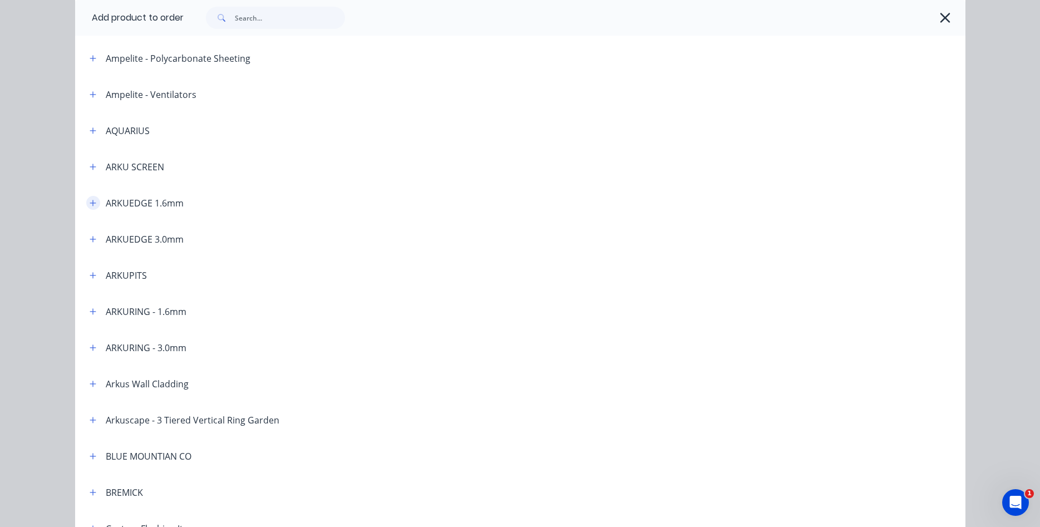
click at [95, 202] on icon "button" at bounding box center [93, 203] width 7 height 8
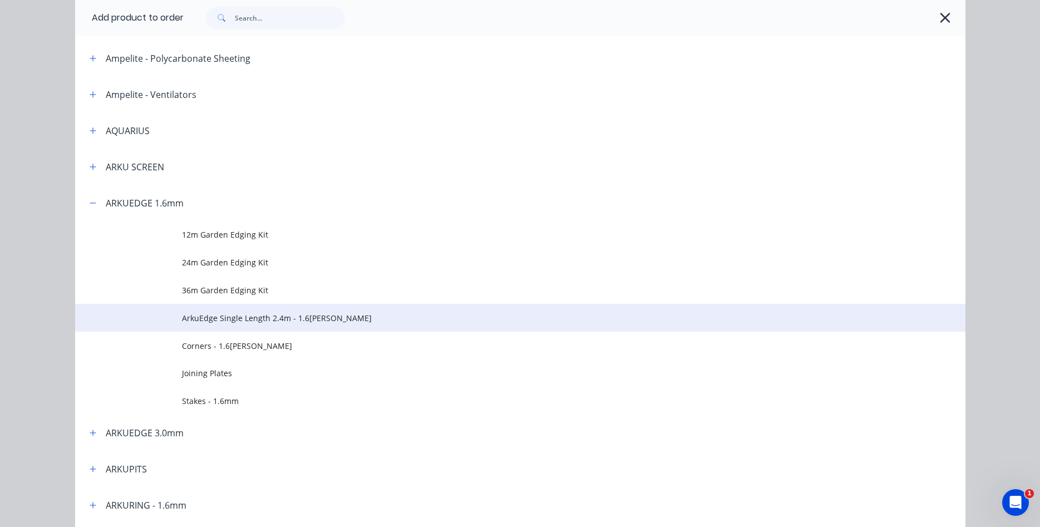
click at [238, 319] on span "ArkuEdge Single Length 2.4m - 1.6[PERSON_NAME]" at bounding box center [495, 318] width 627 height 12
